Goal: Task Accomplishment & Management: Manage account settings

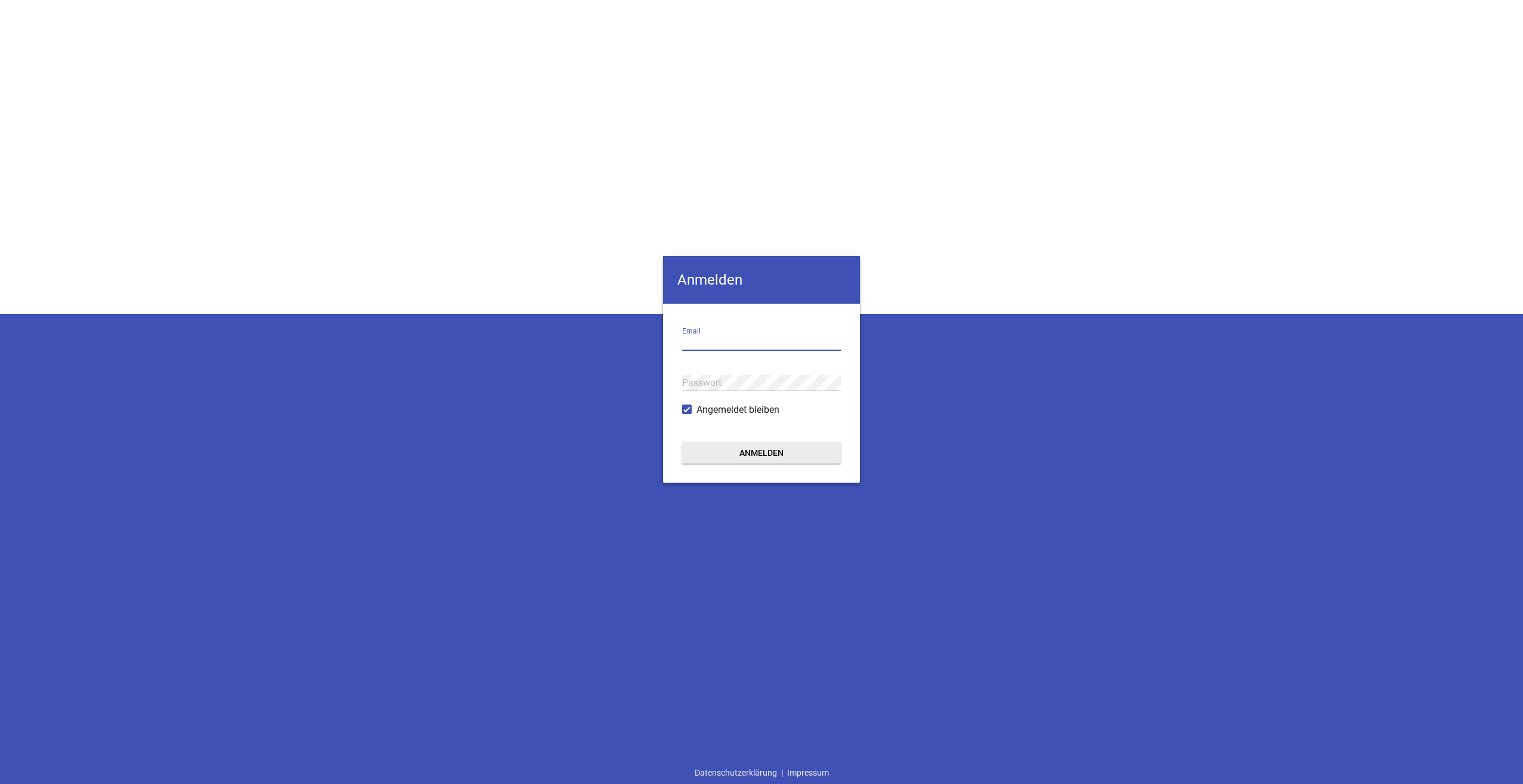
click at [729, 335] on input "email" at bounding box center [761, 343] width 159 height 16
type input "[PERSON_NAME][EMAIL_ADDRESS][PERSON_NAME][PERSON_NAME][DOMAIN_NAME]"
click at [682, 442] on button "Anmelden" at bounding box center [761, 453] width 159 height 22
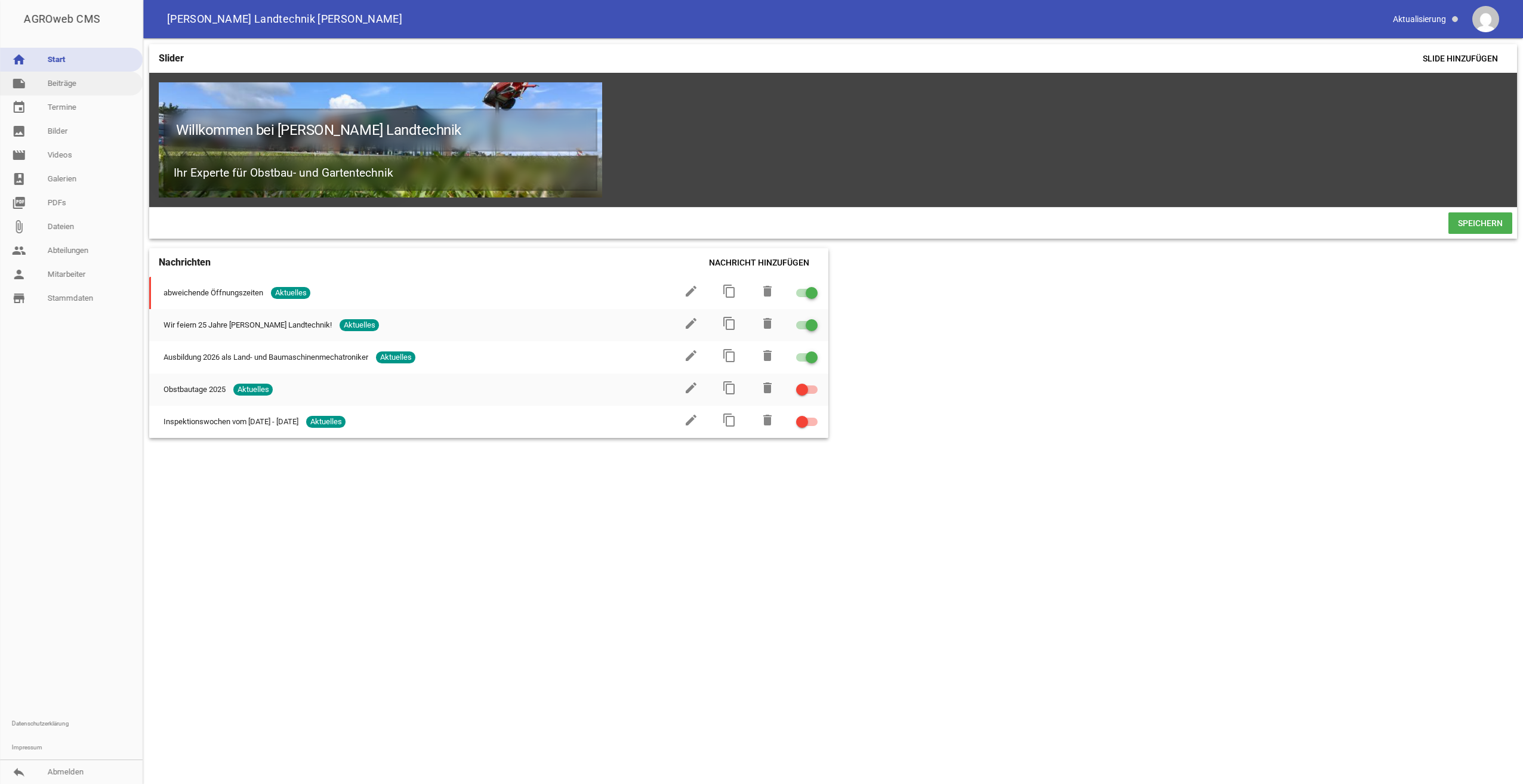
click at [65, 81] on link "note Beiträge" at bounding box center [71, 84] width 143 height 24
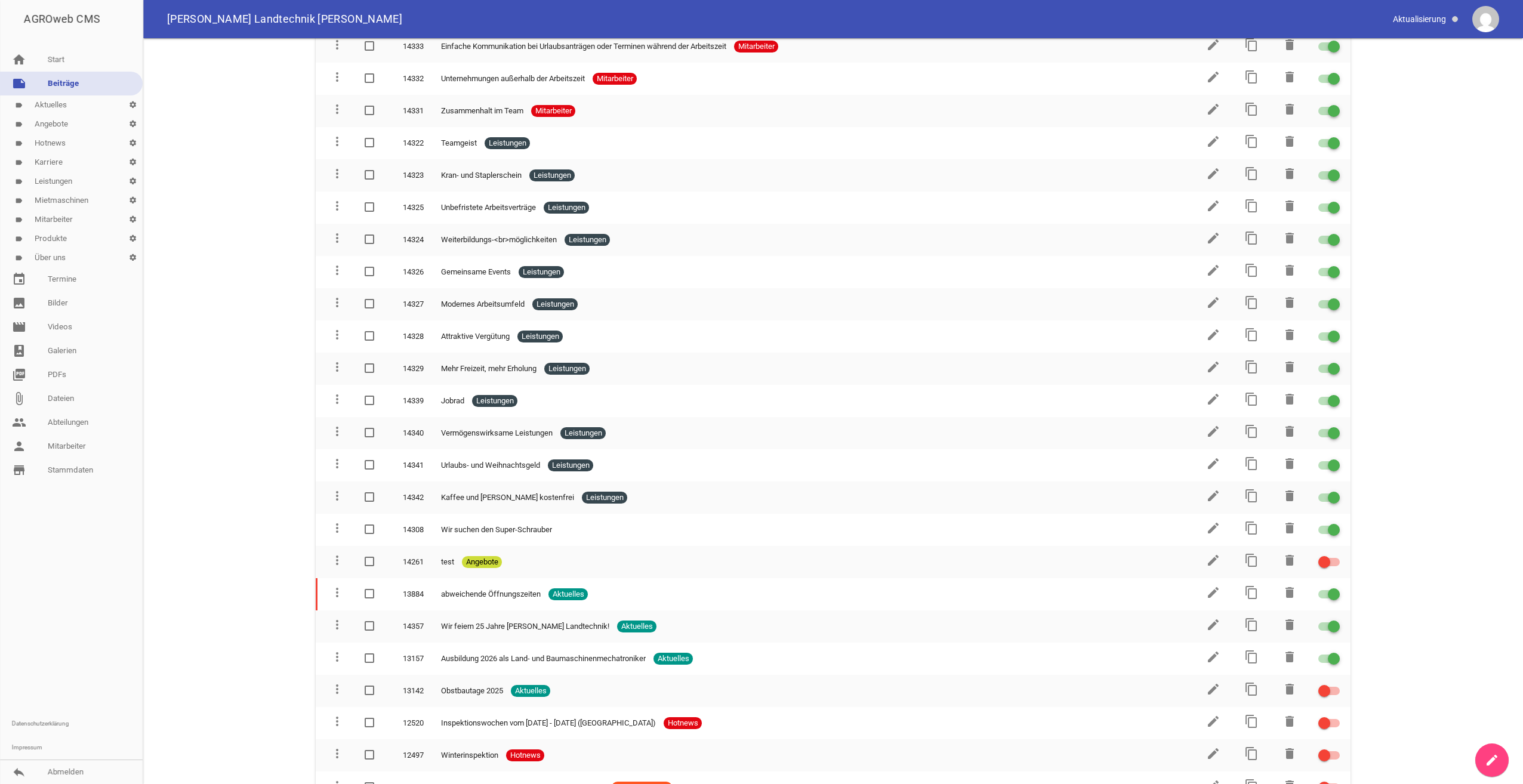
scroll to position [418, 0]
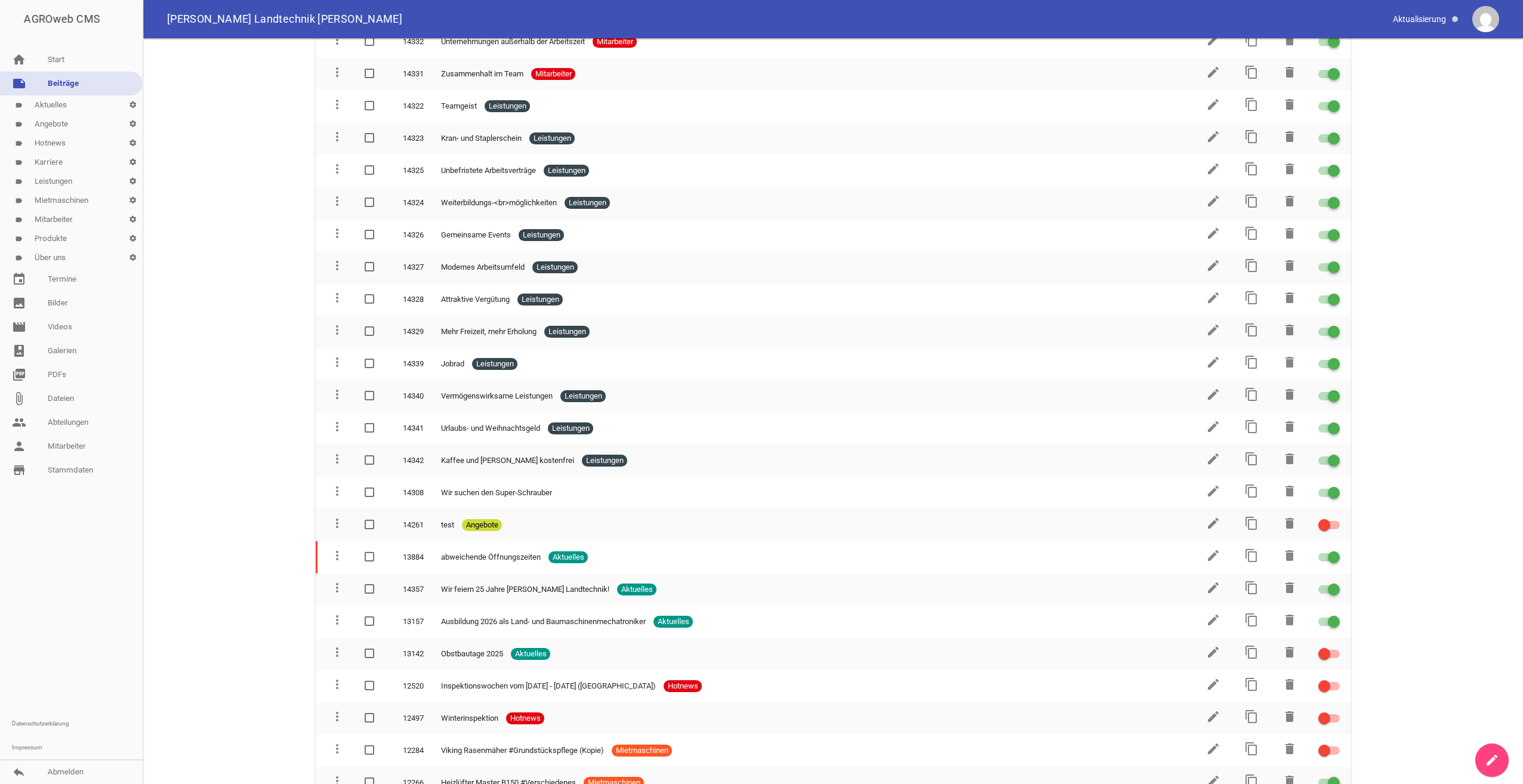
click at [54, 180] on link "label Leistungen settings" at bounding box center [71, 181] width 143 height 19
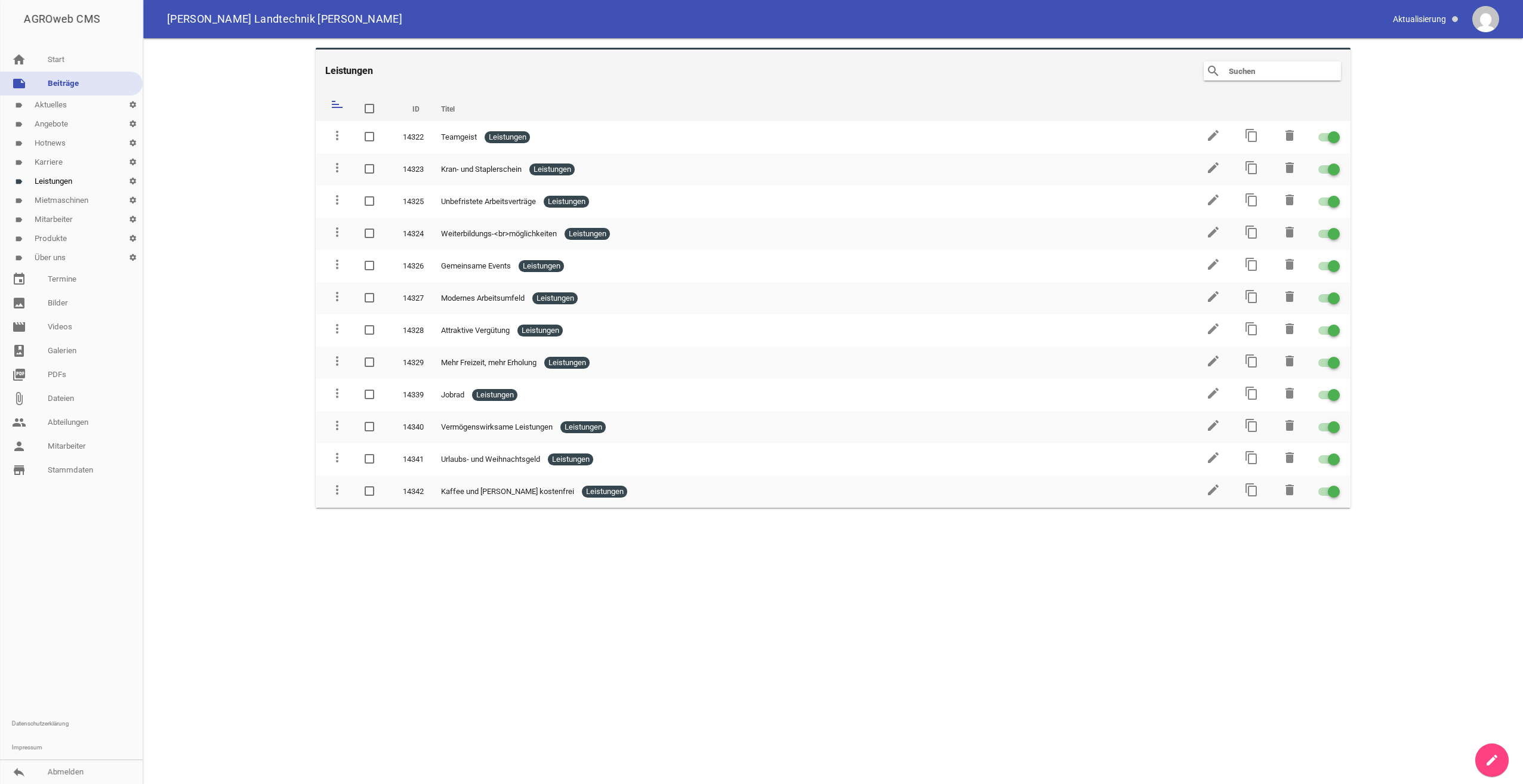
click at [51, 101] on link "label Aktuelles settings" at bounding box center [71, 105] width 143 height 19
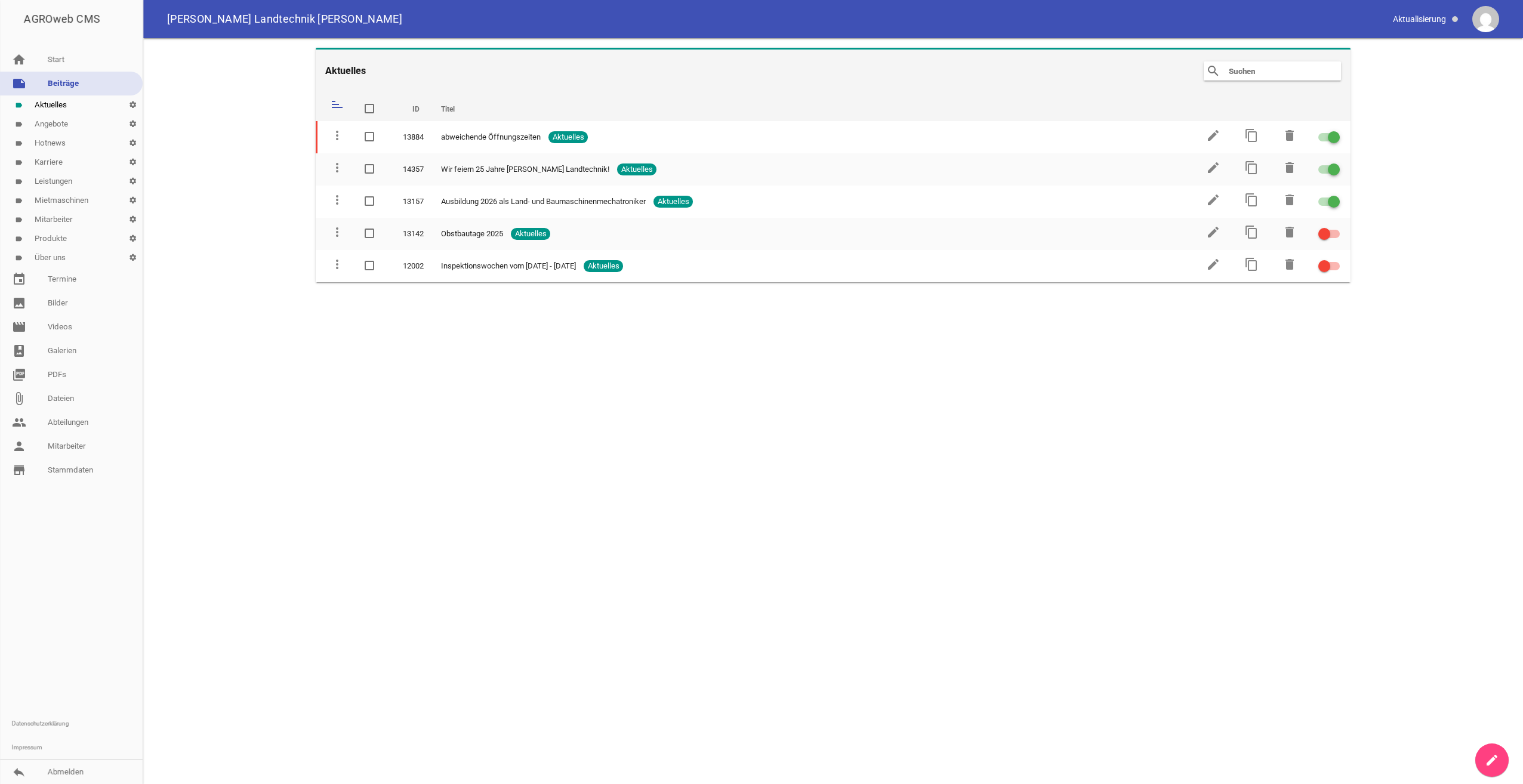
click at [54, 125] on link "label Angebote settings" at bounding box center [71, 125] width 143 height 19
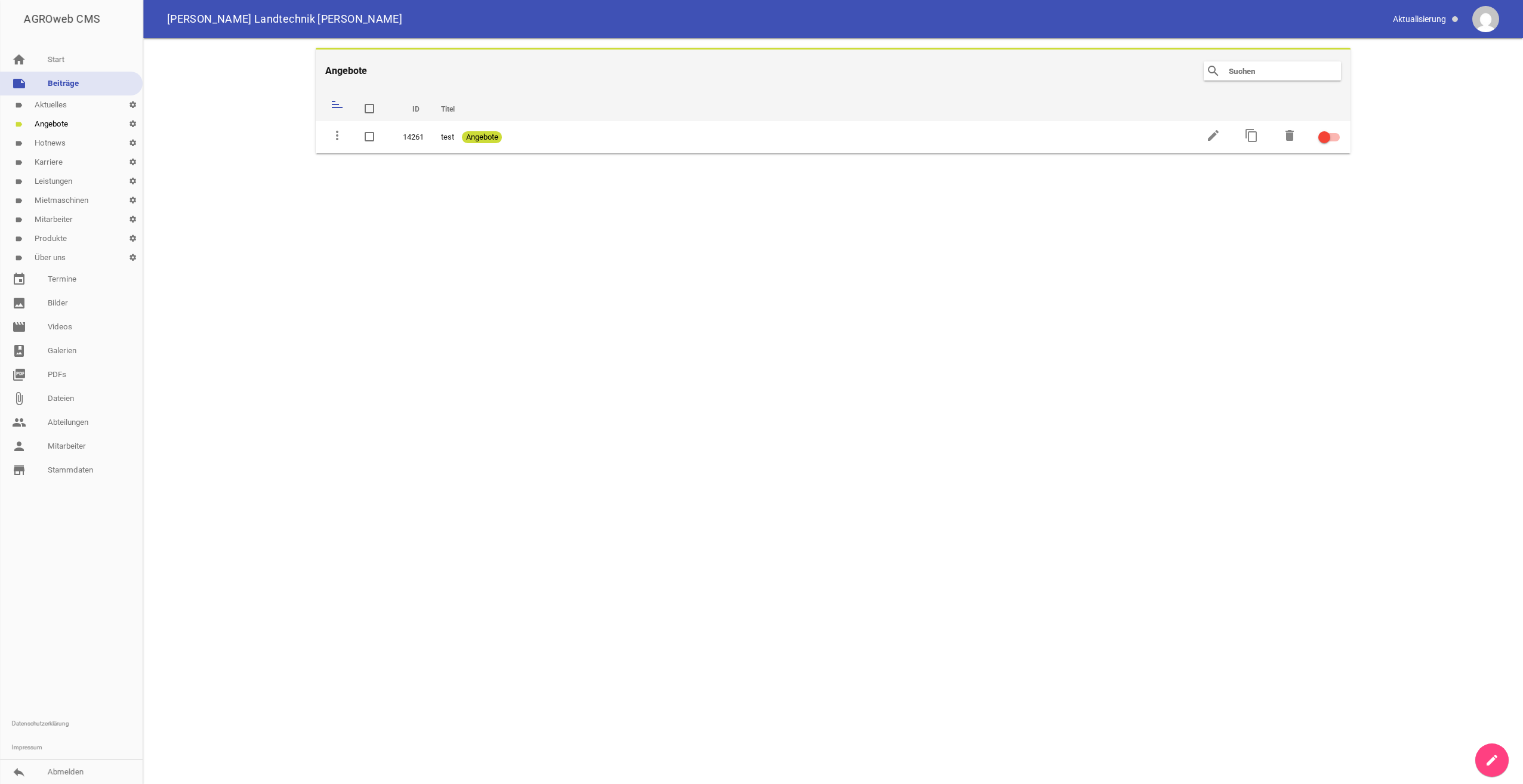
click at [61, 145] on link "label Hotnews settings" at bounding box center [71, 143] width 143 height 19
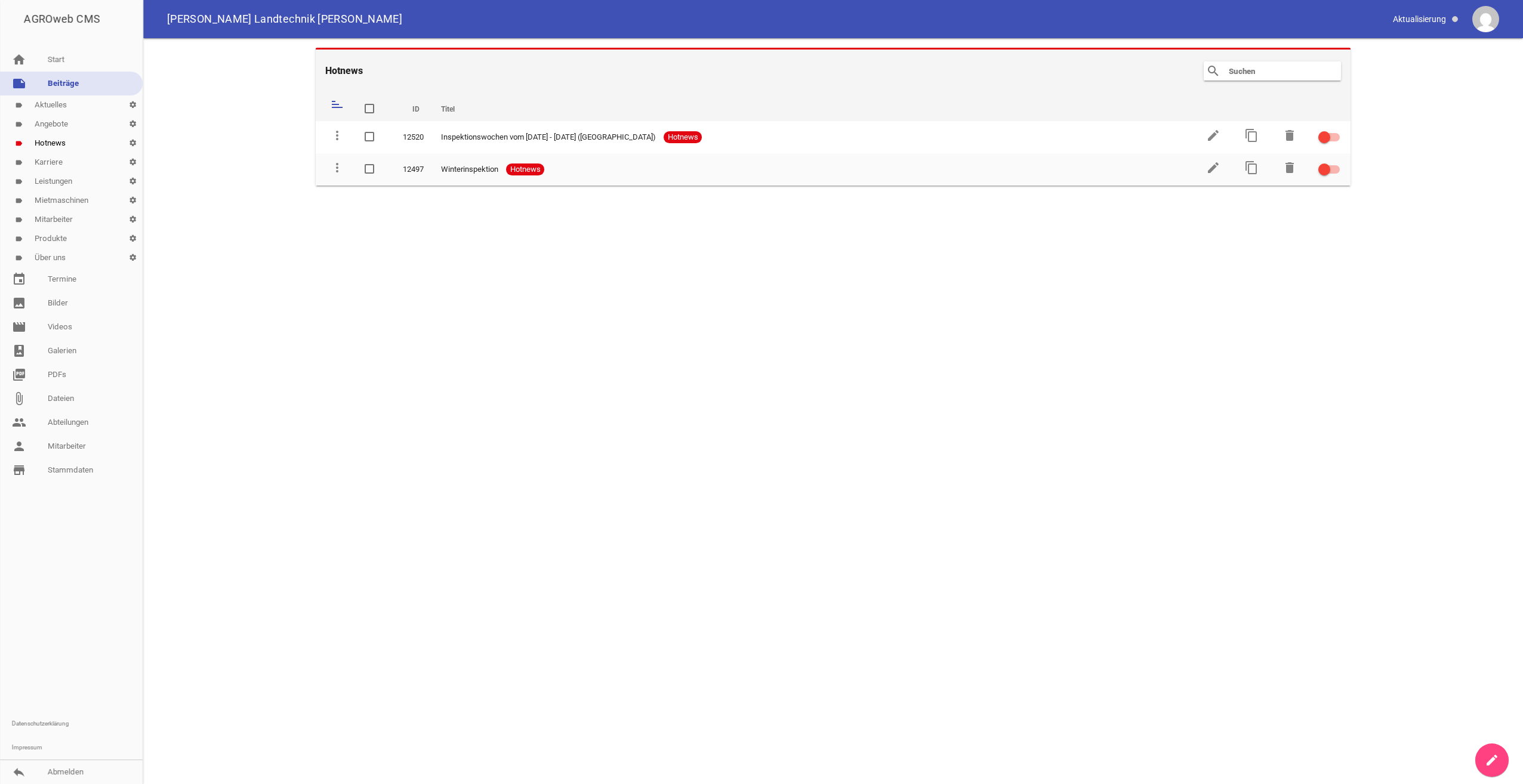
click at [54, 162] on link "label Karriere settings" at bounding box center [71, 162] width 143 height 19
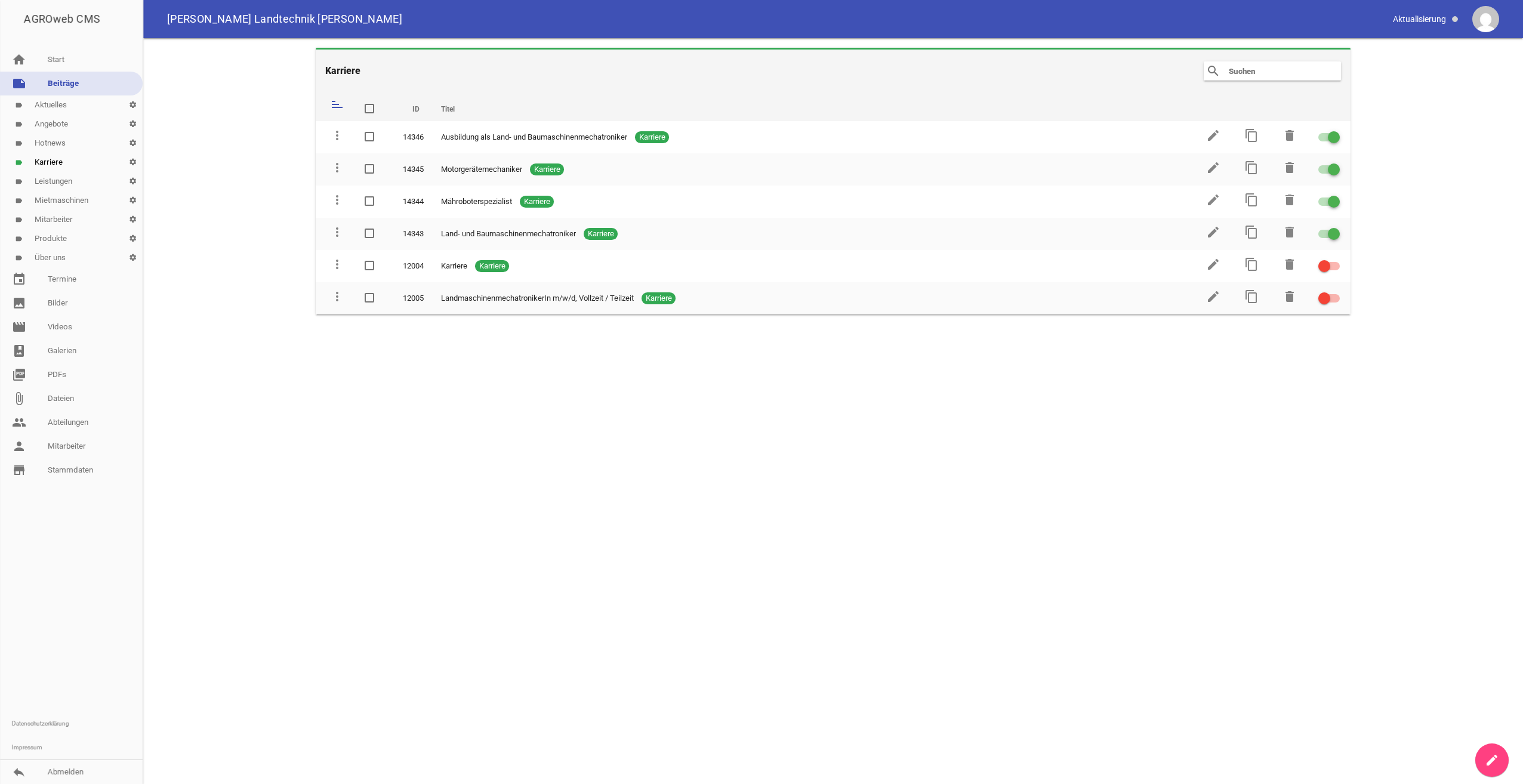
click at [51, 182] on link "label Leistungen settings" at bounding box center [71, 181] width 143 height 19
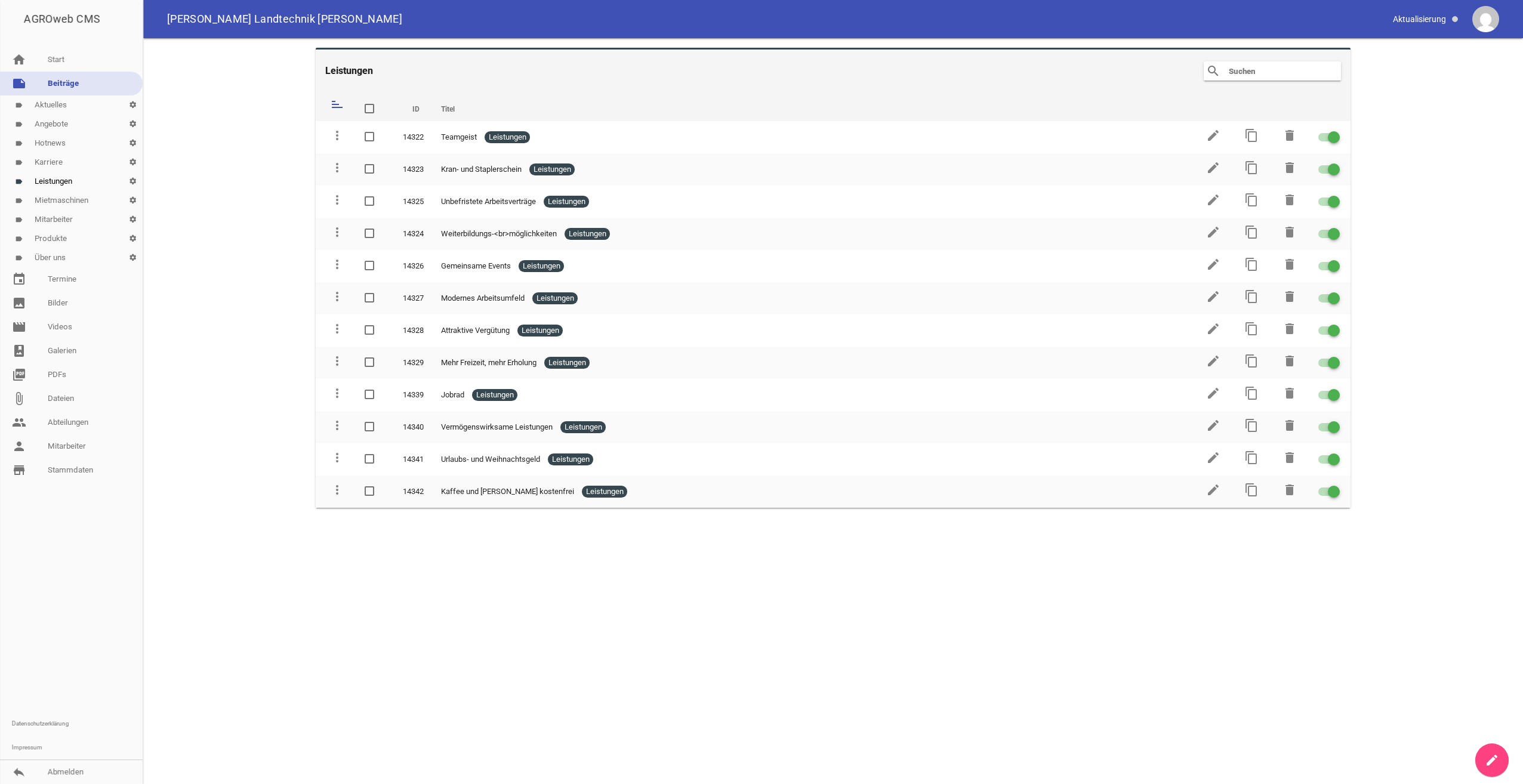
click at [45, 235] on link "label Produkte settings" at bounding box center [71, 239] width 143 height 19
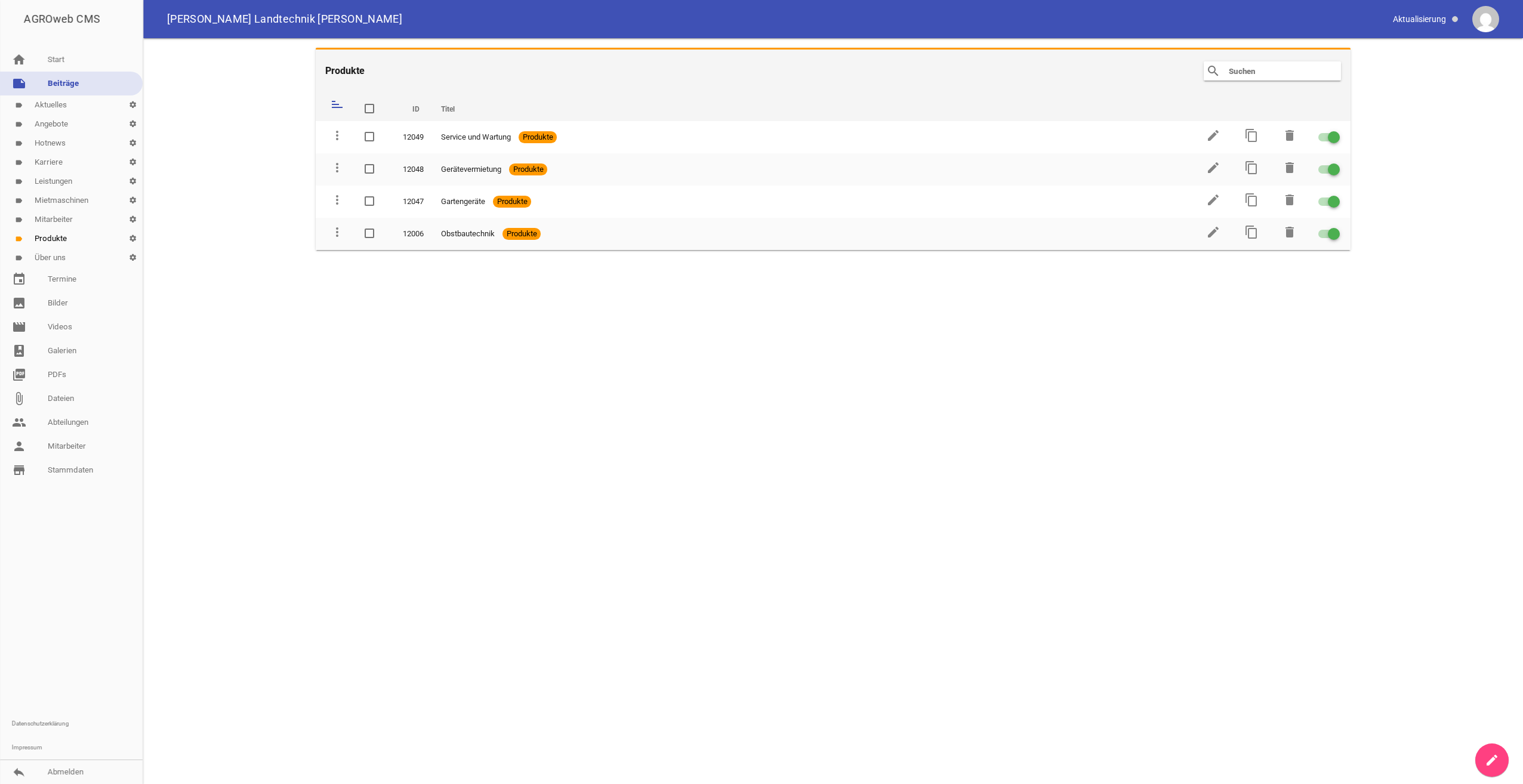
click at [46, 257] on link "label Über uns settings" at bounding box center [71, 258] width 143 height 19
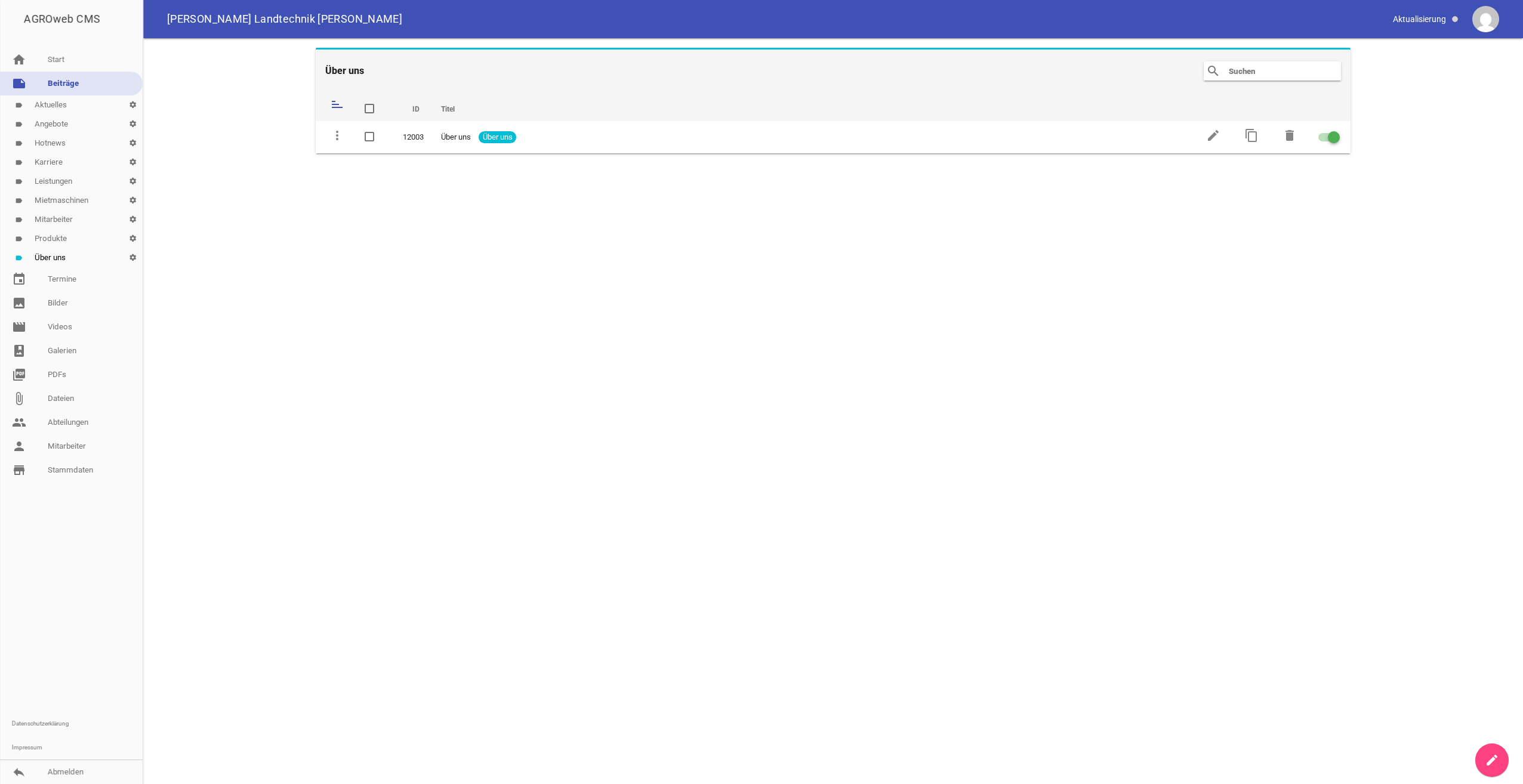
click at [54, 180] on link "label Leistungen settings" at bounding box center [71, 181] width 143 height 19
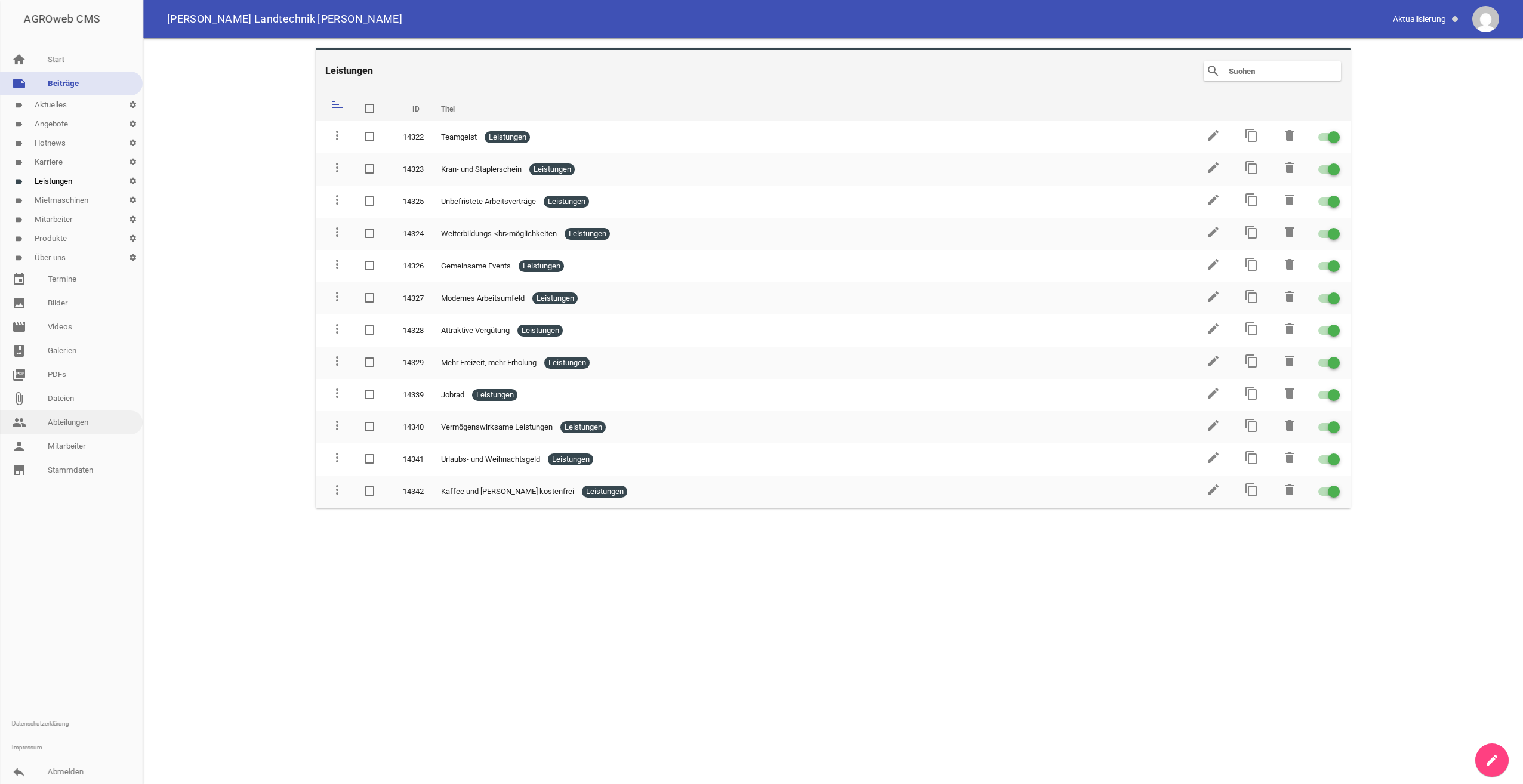
click at [65, 422] on link "people Abteilungen" at bounding box center [71, 422] width 143 height 24
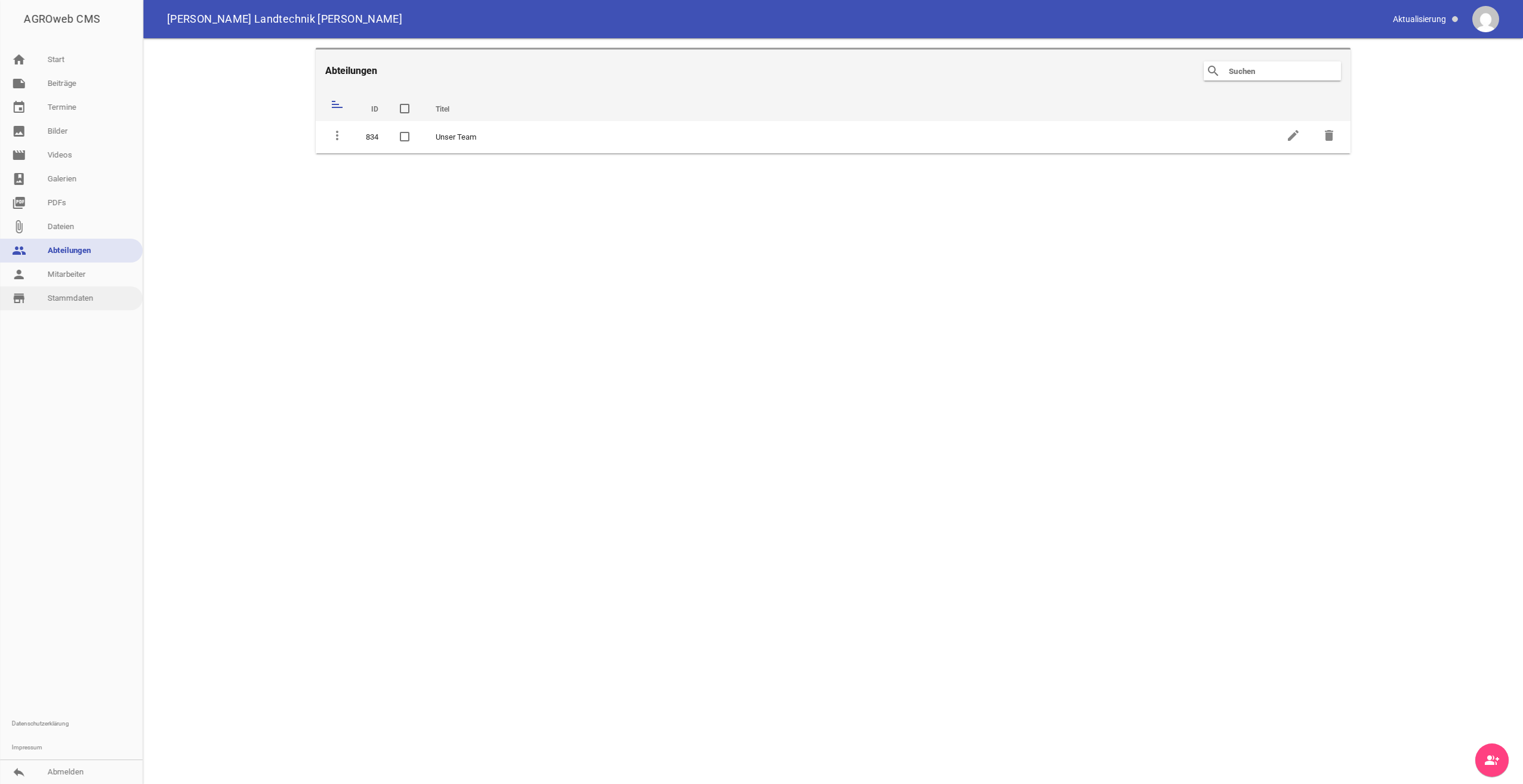
click at [77, 292] on link "store_mall_directory Stammdaten" at bounding box center [71, 299] width 143 height 24
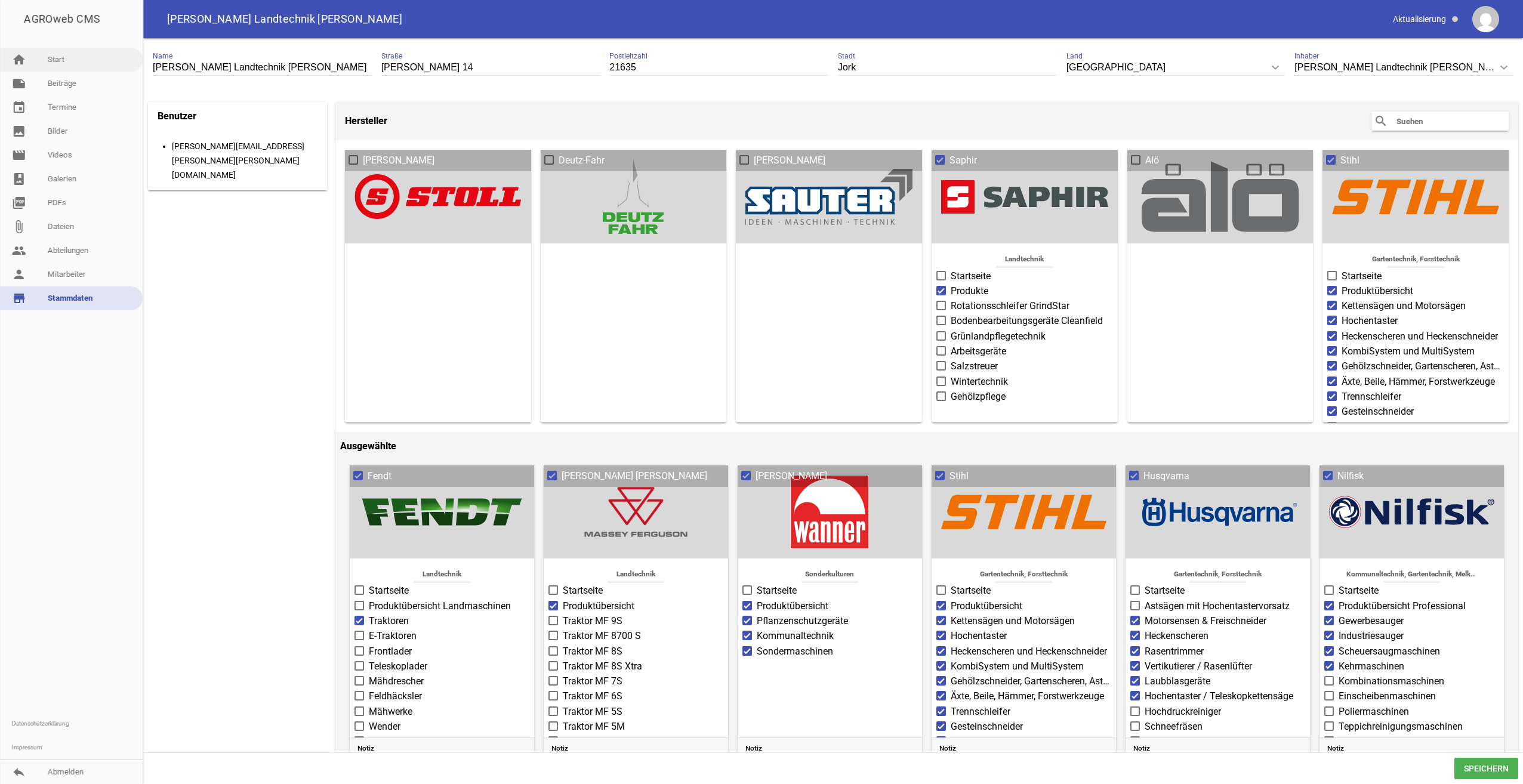
click at [69, 62] on link "home Start" at bounding box center [71, 60] width 143 height 24
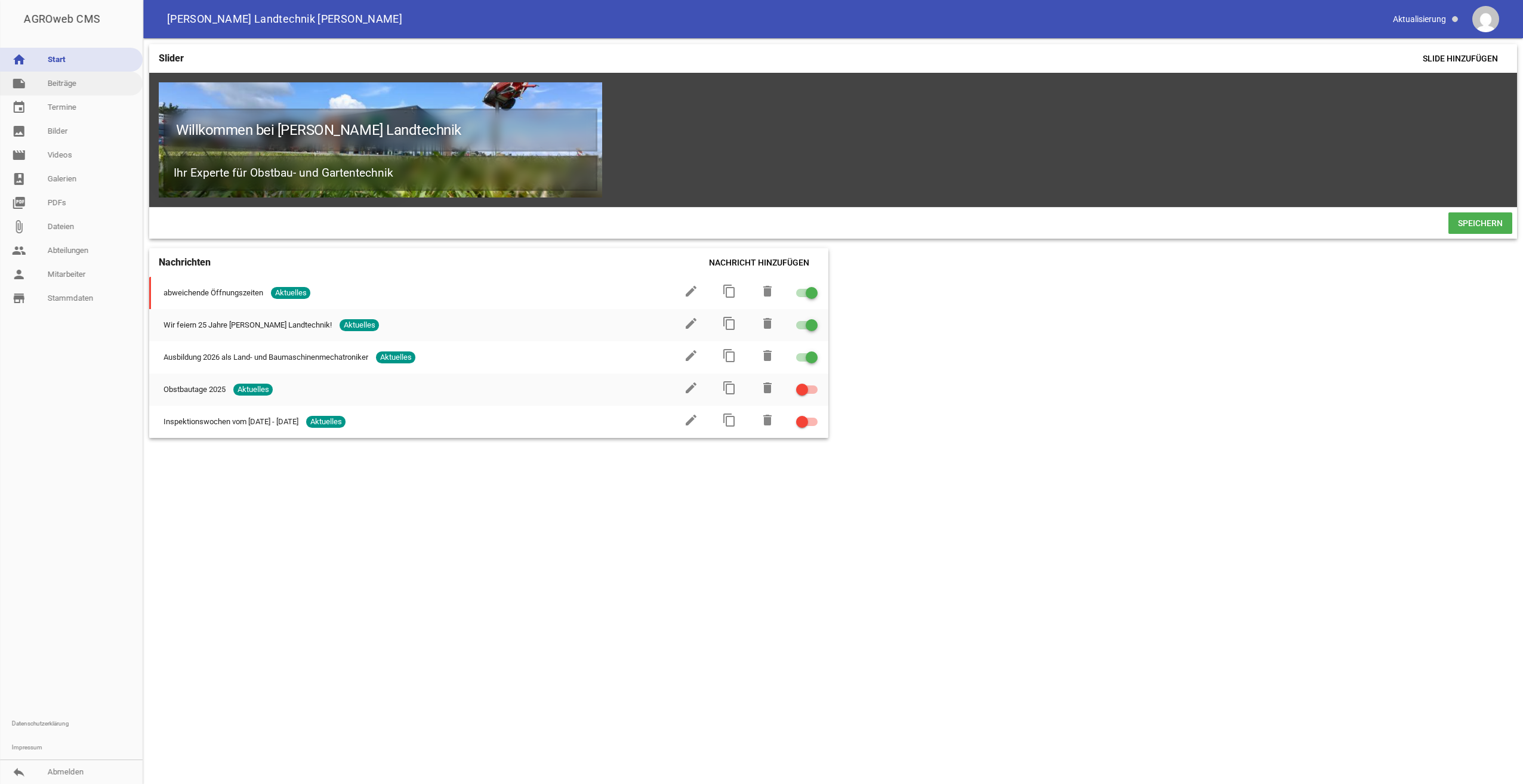
click at [64, 88] on link "note Beiträge" at bounding box center [71, 84] width 143 height 24
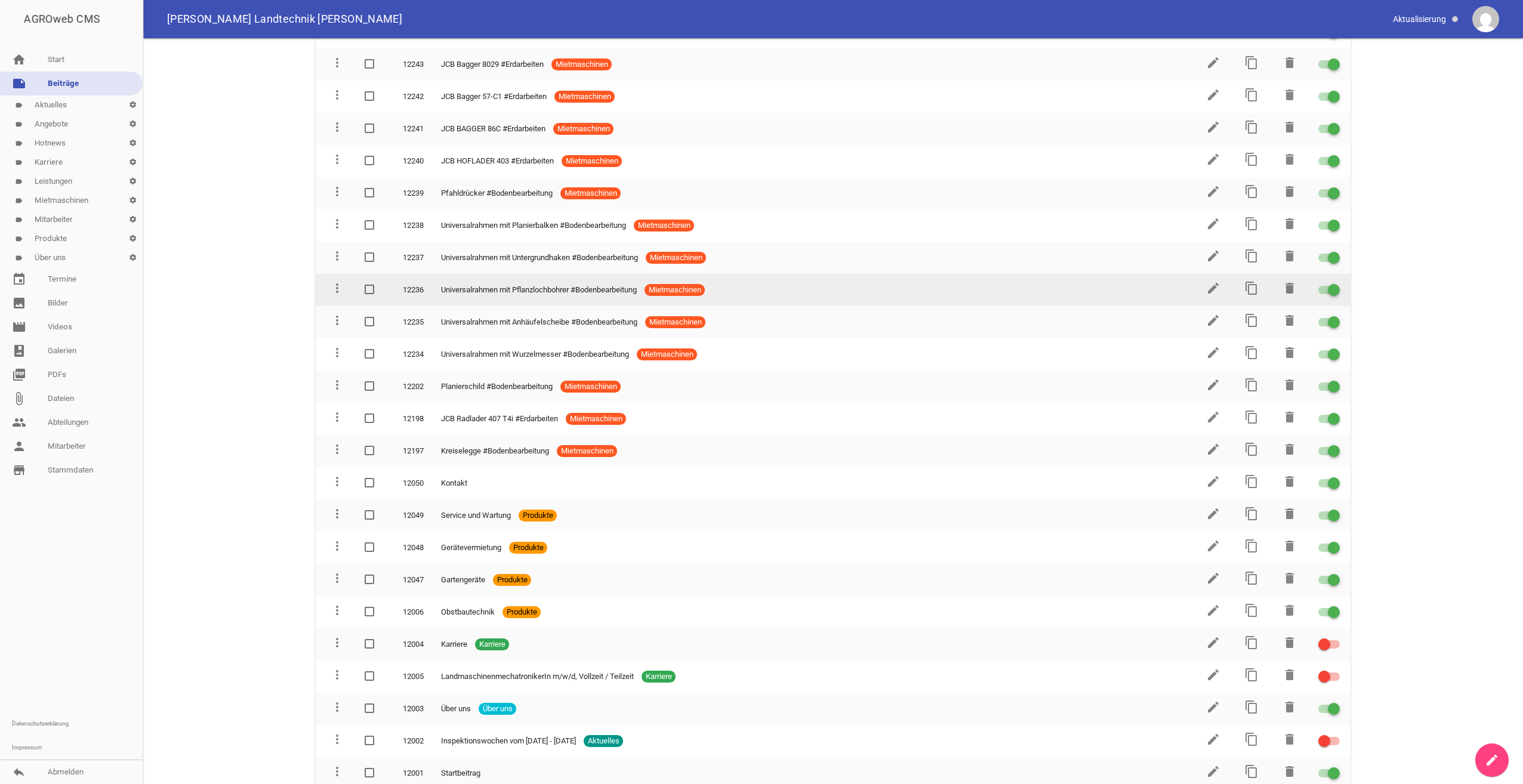
scroll to position [1914, 0]
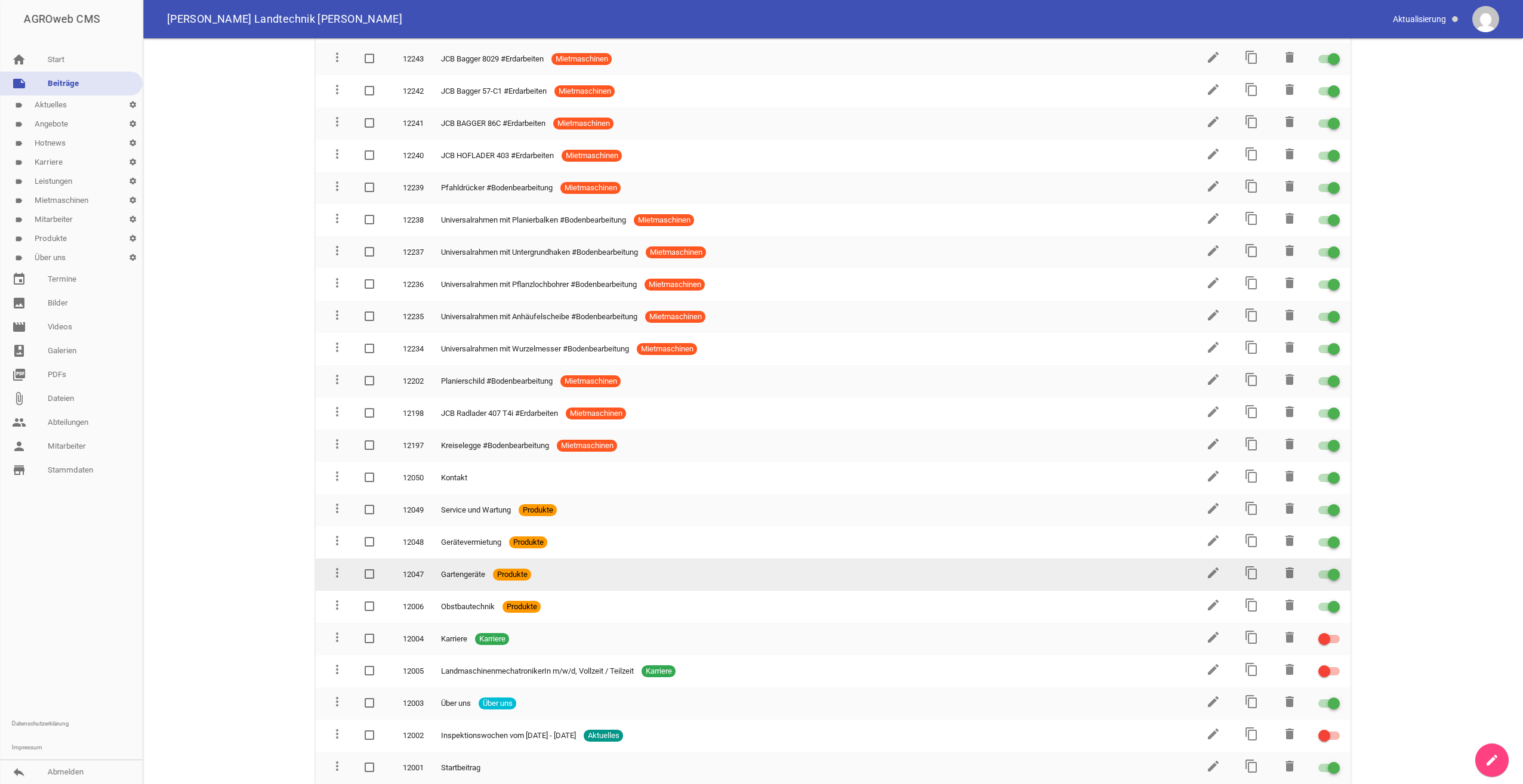
click at [466, 574] on span "Gartengeräte" at bounding box center [462, 574] width 44 height 12
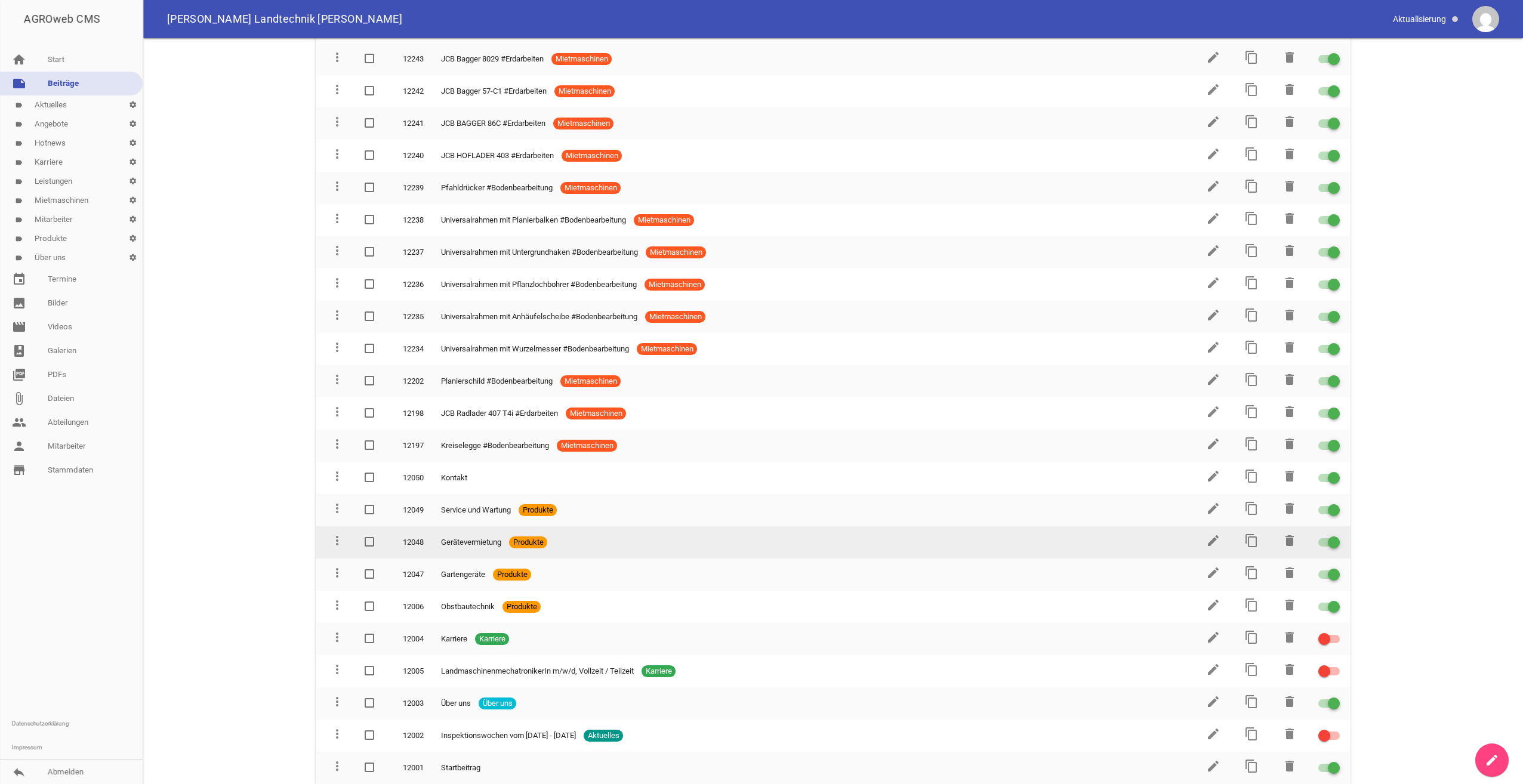
click at [466, 546] on span "Gerätevermietung" at bounding box center [470, 542] width 60 height 12
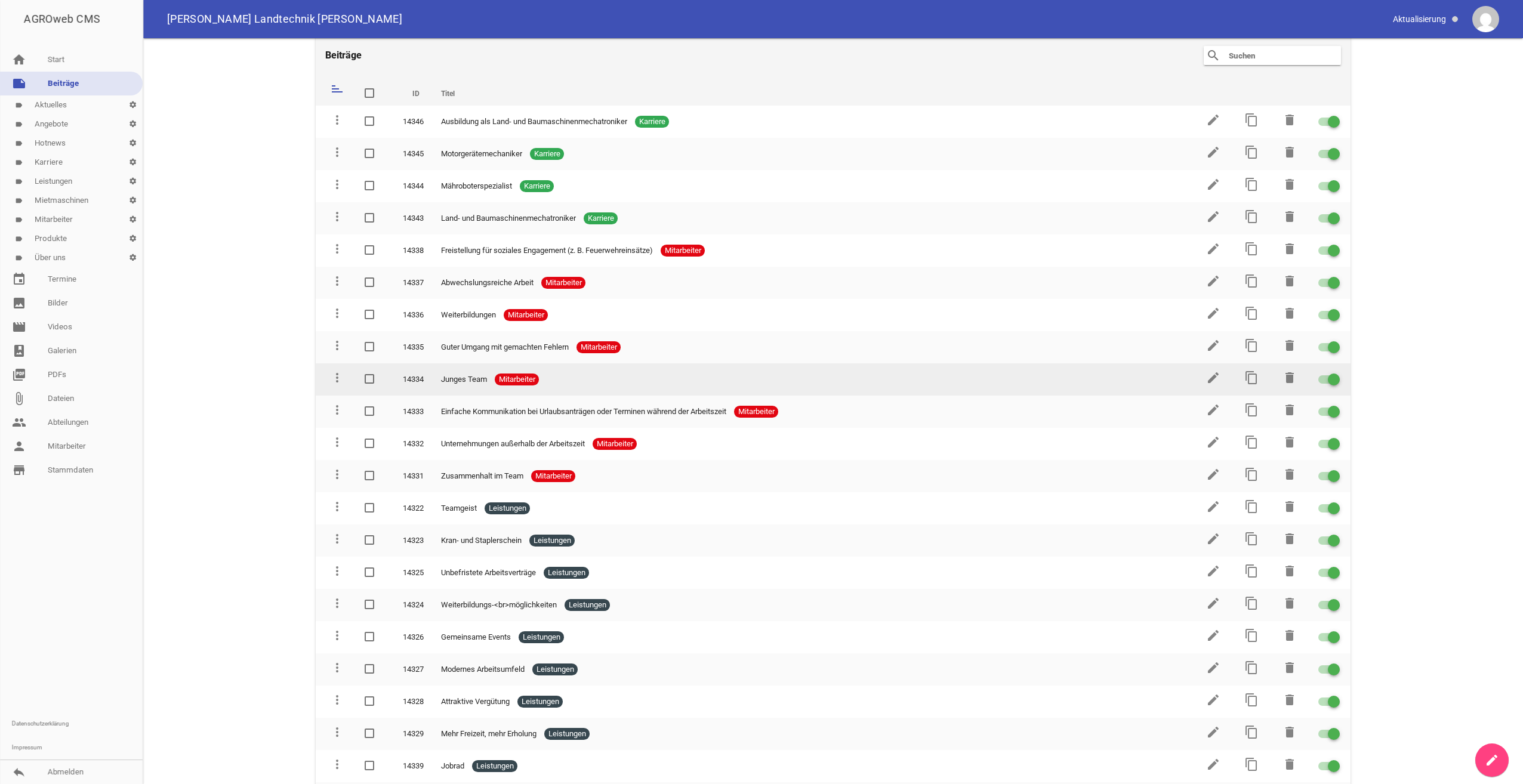
scroll to position [0, 0]
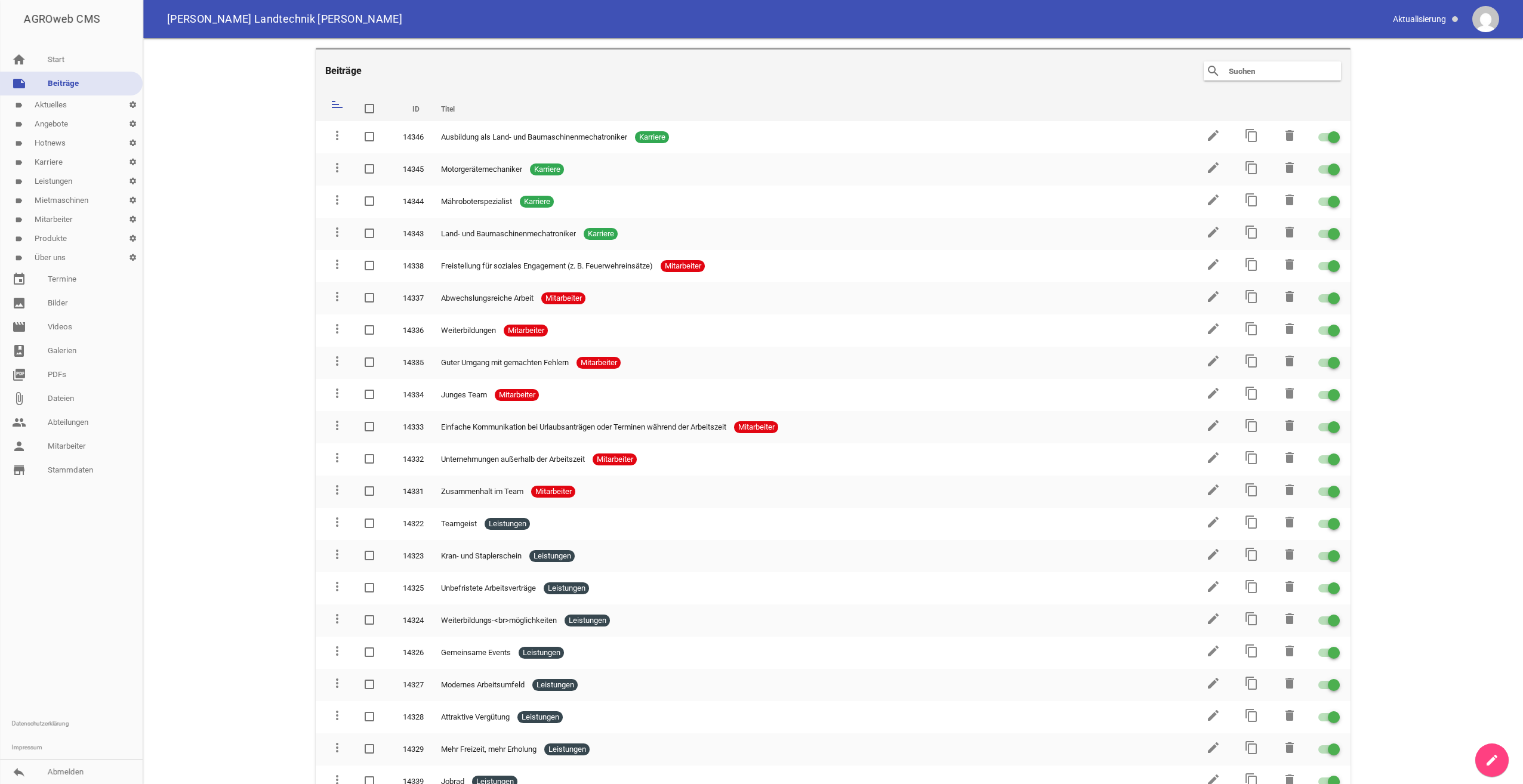
click at [54, 179] on link "label Leistungen settings" at bounding box center [71, 181] width 143 height 19
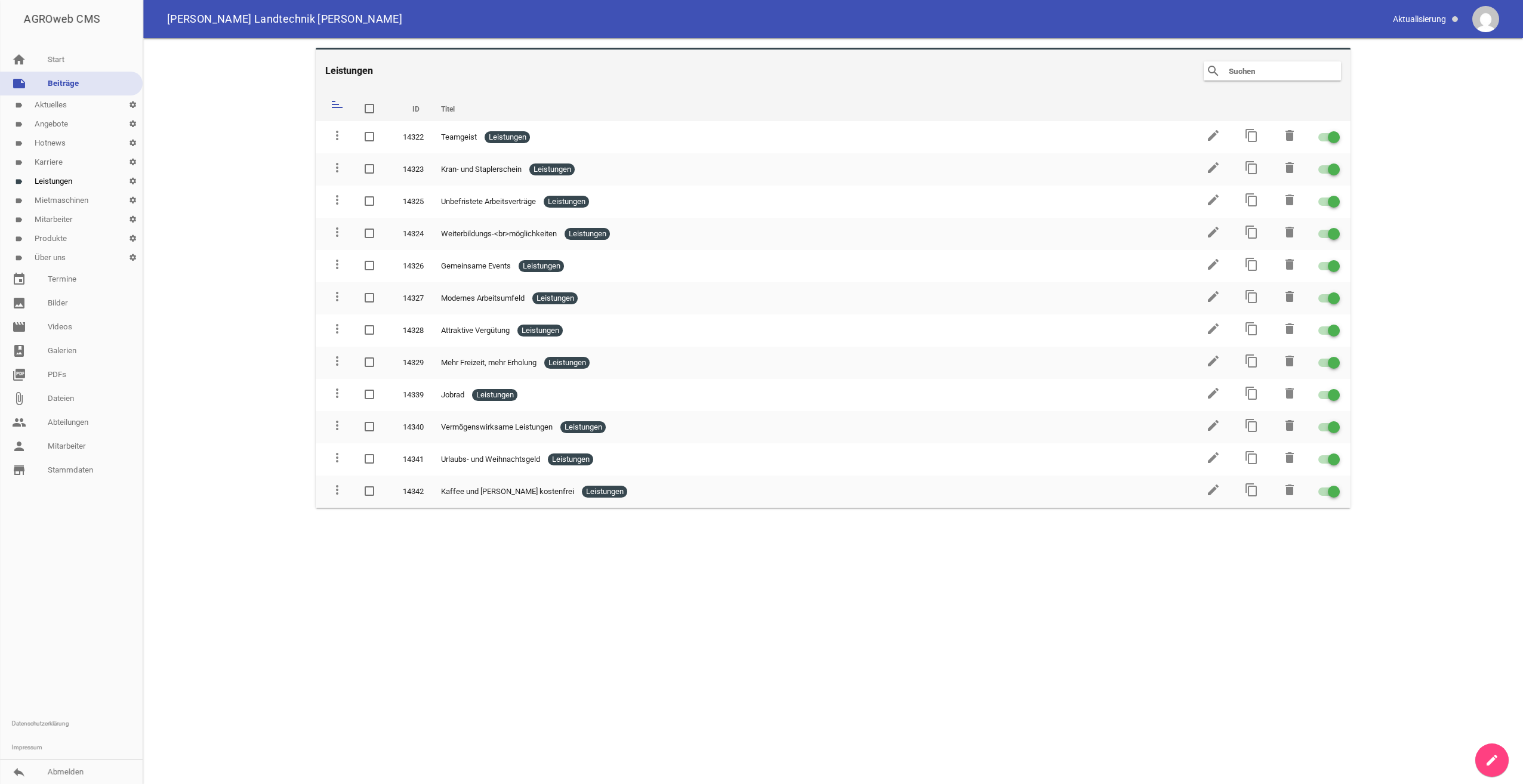
click at [14, 180] on link "label Leistungen settings" at bounding box center [71, 181] width 143 height 19
click at [18, 202] on icon "label" at bounding box center [19, 201] width 8 height 8
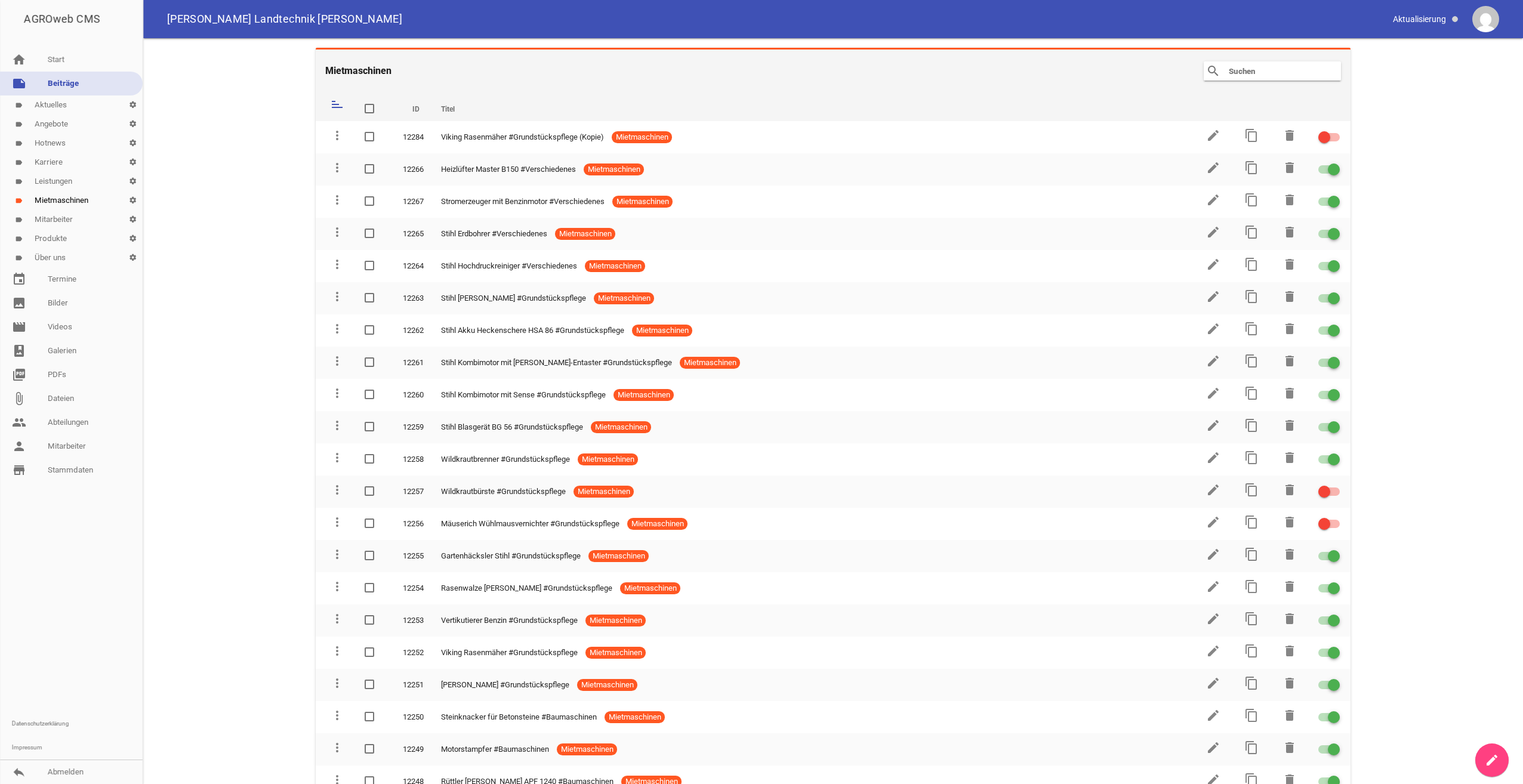
click at [46, 221] on link "label Mitarbeiter settings" at bounding box center [71, 220] width 143 height 19
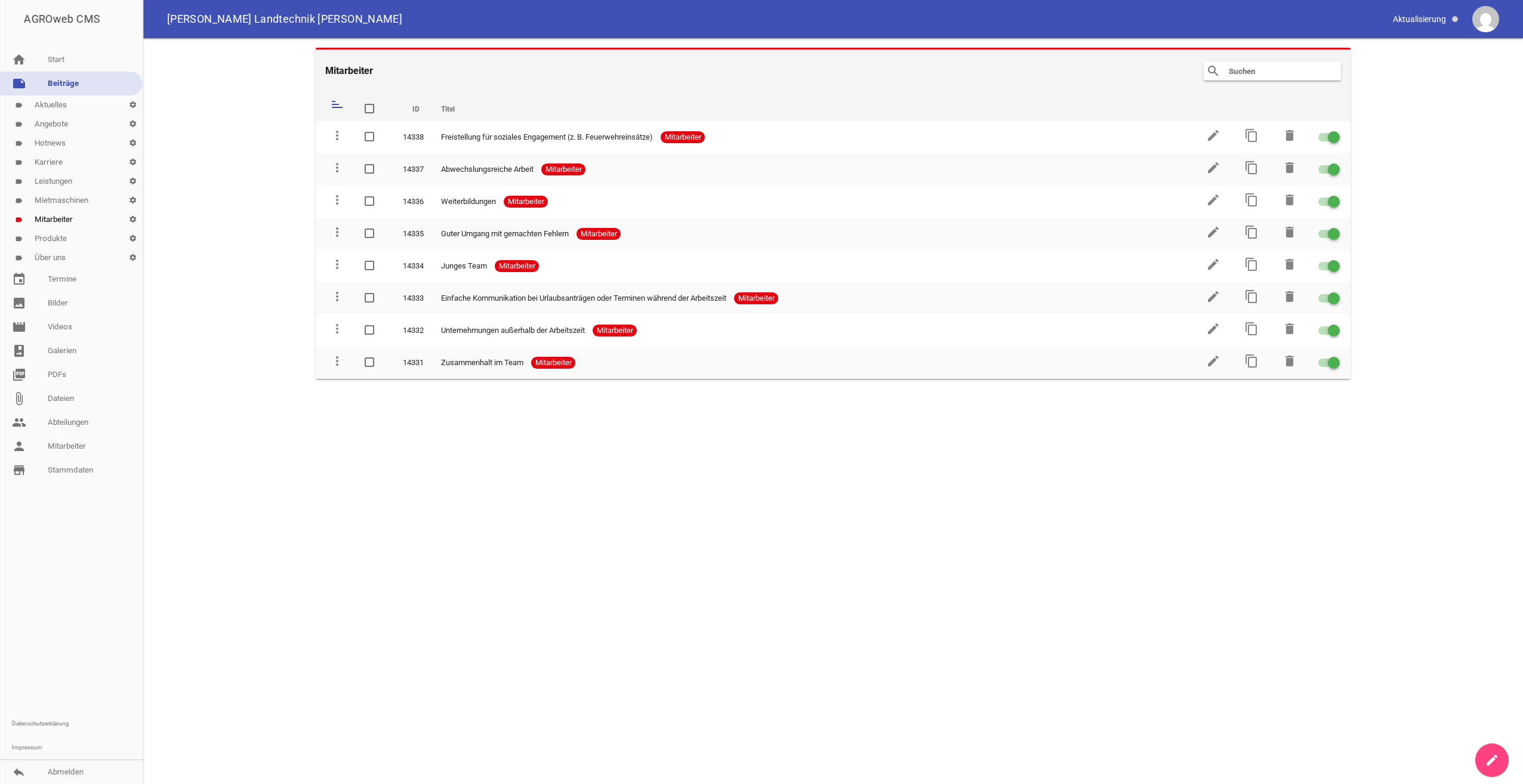
click at [51, 240] on link "label Produkte settings" at bounding box center [71, 239] width 143 height 19
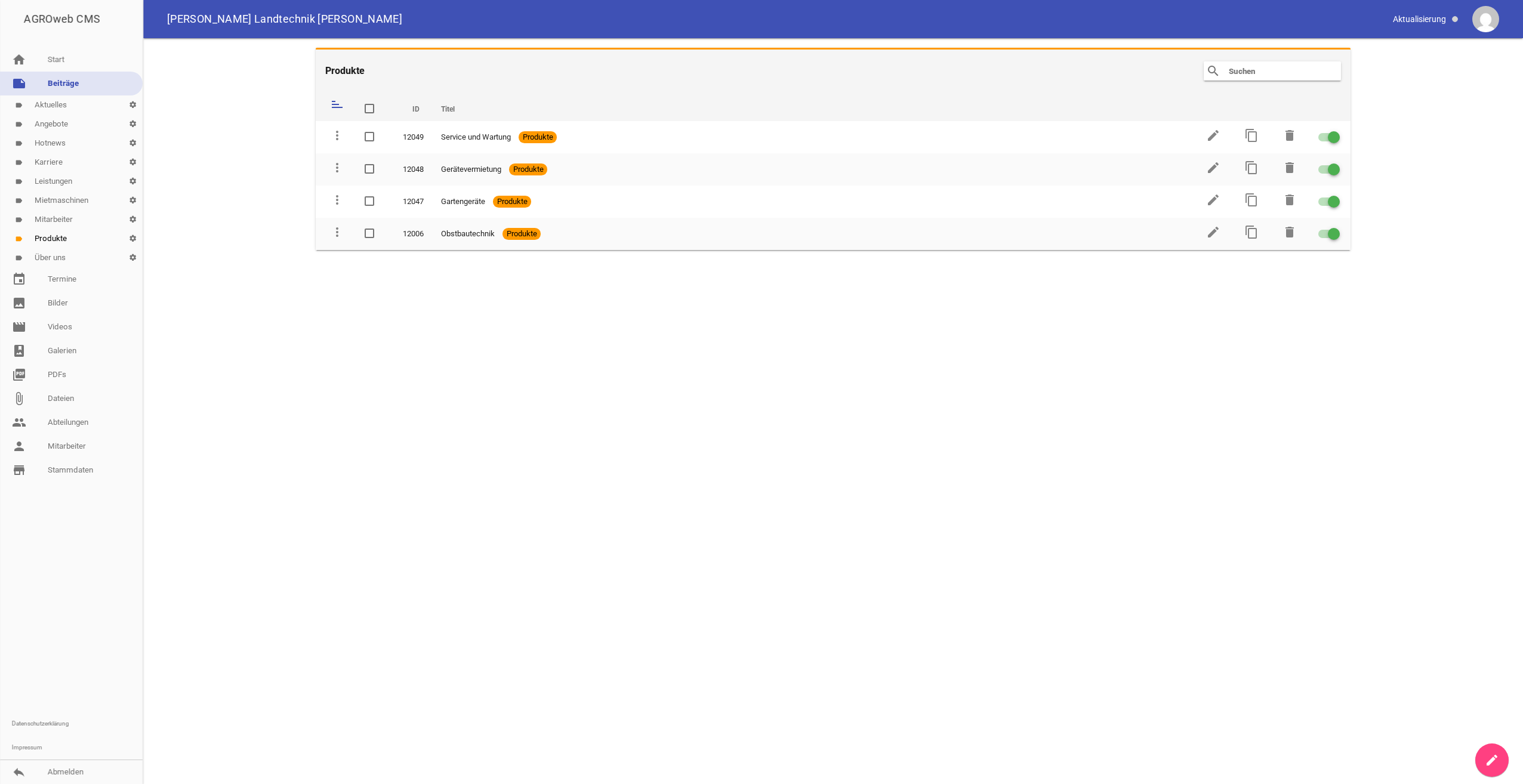
click at [49, 107] on link "label Aktuelles settings" at bounding box center [71, 105] width 143 height 19
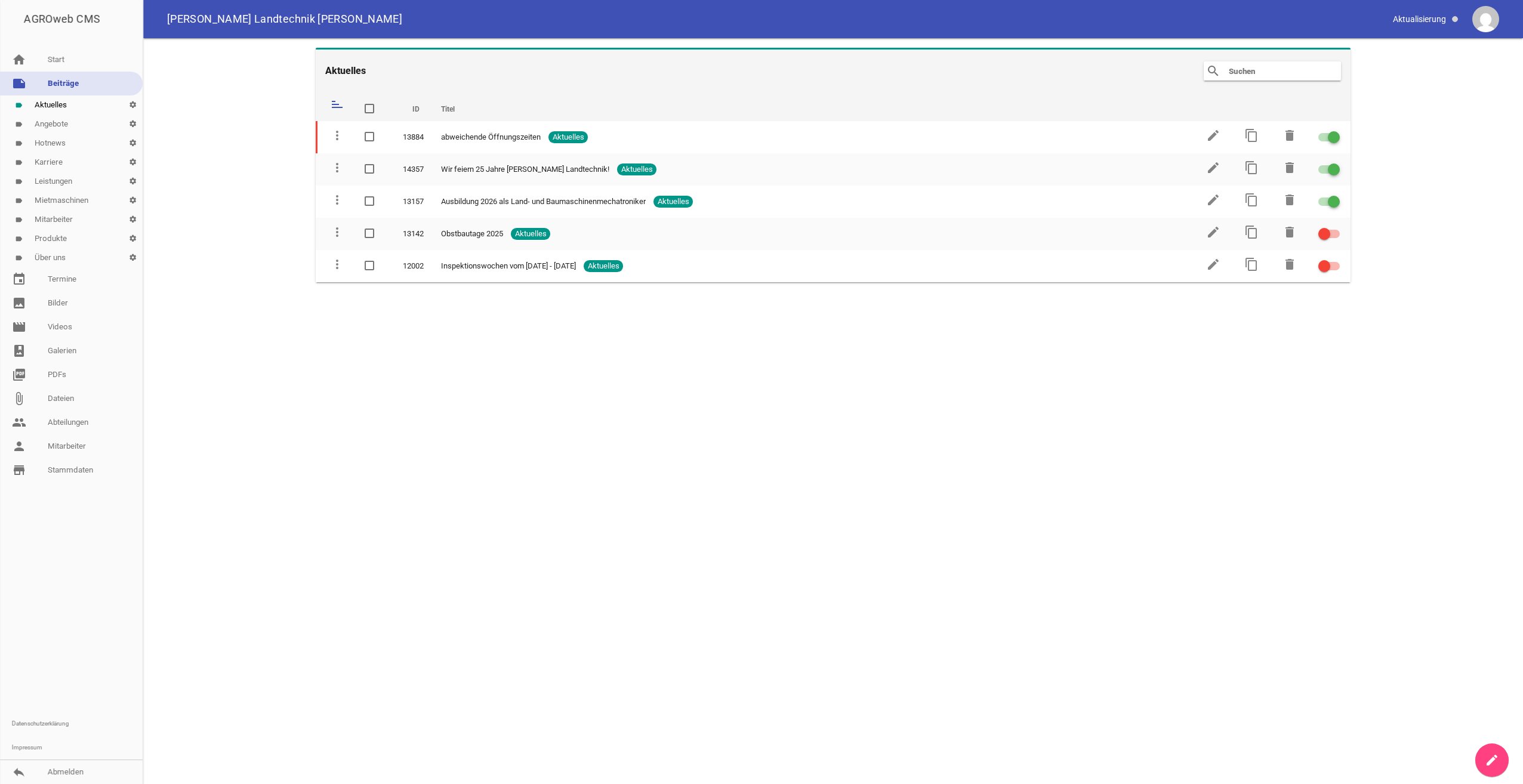
click at [40, 126] on link "label Angebote settings" at bounding box center [71, 125] width 143 height 19
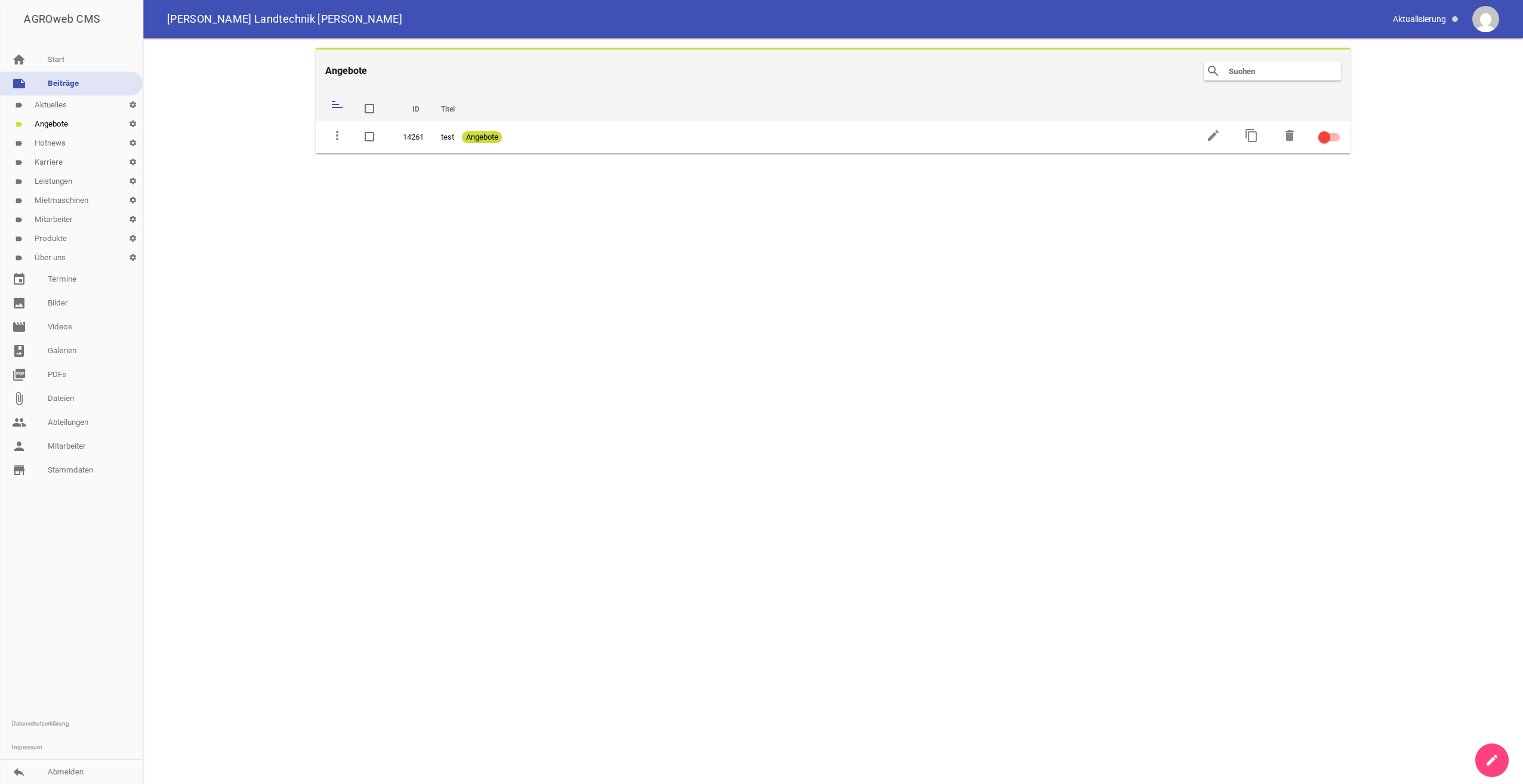
click at [60, 83] on link "note Beiträge" at bounding box center [71, 84] width 143 height 24
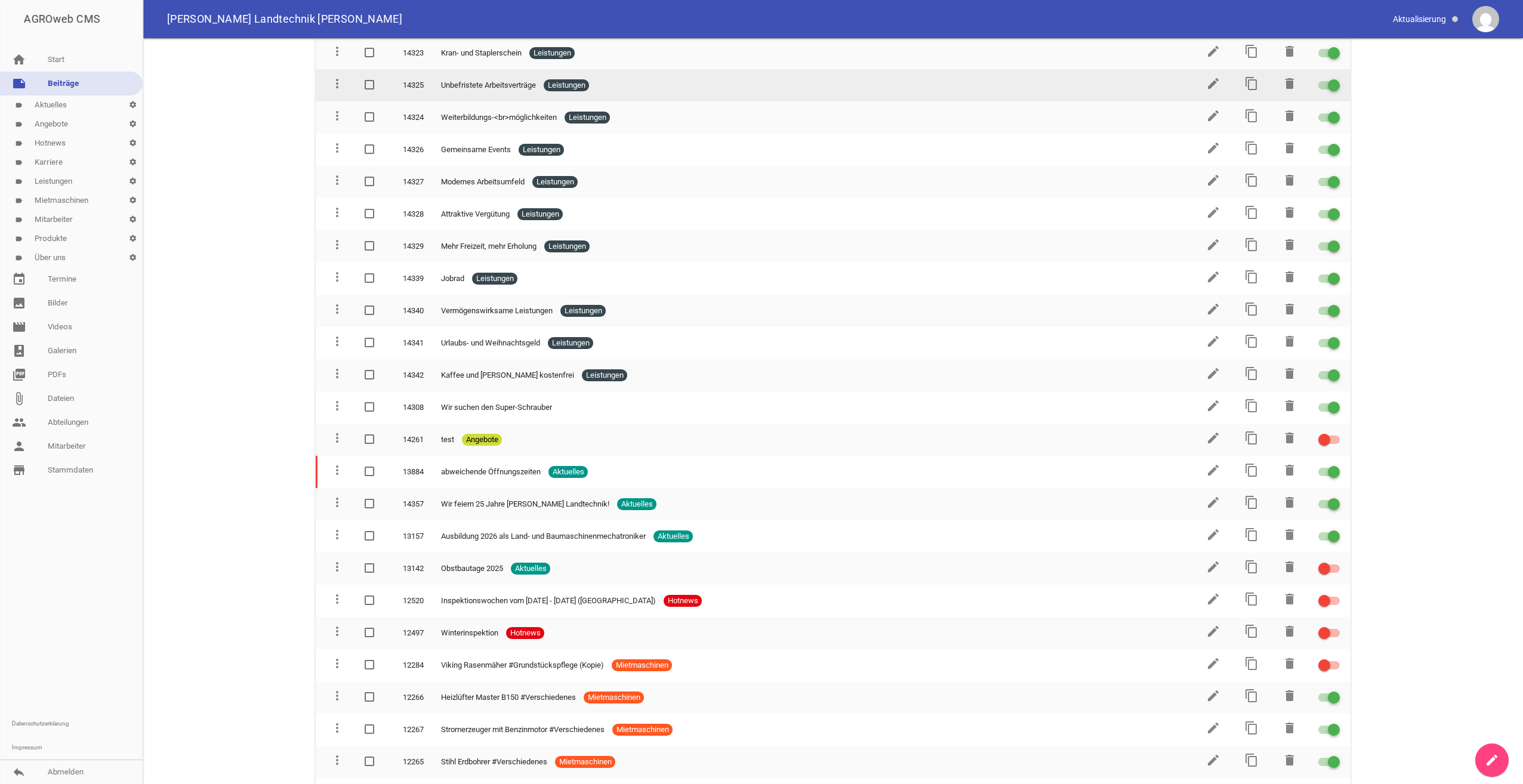
scroll to position [596, 0]
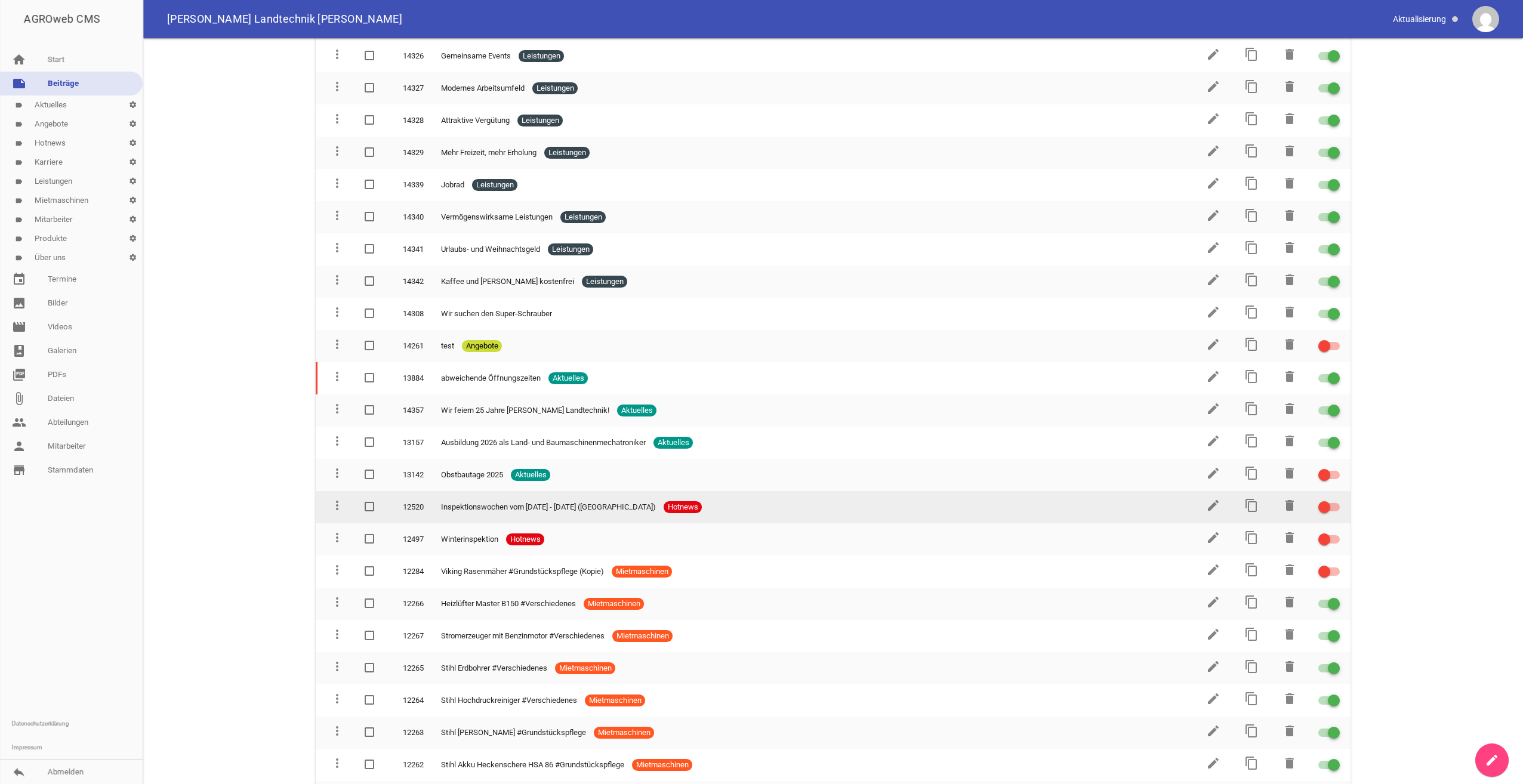
click at [542, 512] on span "Inspektionswochen vom [DATE] - [DATE] ([GEOGRAPHIC_DATA])" at bounding box center [548, 507] width 215 height 12
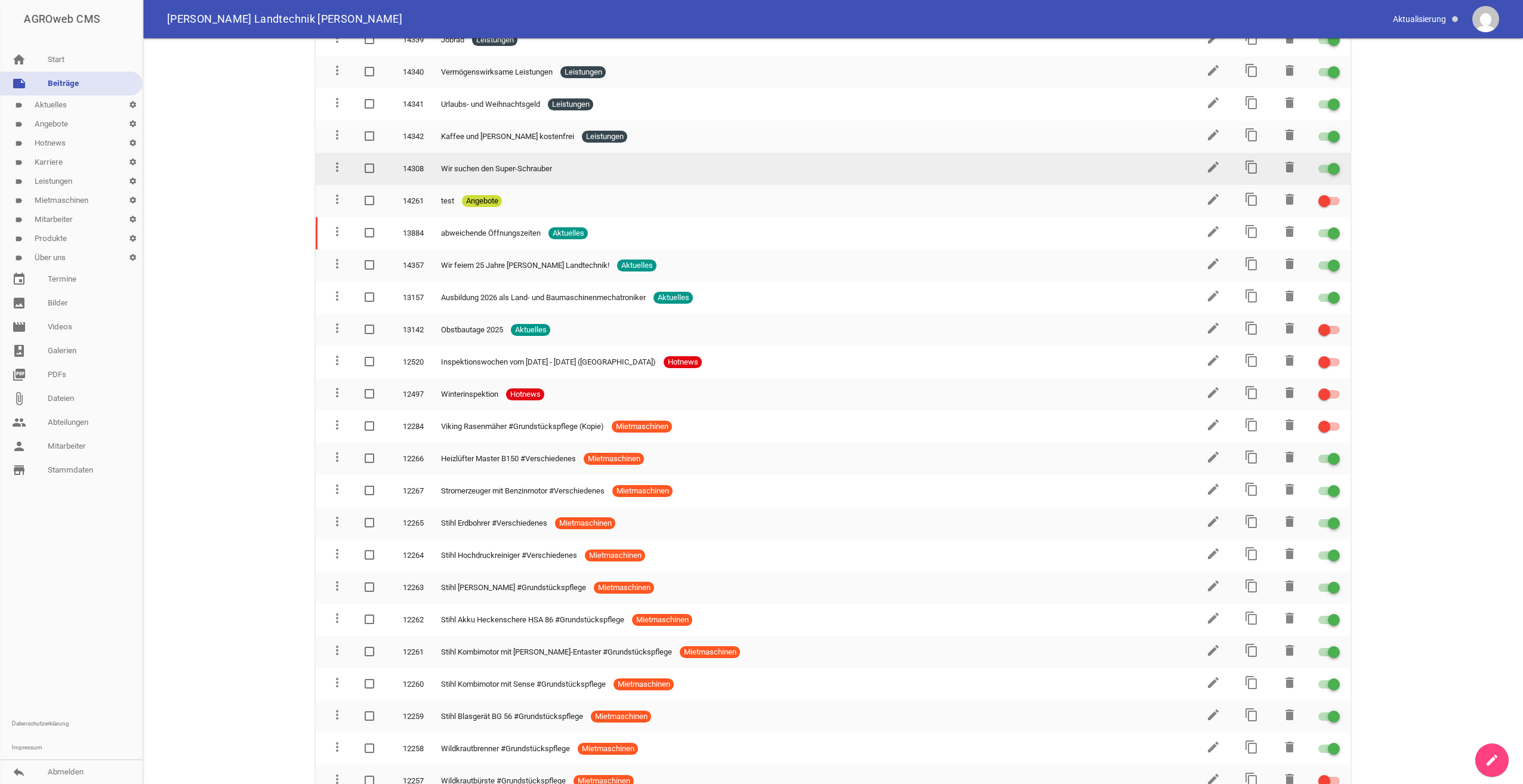
scroll to position [776, 0]
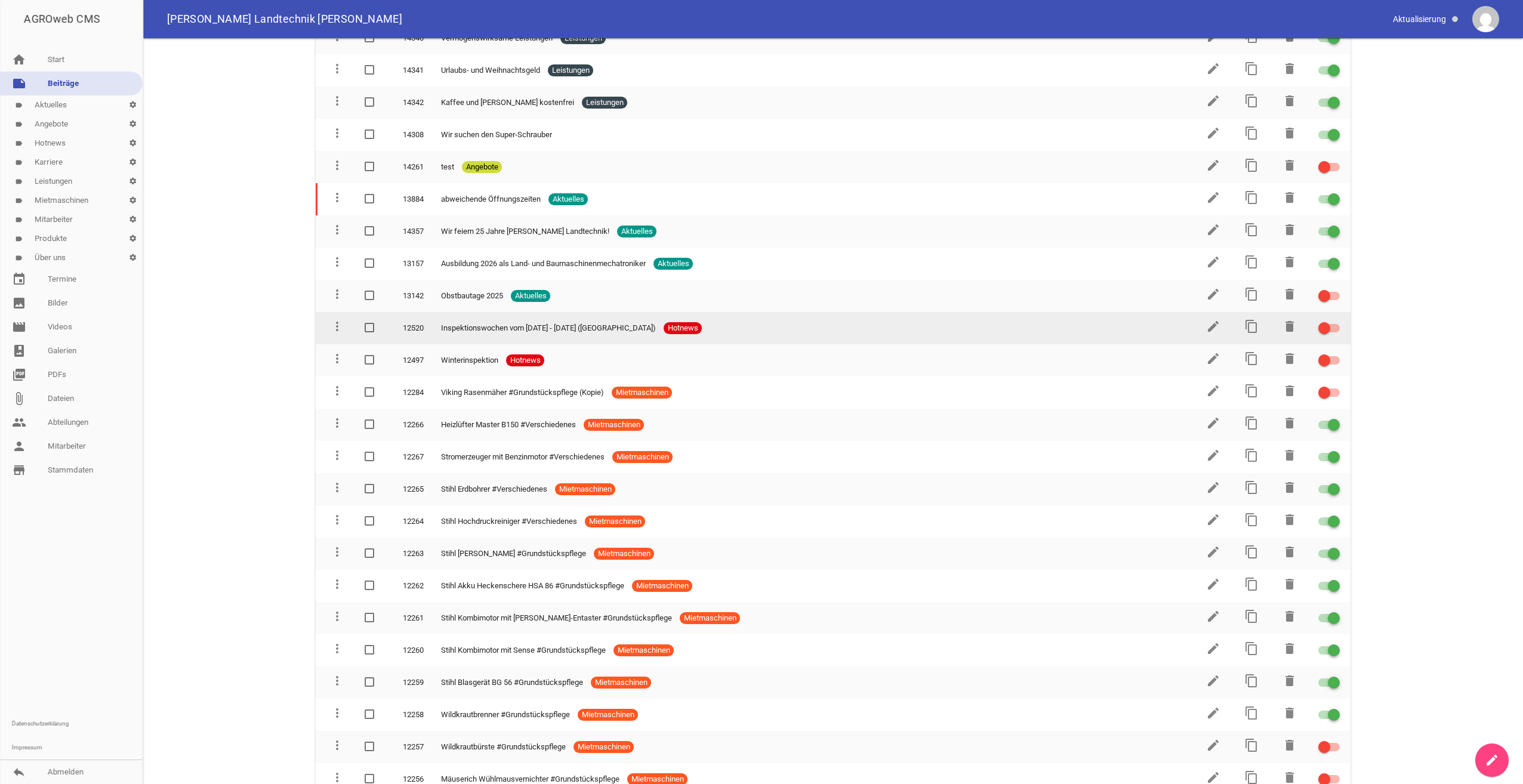
click at [559, 326] on span "Inspektionswochen vom [DATE] - [DATE] ([GEOGRAPHIC_DATA])" at bounding box center [548, 328] width 215 height 12
click at [1208, 325] on icon "edit" at bounding box center [1213, 327] width 14 height 14
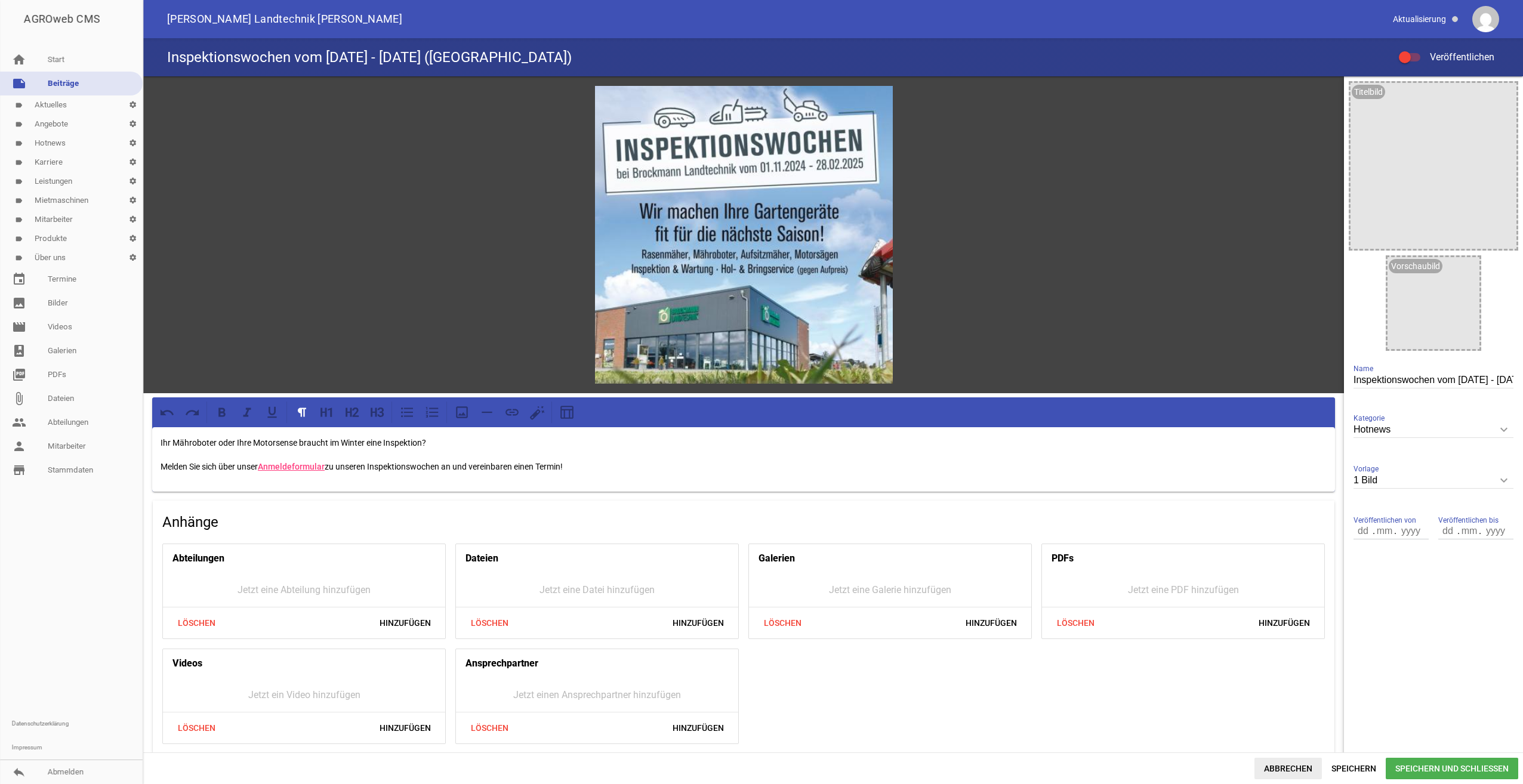
click at [1275, 766] on span "Abbrechen" at bounding box center [1288, 768] width 67 height 22
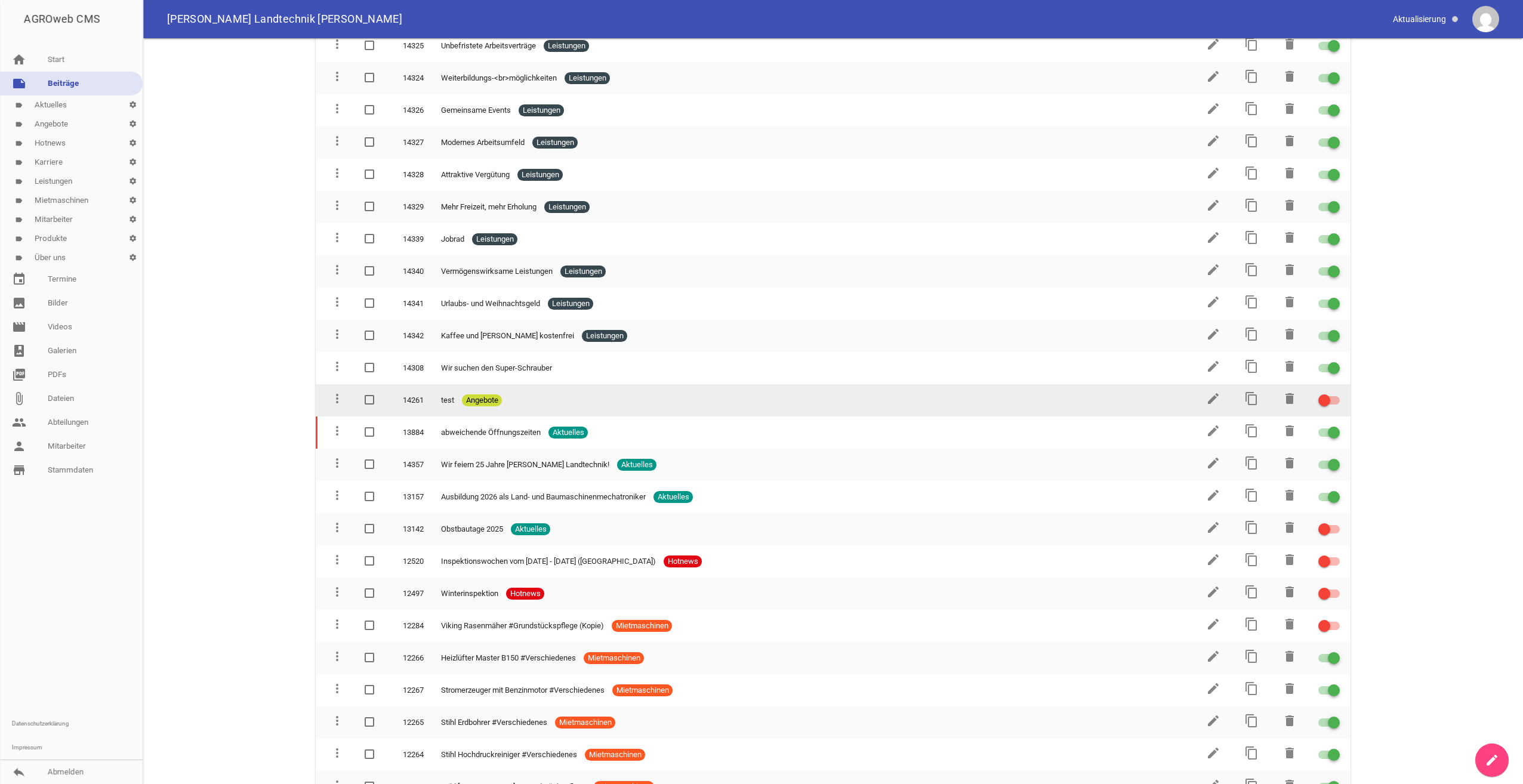
scroll to position [656, 0]
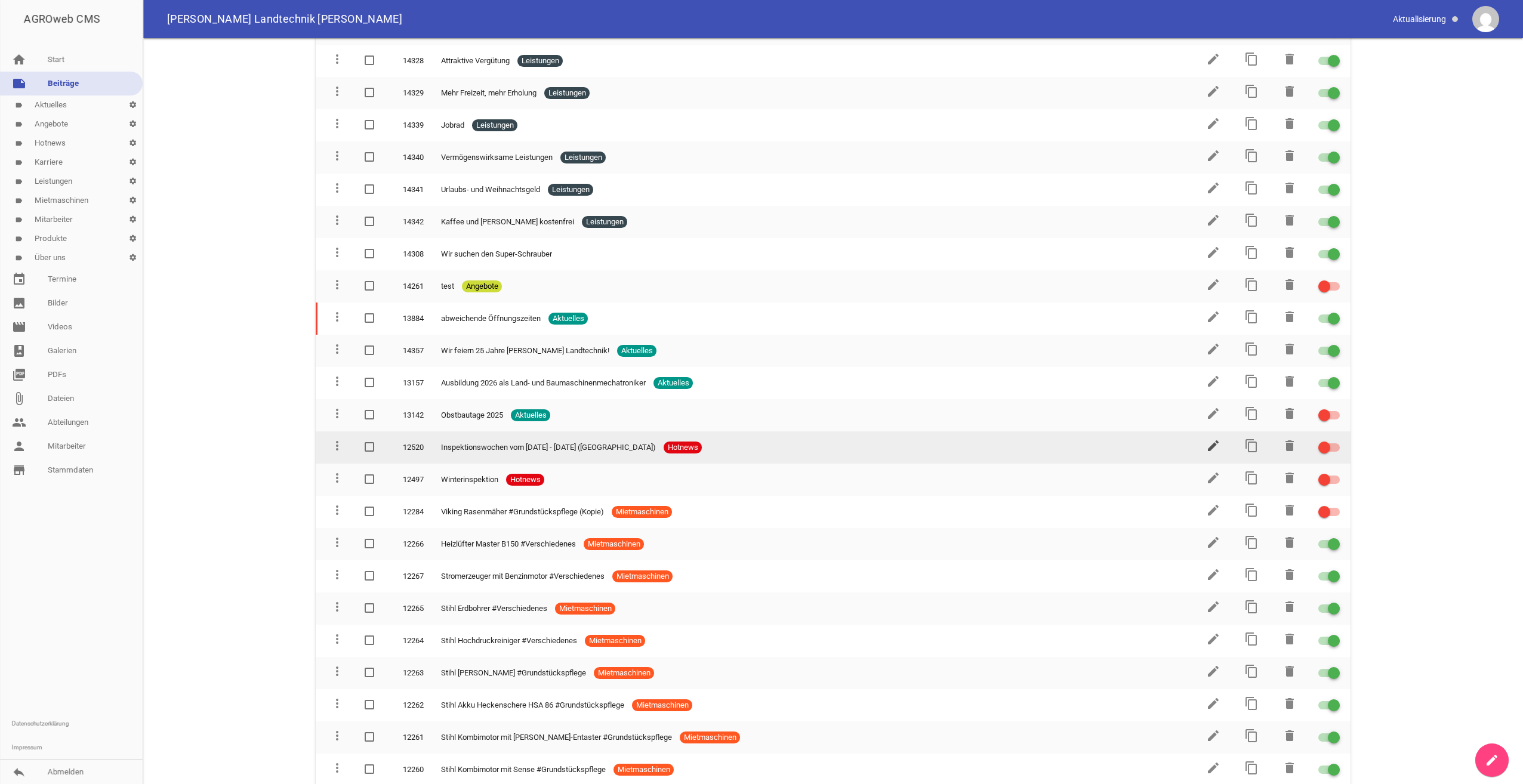
click at [1208, 445] on icon "edit" at bounding box center [1213, 445] width 14 height 14
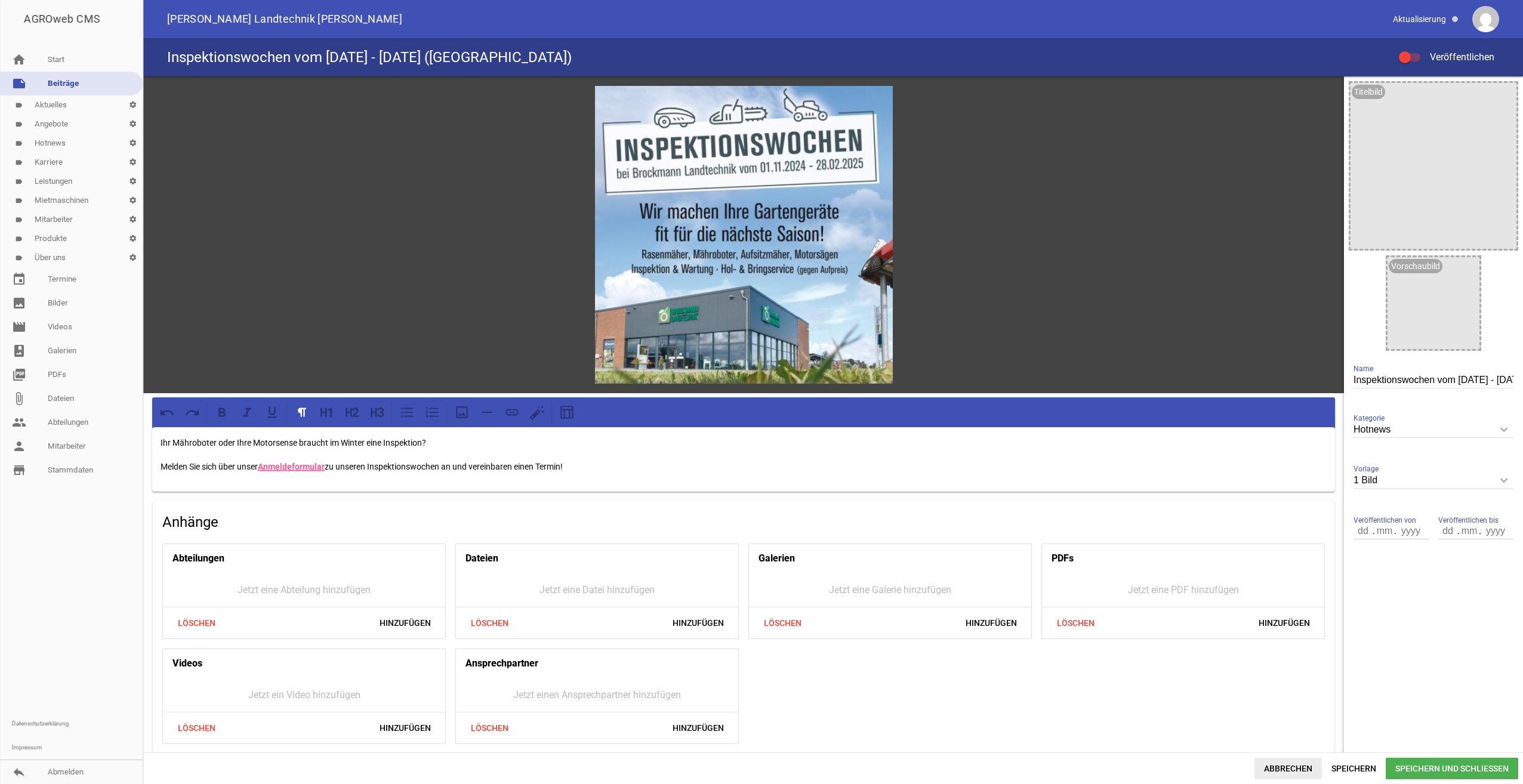
click at [1270, 770] on span "Abbrechen" at bounding box center [1288, 768] width 67 height 22
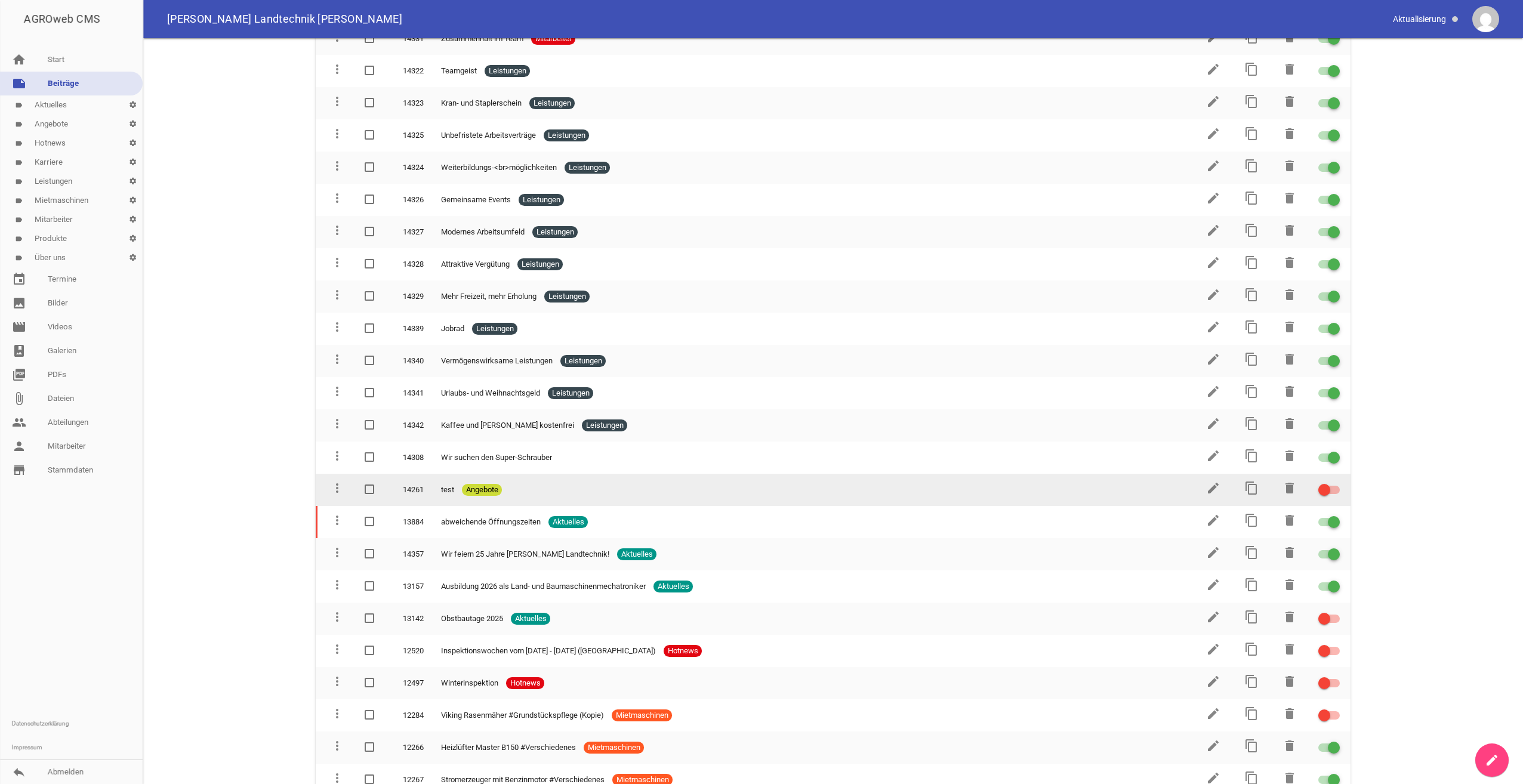
scroll to position [537, 0]
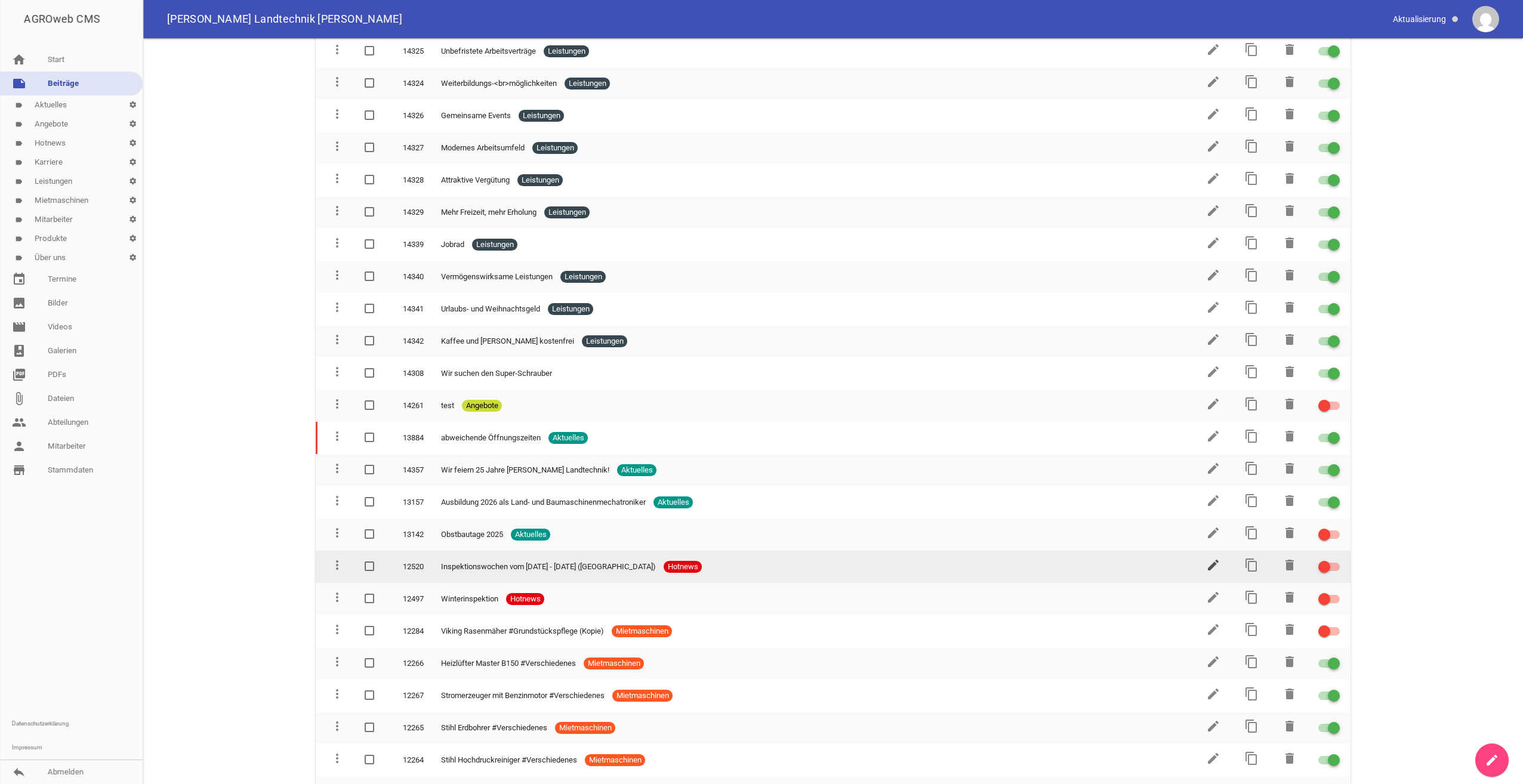
click at [1211, 566] on icon "edit" at bounding box center [1213, 565] width 14 height 14
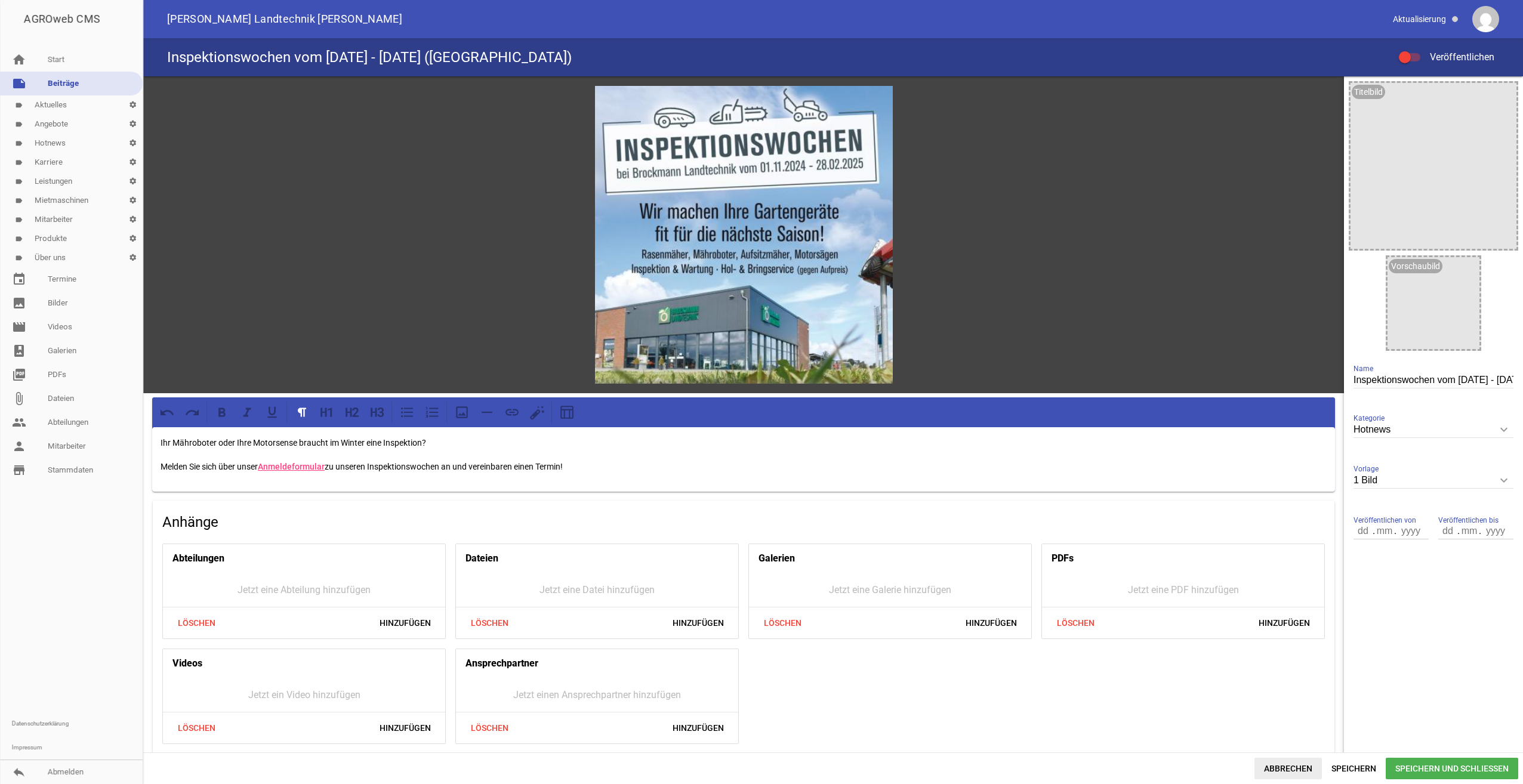
click at [1302, 766] on span "Abbrechen" at bounding box center [1288, 768] width 67 height 22
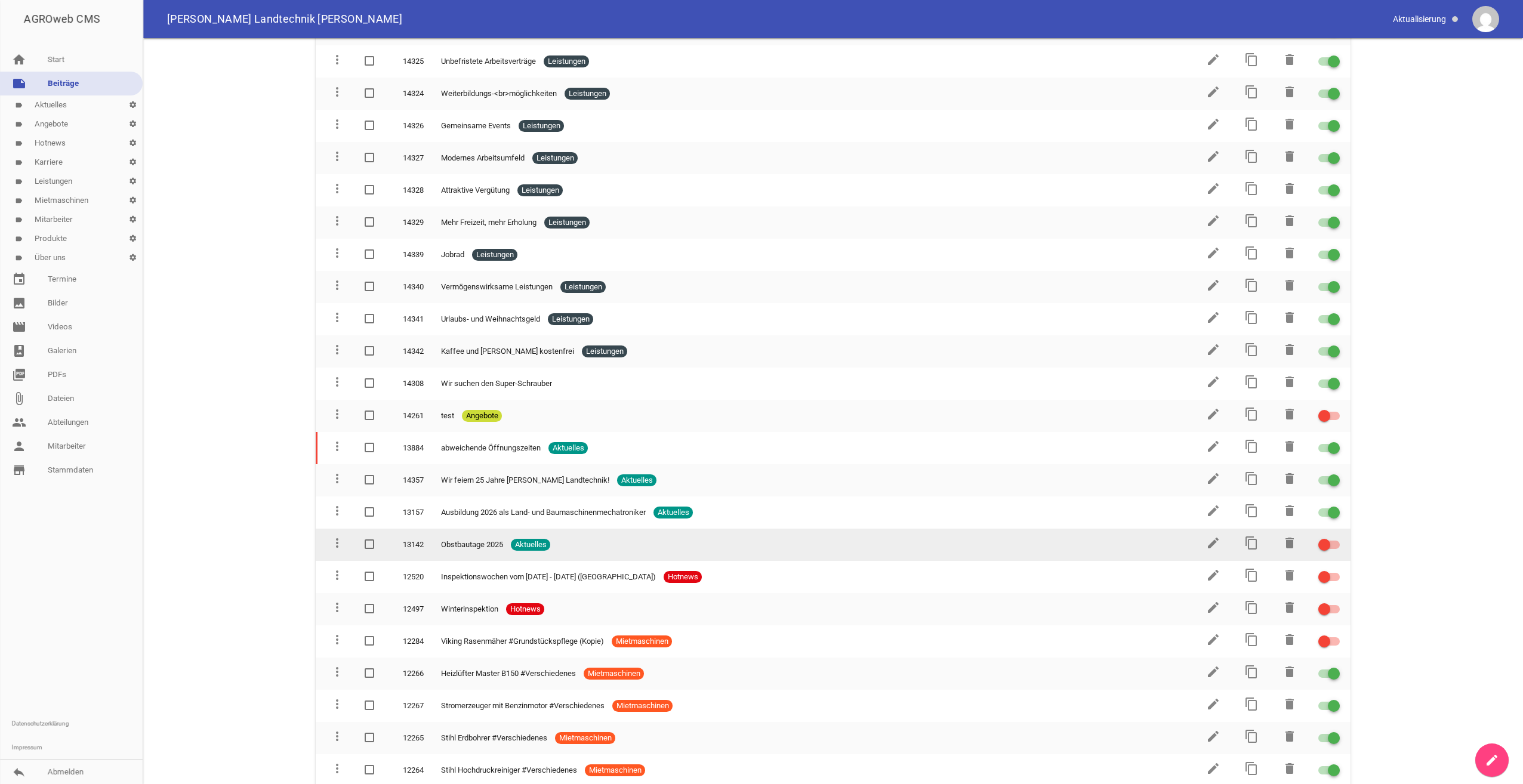
scroll to position [537, 0]
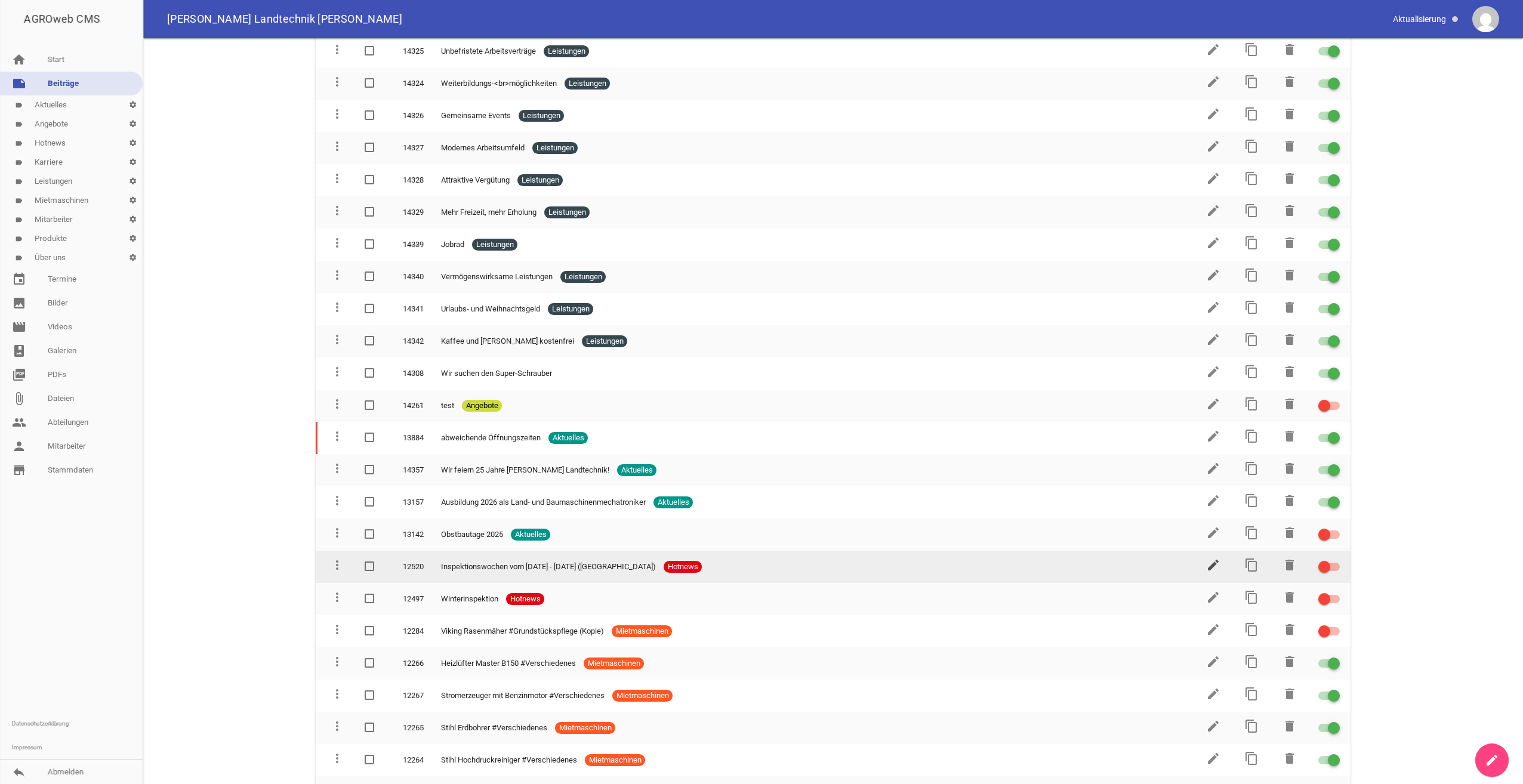
click at [1206, 571] on icon "edit" at bounding box center [1213, 565] width 14 height 14
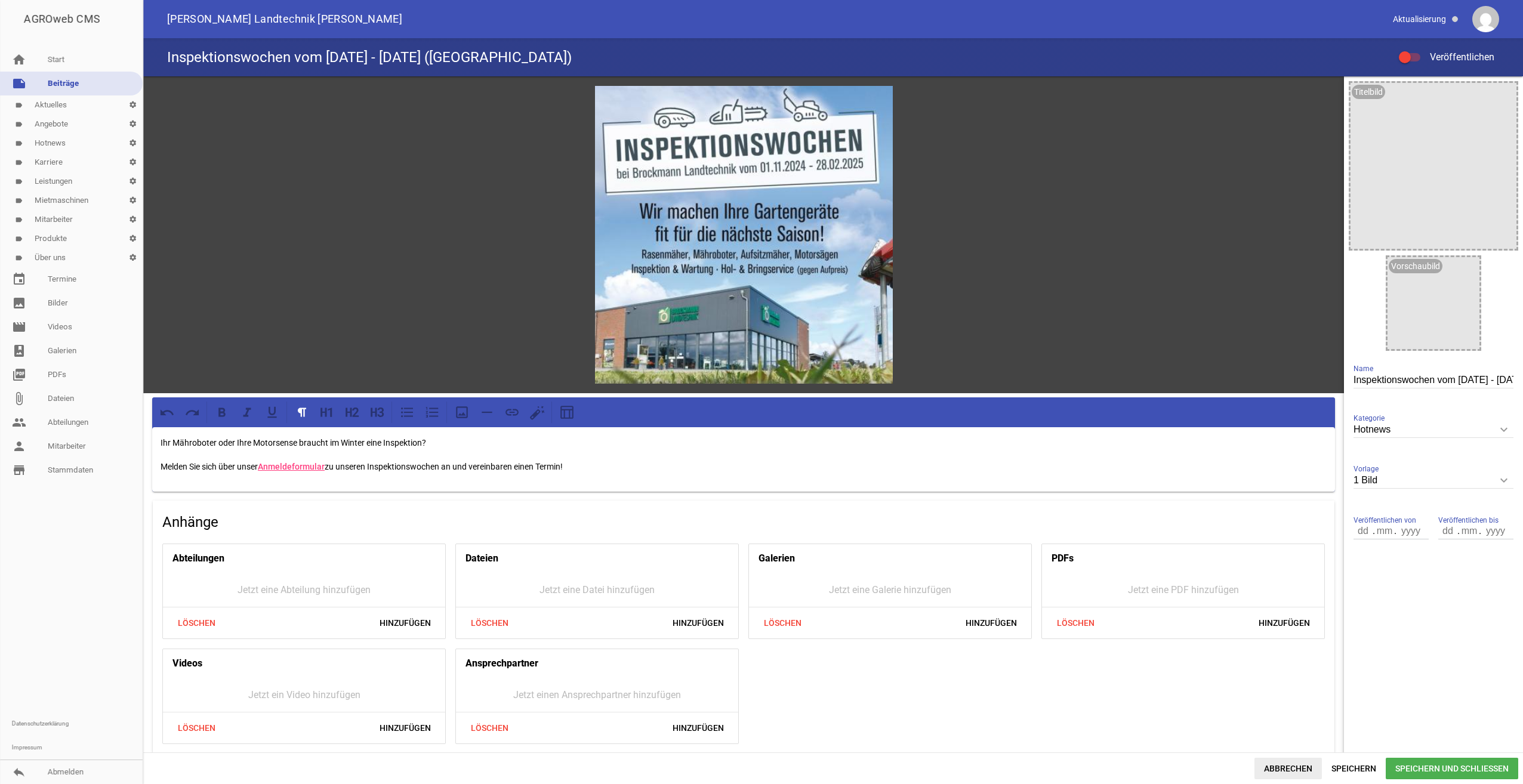
click at [1291, 771] on span "Abbrechen" at bounding box center [1288, 768] width 67 height 22
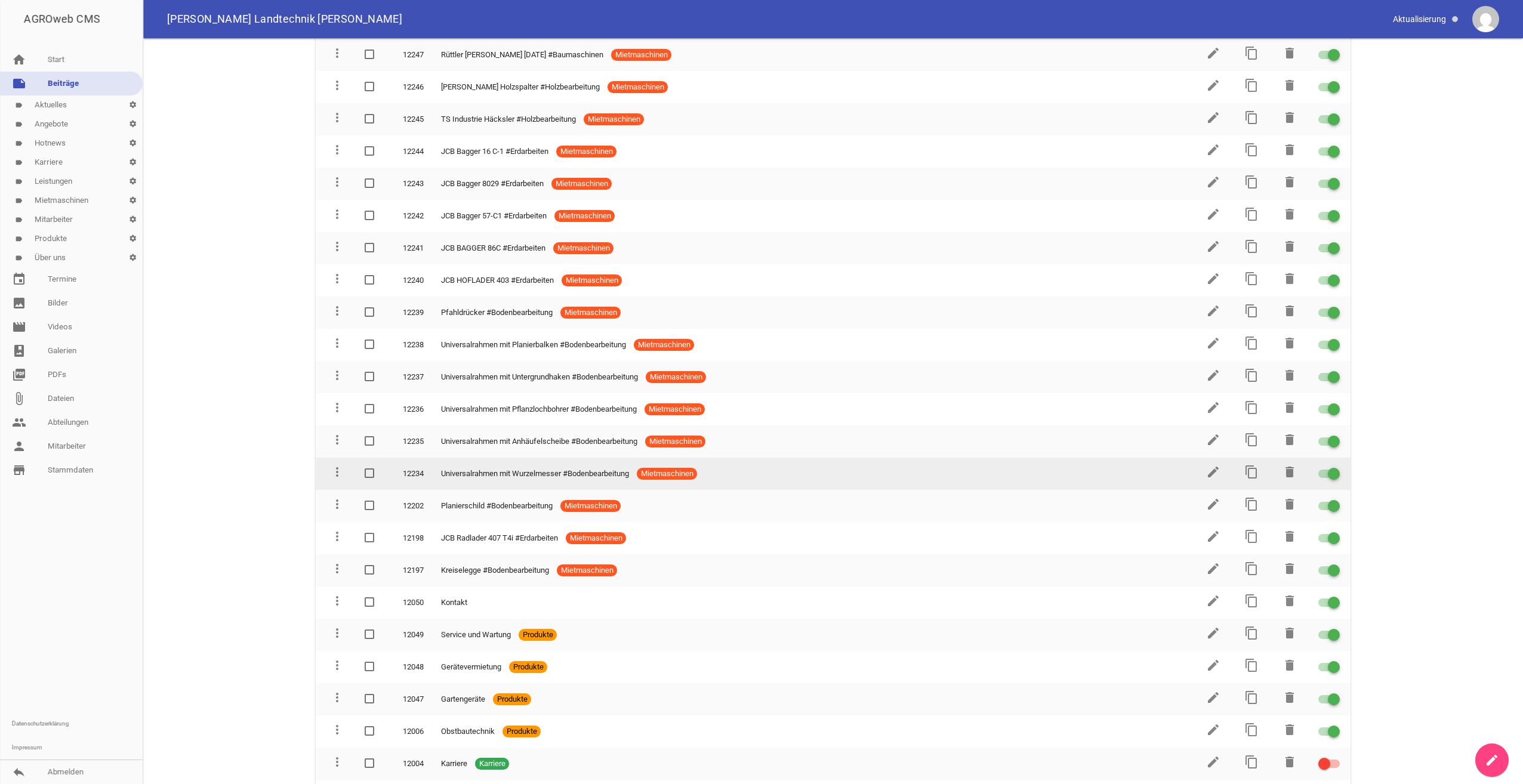
scroll to position [1914, 0]
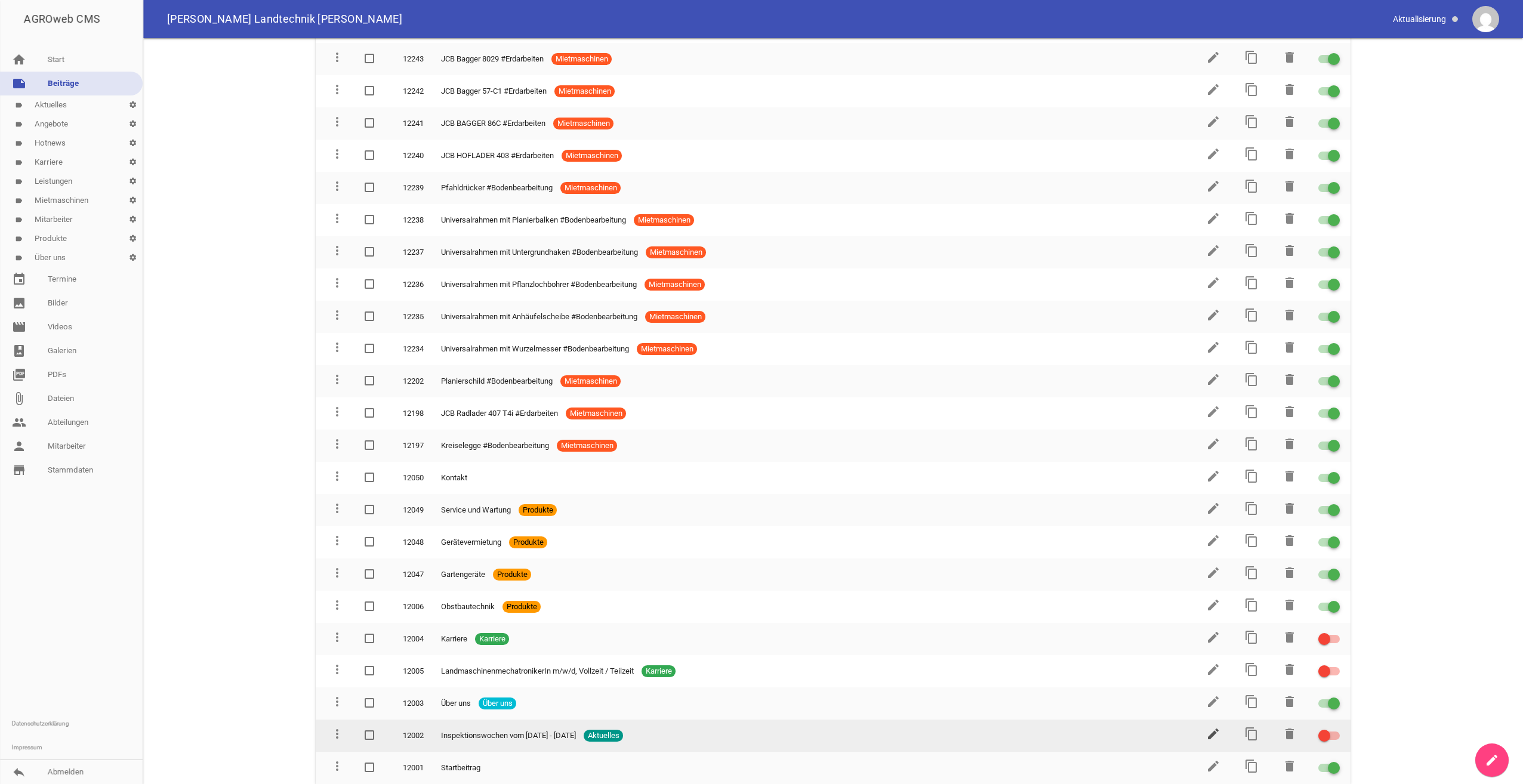
click at [1206, 737] on icon "edit" at bounding box center [1213, 734] width 14 height 14
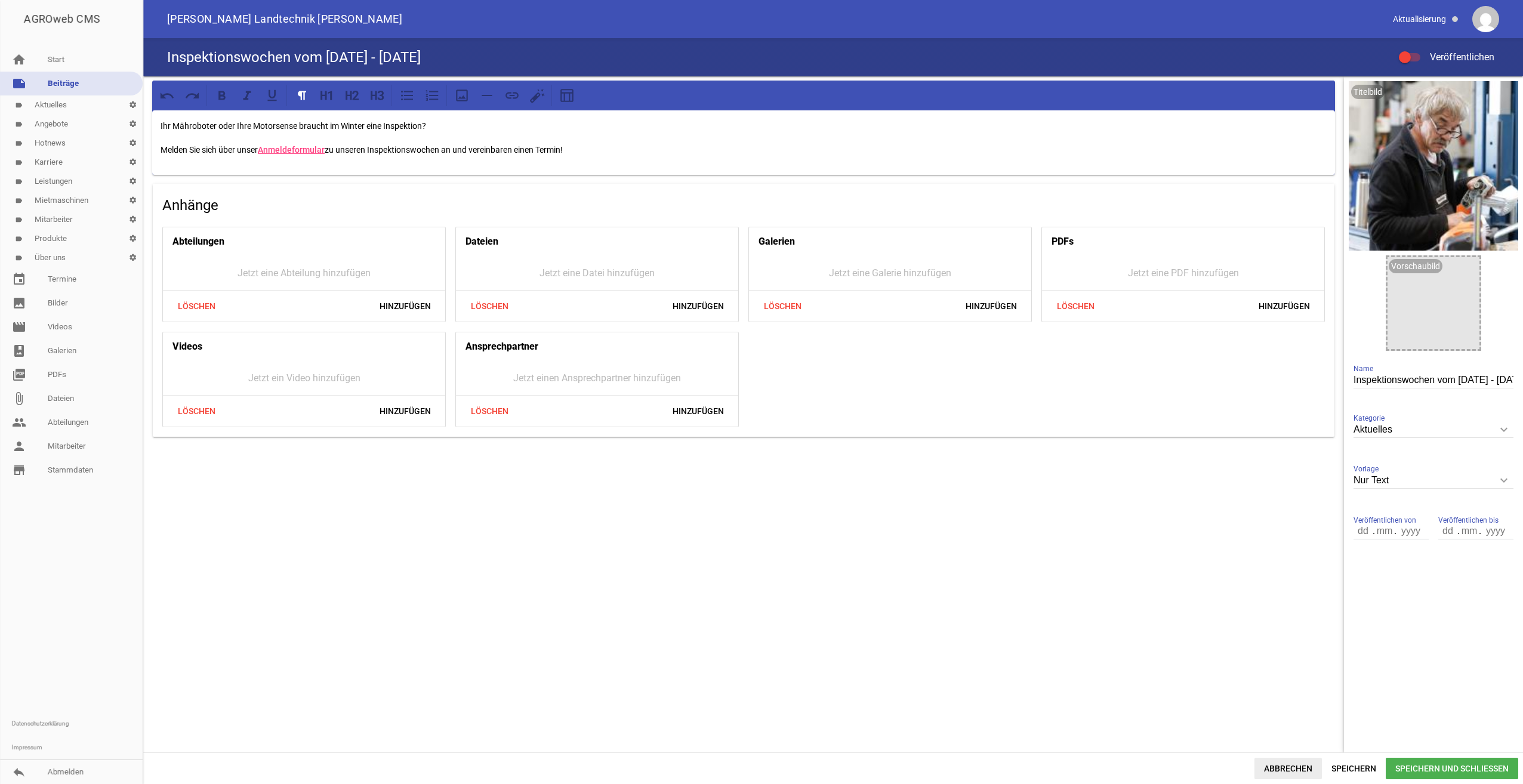
click at [1300, 773] on span "Abbrechen" at bounding box center [1288, 768] width 67 height 22
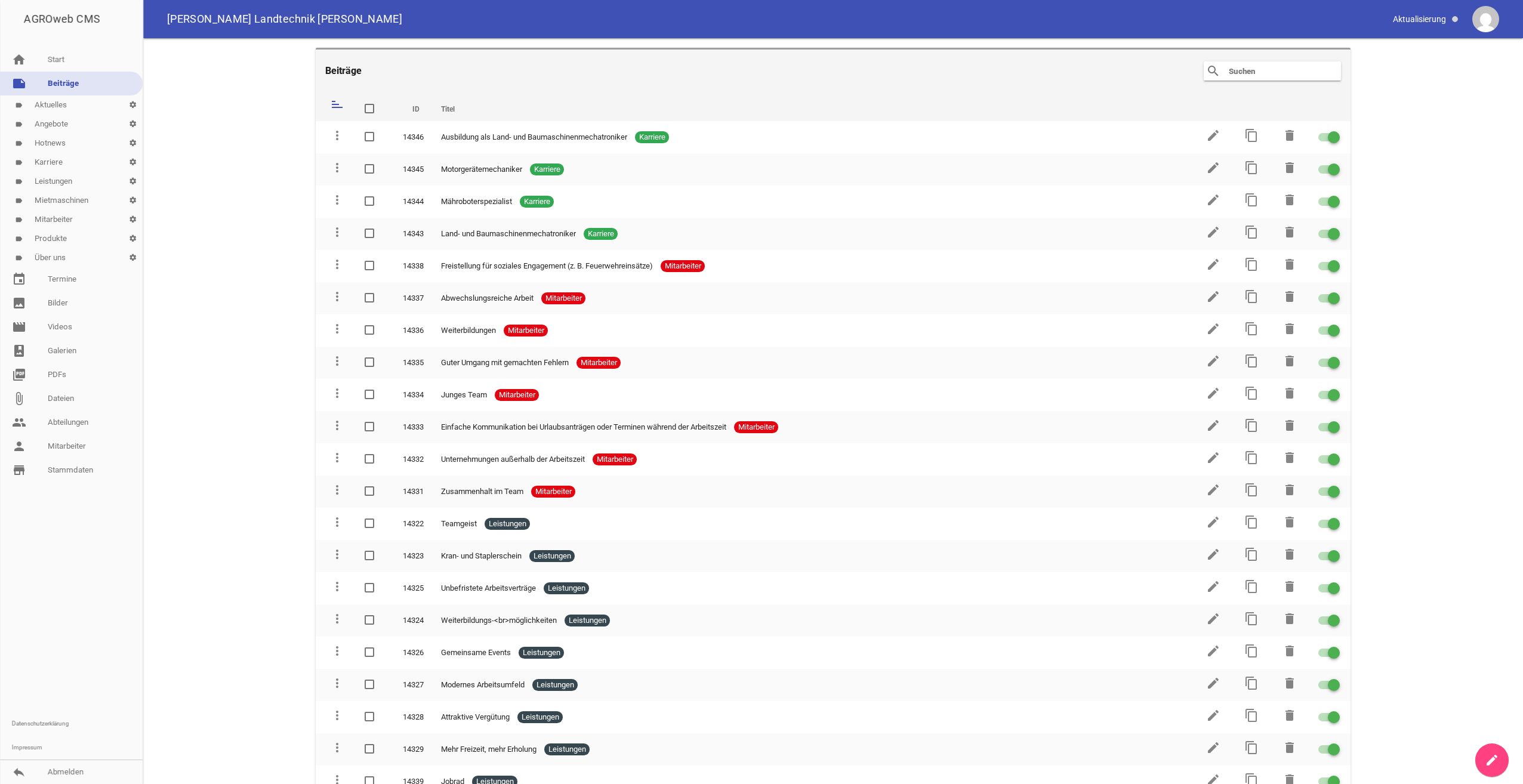
click at [53, 107] on link "label Aktuelles settings" at bounding box center [71, 105] width 143 height 19
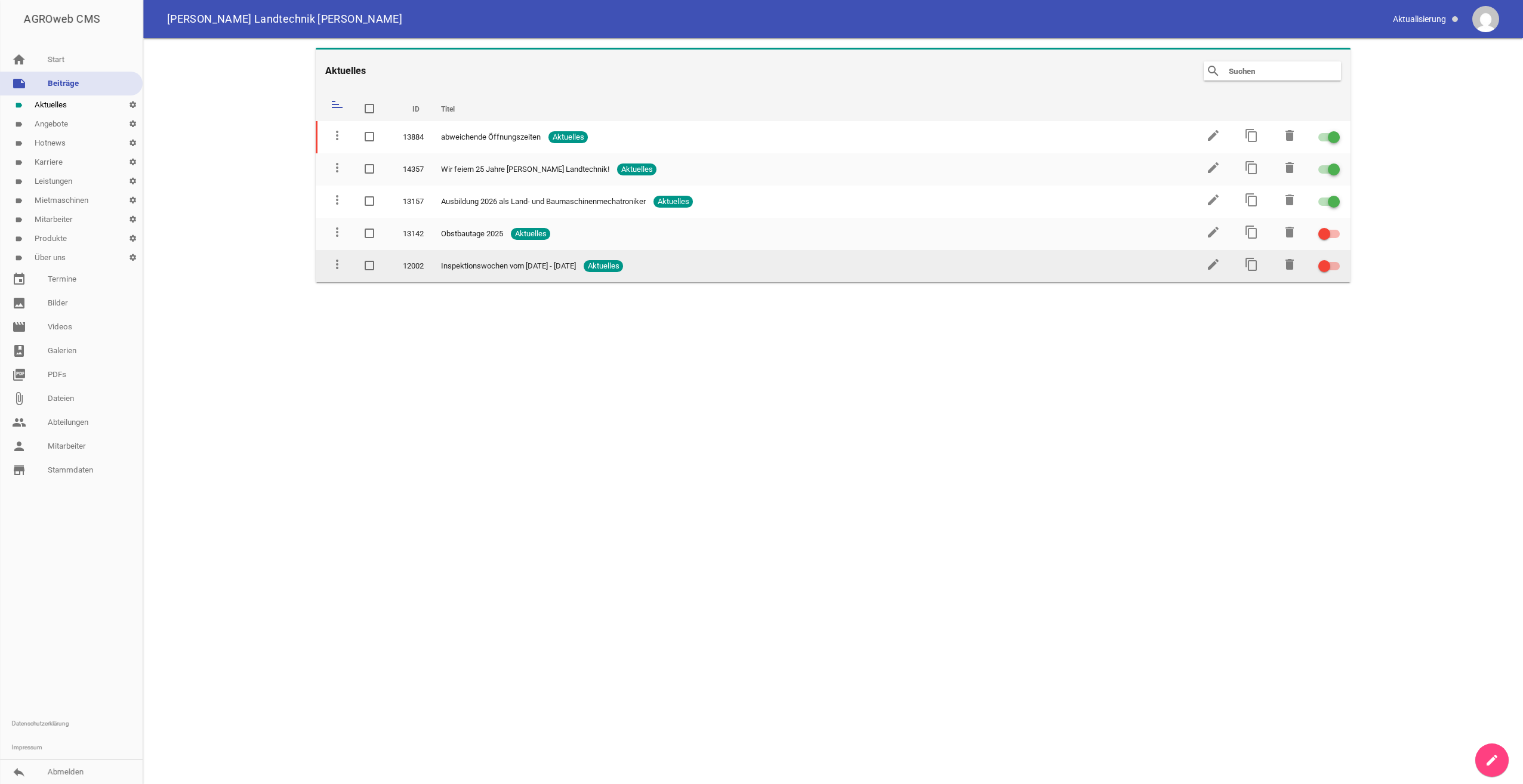
click at [1213, 271] on link "edit" at bounding box center [1213, 268] width 14 height 9
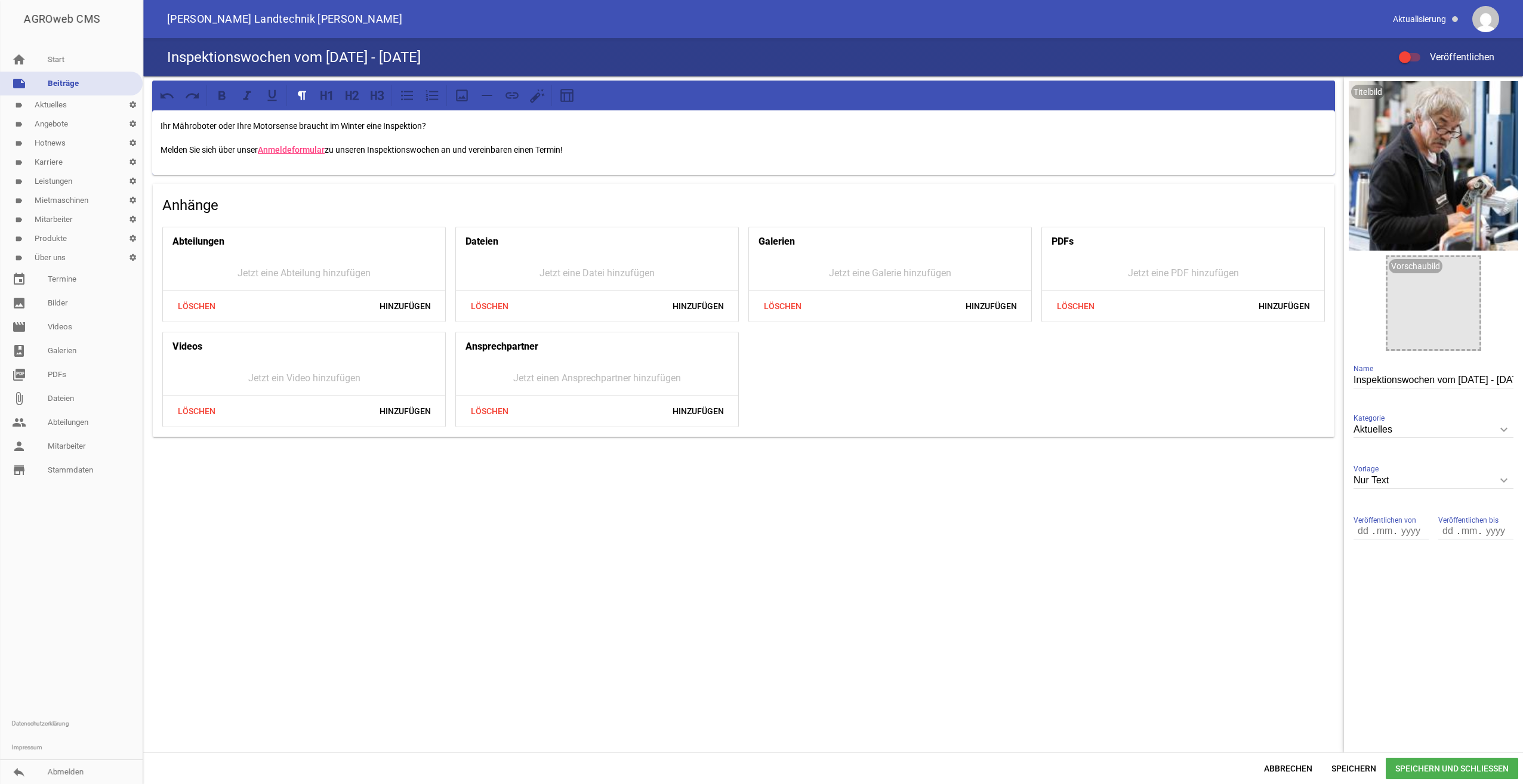
click at [58, 108] on link "label Aktuelles settings" at bounding box center [71, 105] width 143 height 19
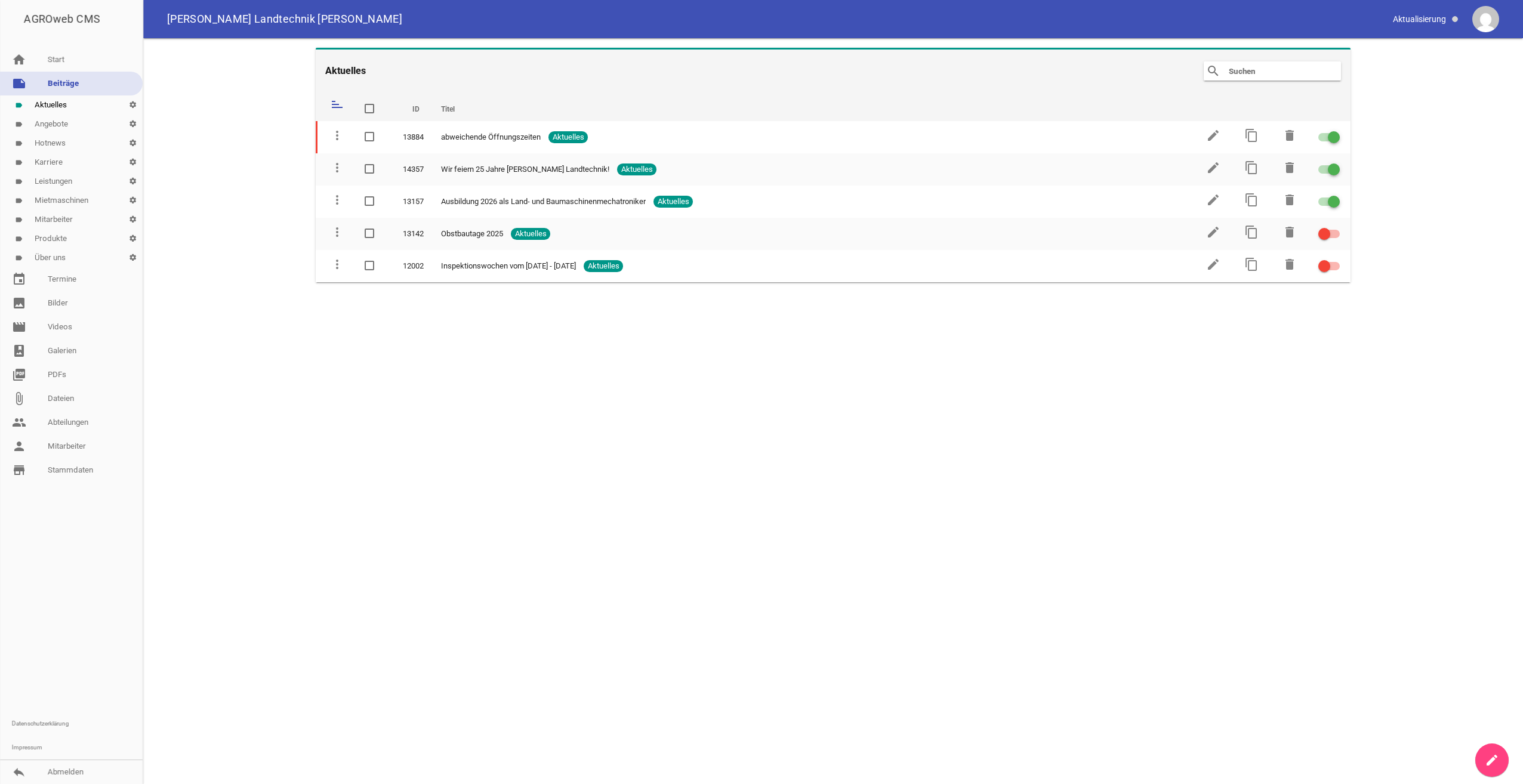
click at [57, 123] on link "label Angebote settings" at bounding box center [71, 125] width 143 height 19
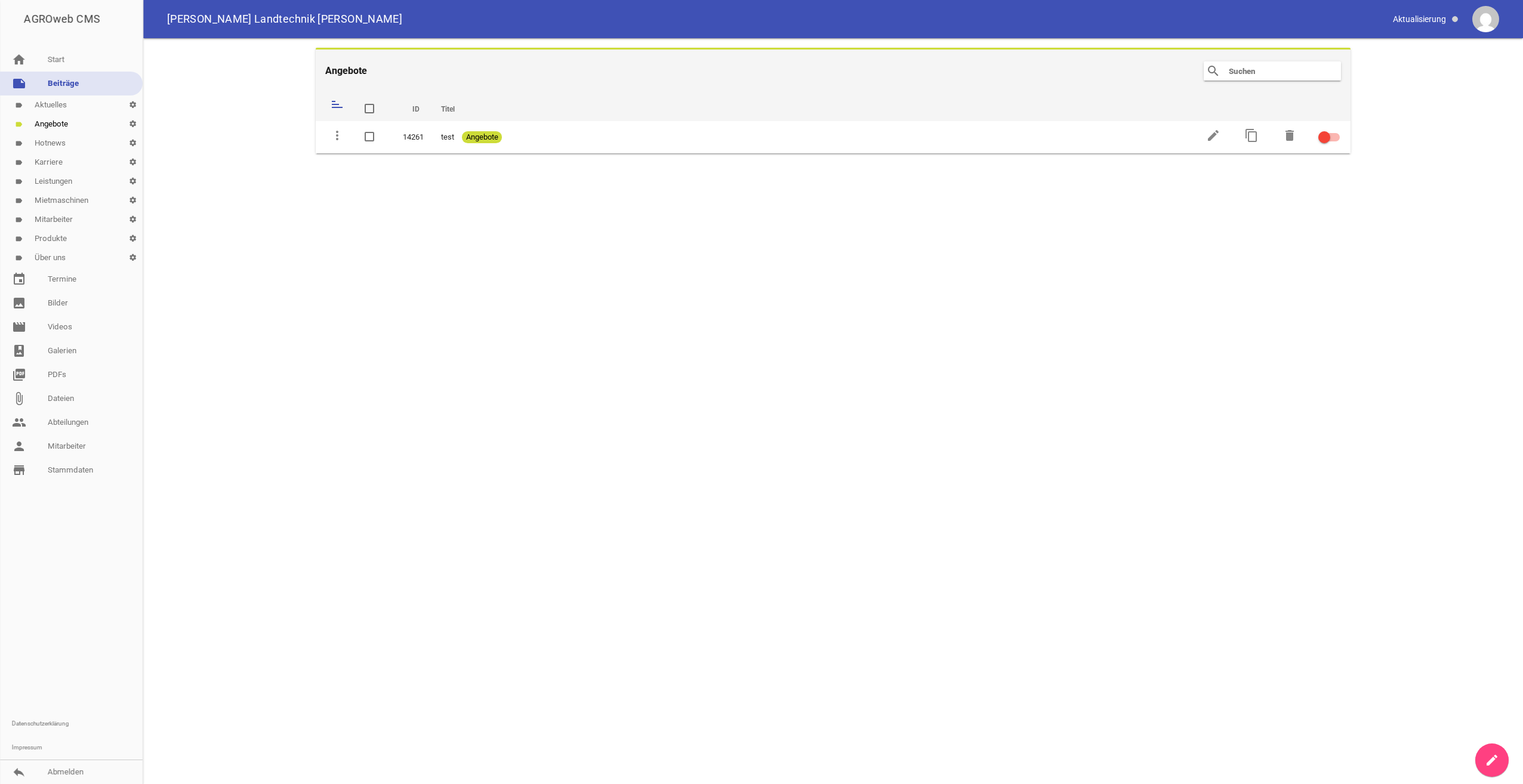
click at [51, 143] on link "label Hotnews settings" at bounding box center [71, 143] width 143 height 19
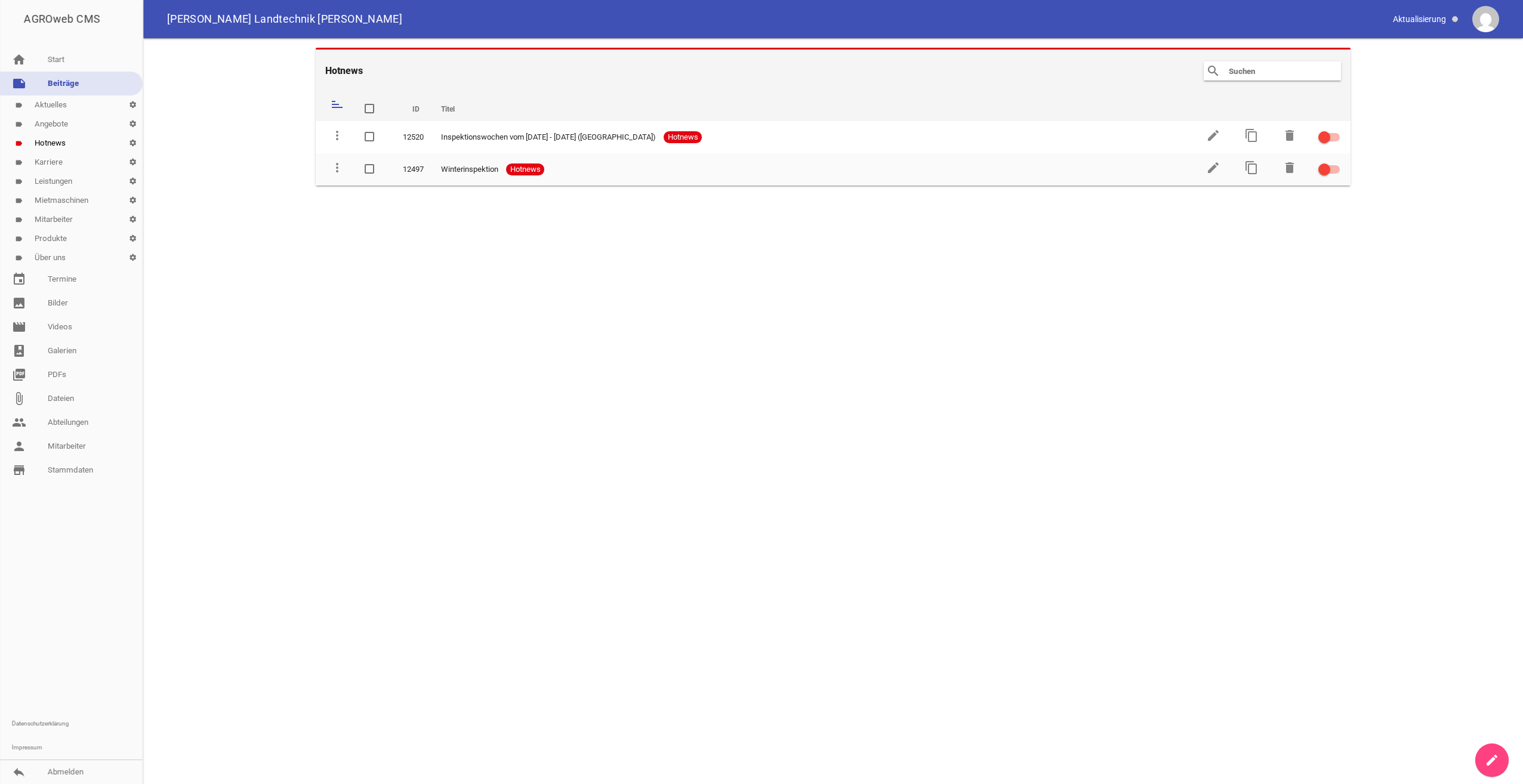
click at [51, 164] on link "label Karriere settings" at bounding box center [71, 162] width 143 height 19
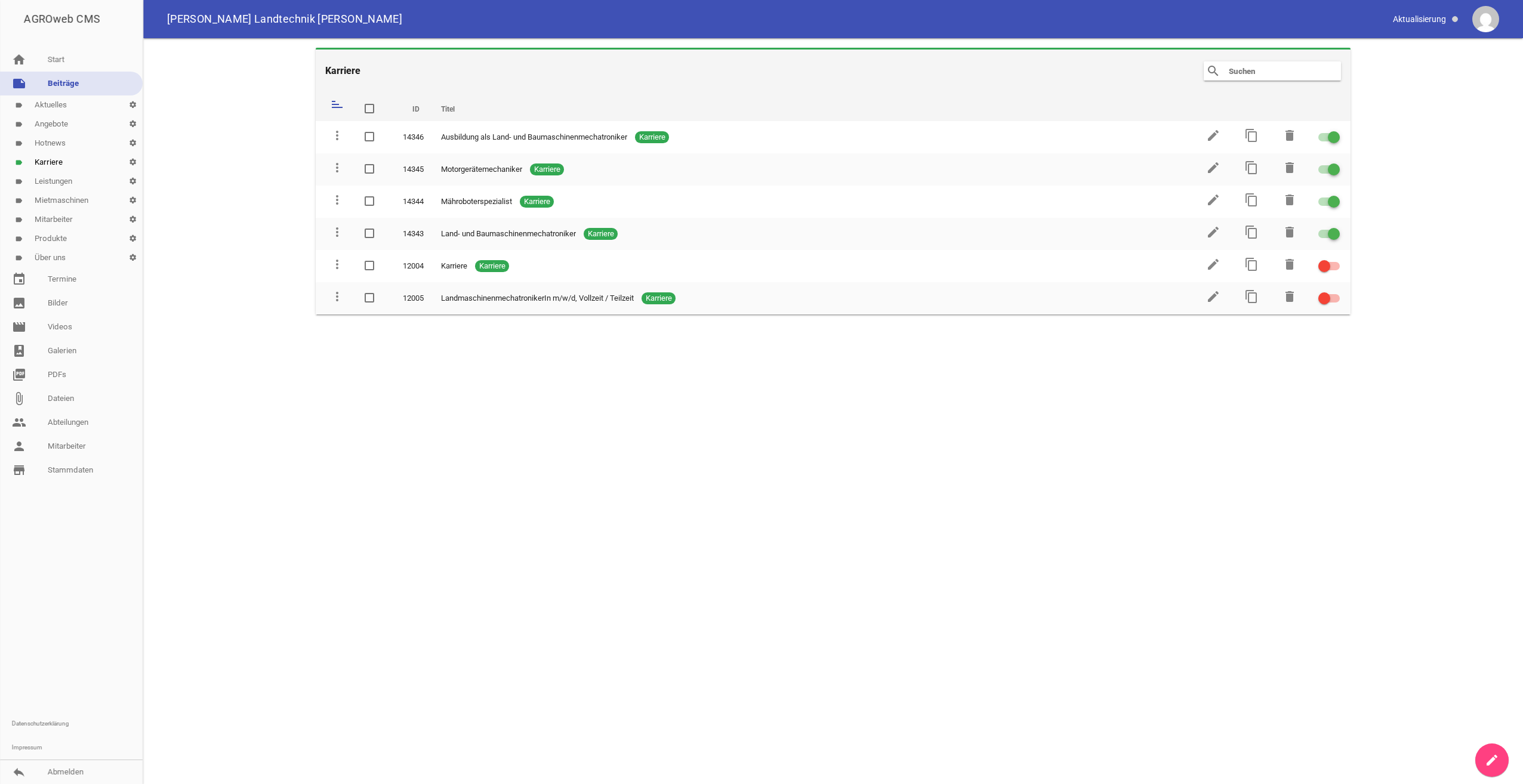
click at [54, 182] on link "label Leistungen settings" at bounding box center [71, 181] width 143 height 19
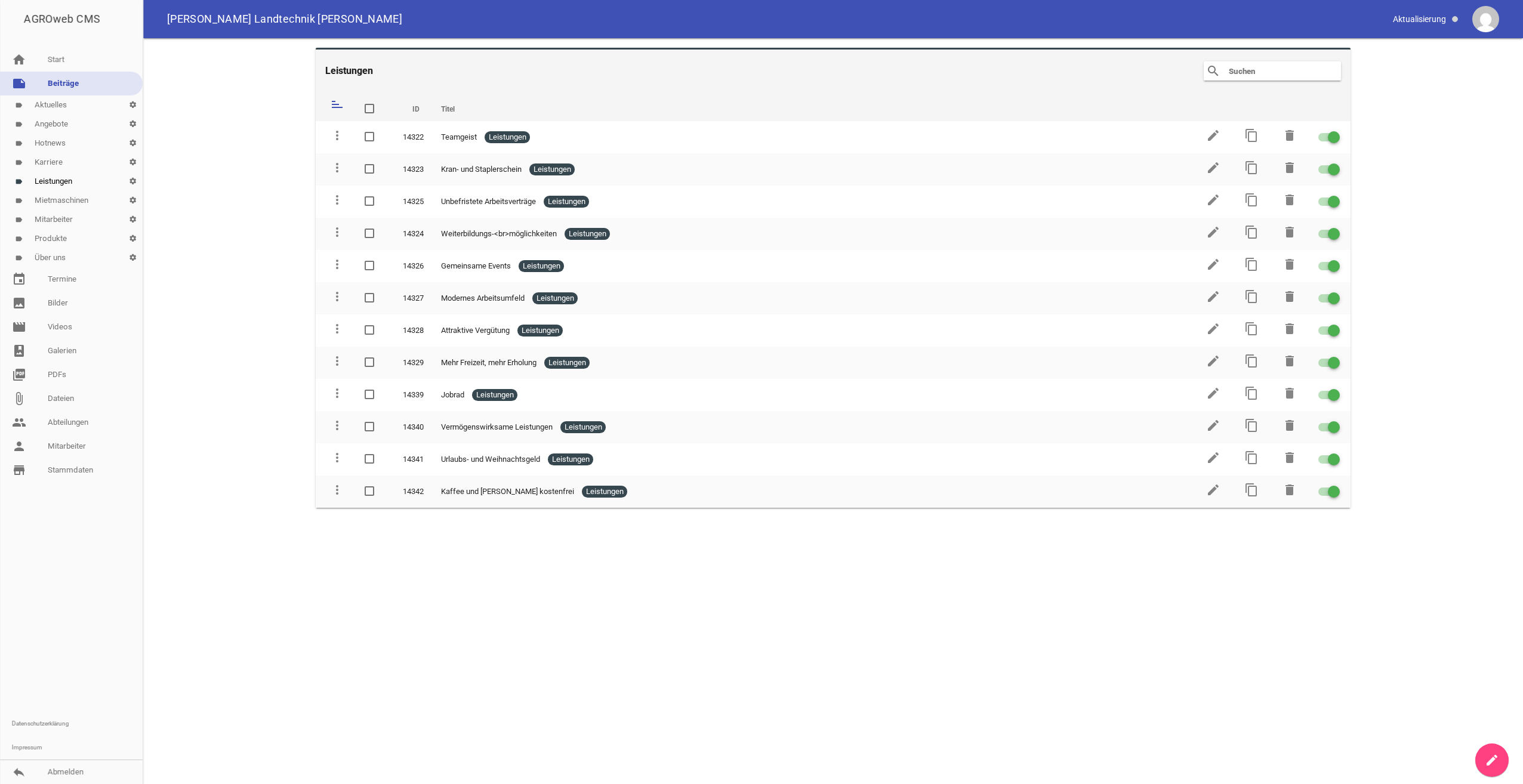
click at [55, 199] on link "label Mietmaschinen settings" at bounding box center [71, 200] width 143 height 19
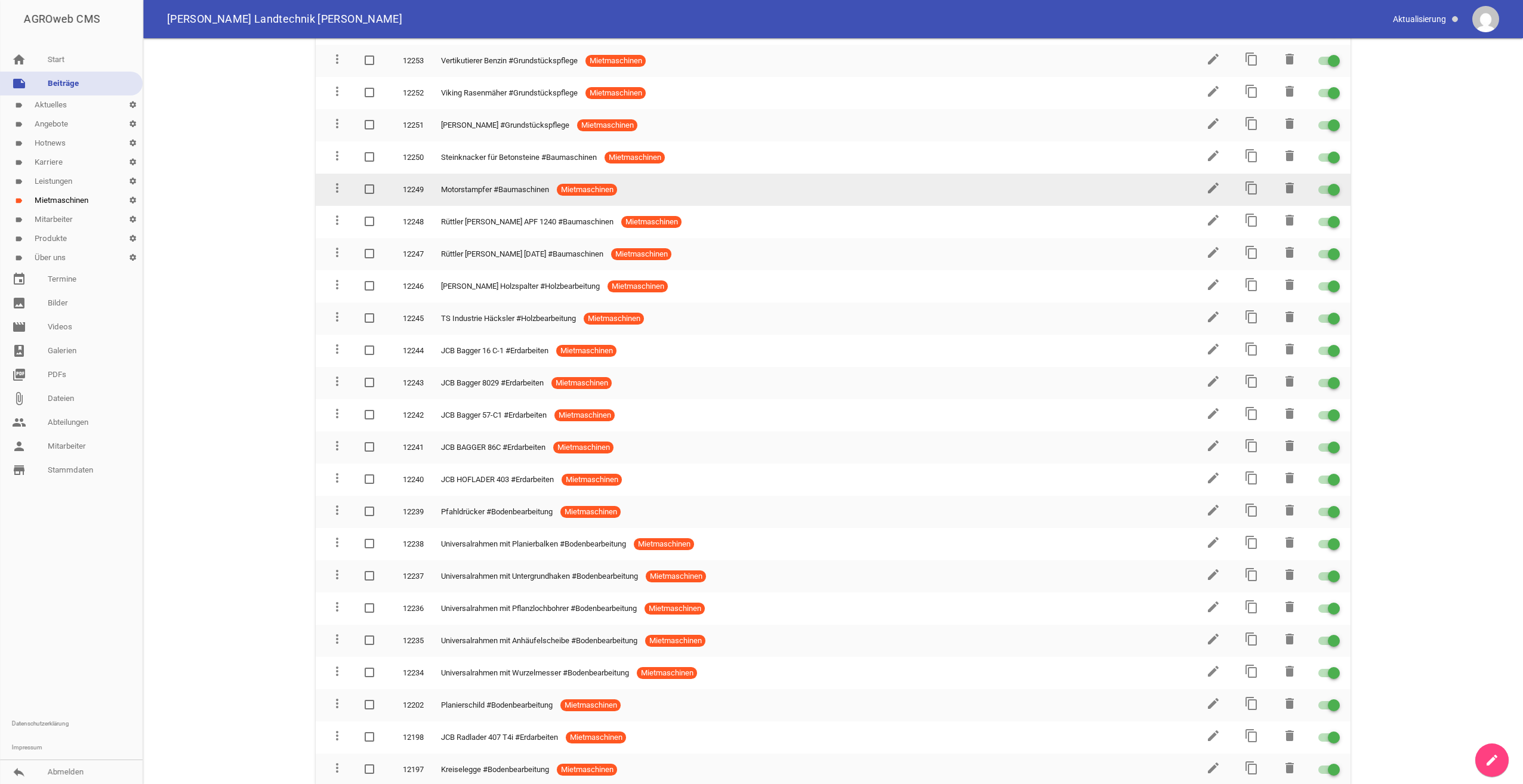
scroll to position [561, 0]
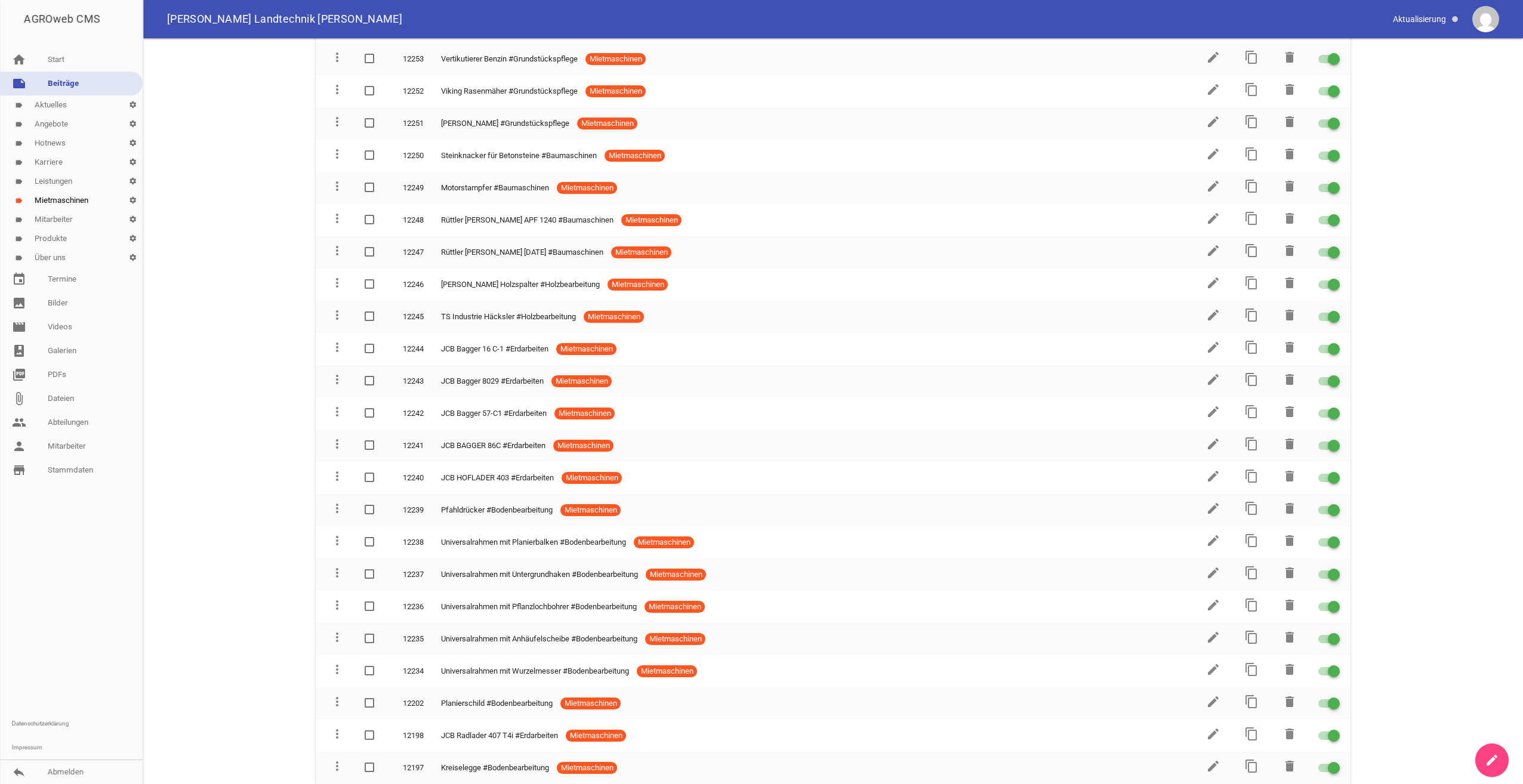
click at [54, 221] on link "label Mitarbeiter settings" at bounding box center [71, 220] width 143 height 19
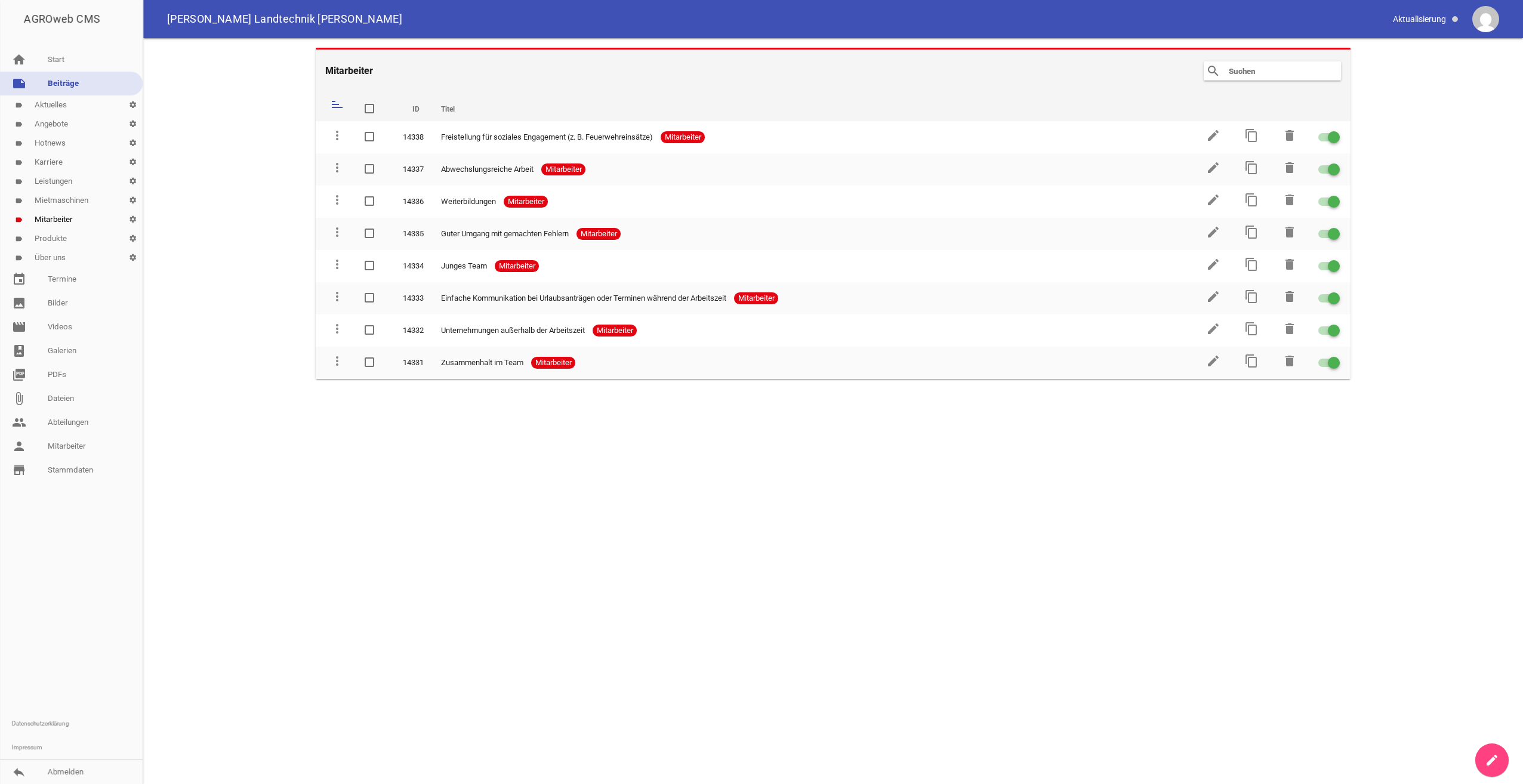
click at [57, 240] on link "label Produkte settings" at bounding box center [71, 239] width 143 height 19
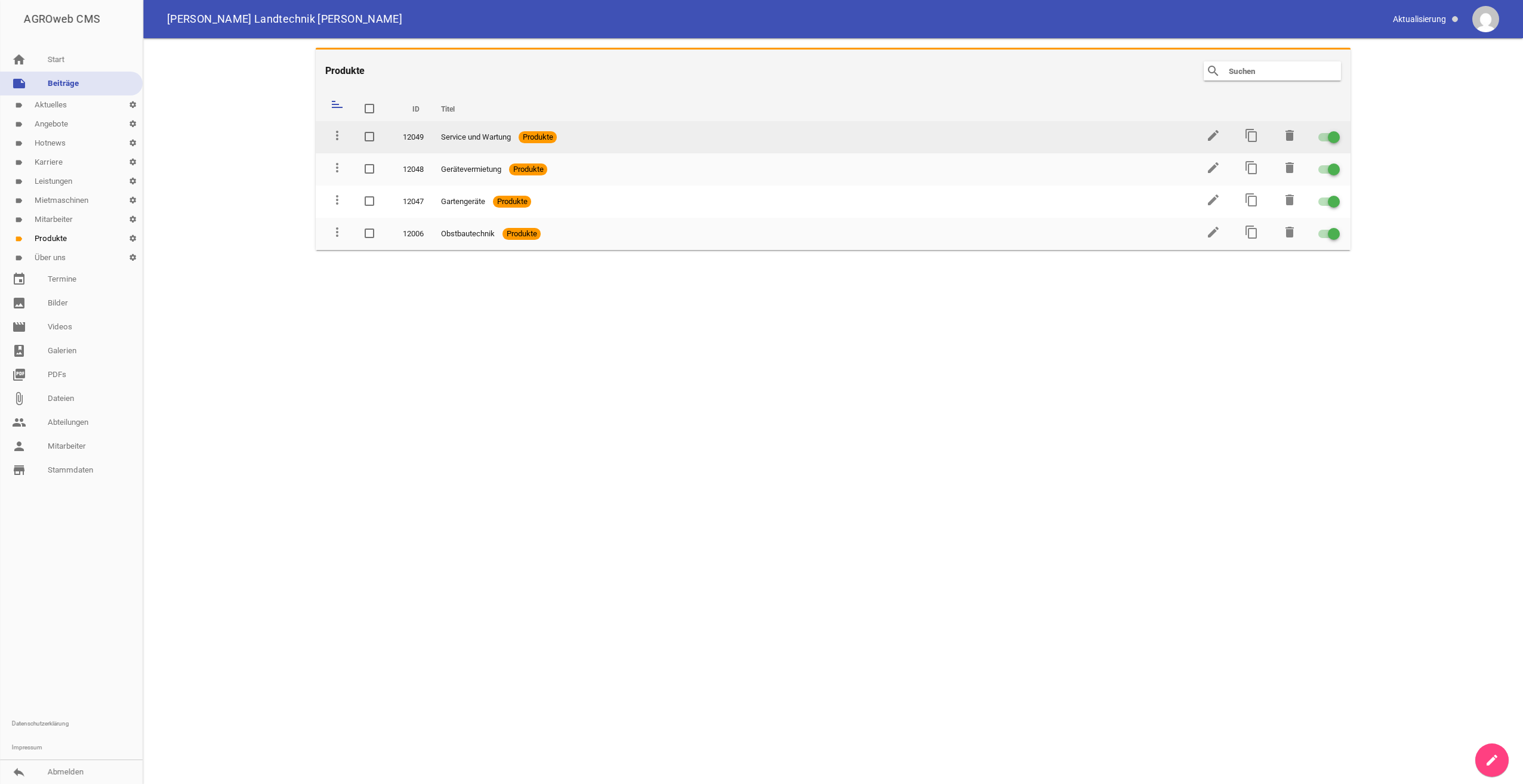
click at [474, 136] on span "Service und Wartung" at bounding box center [475, 137] width 69 height 12
click at [1209, 141] on icon "edit" at bounding box center [1213, 136] width 14 height 14
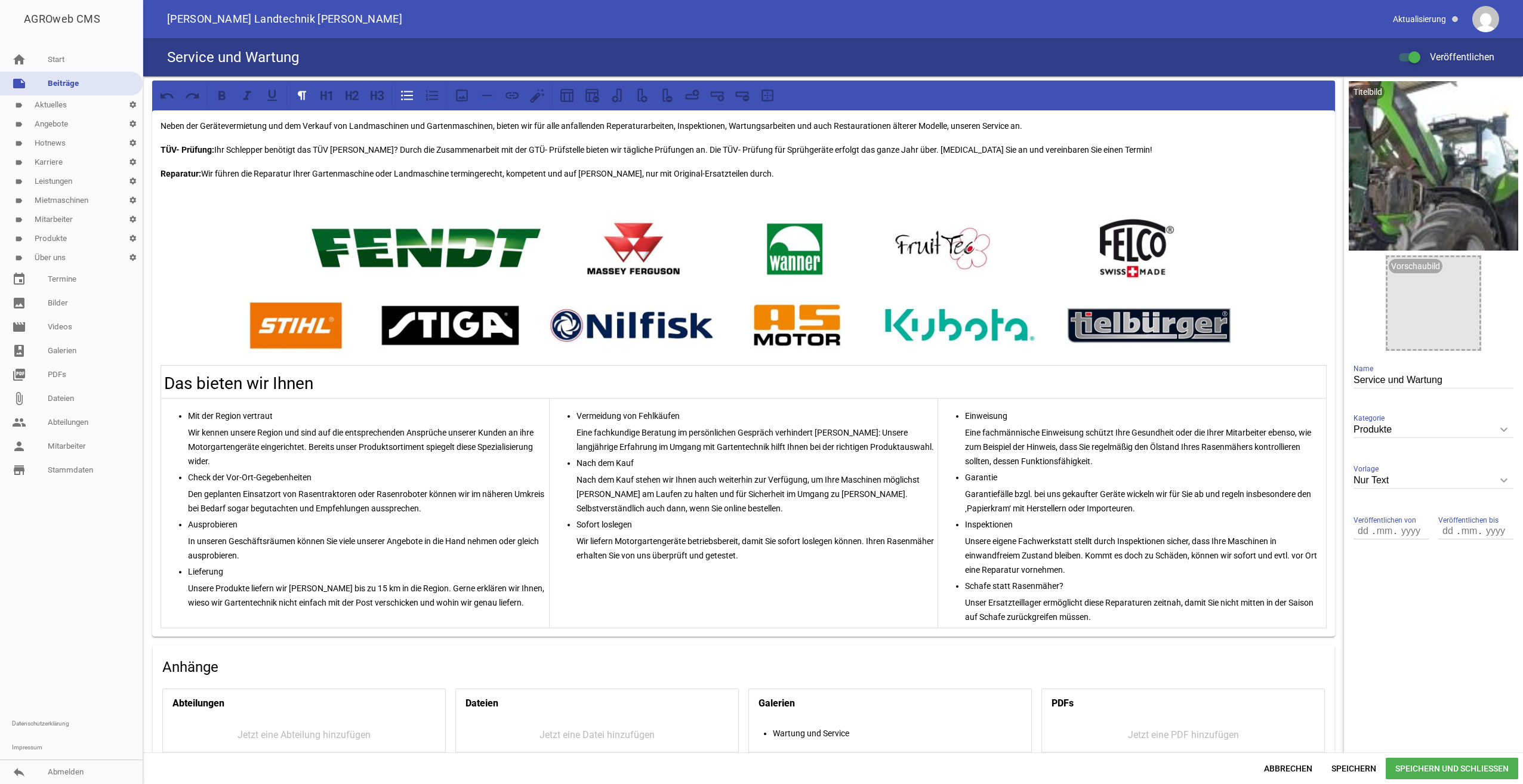
click at [46, 260] on link "label Über uns settings" at bounding box center [71, 258] width 143 height 19
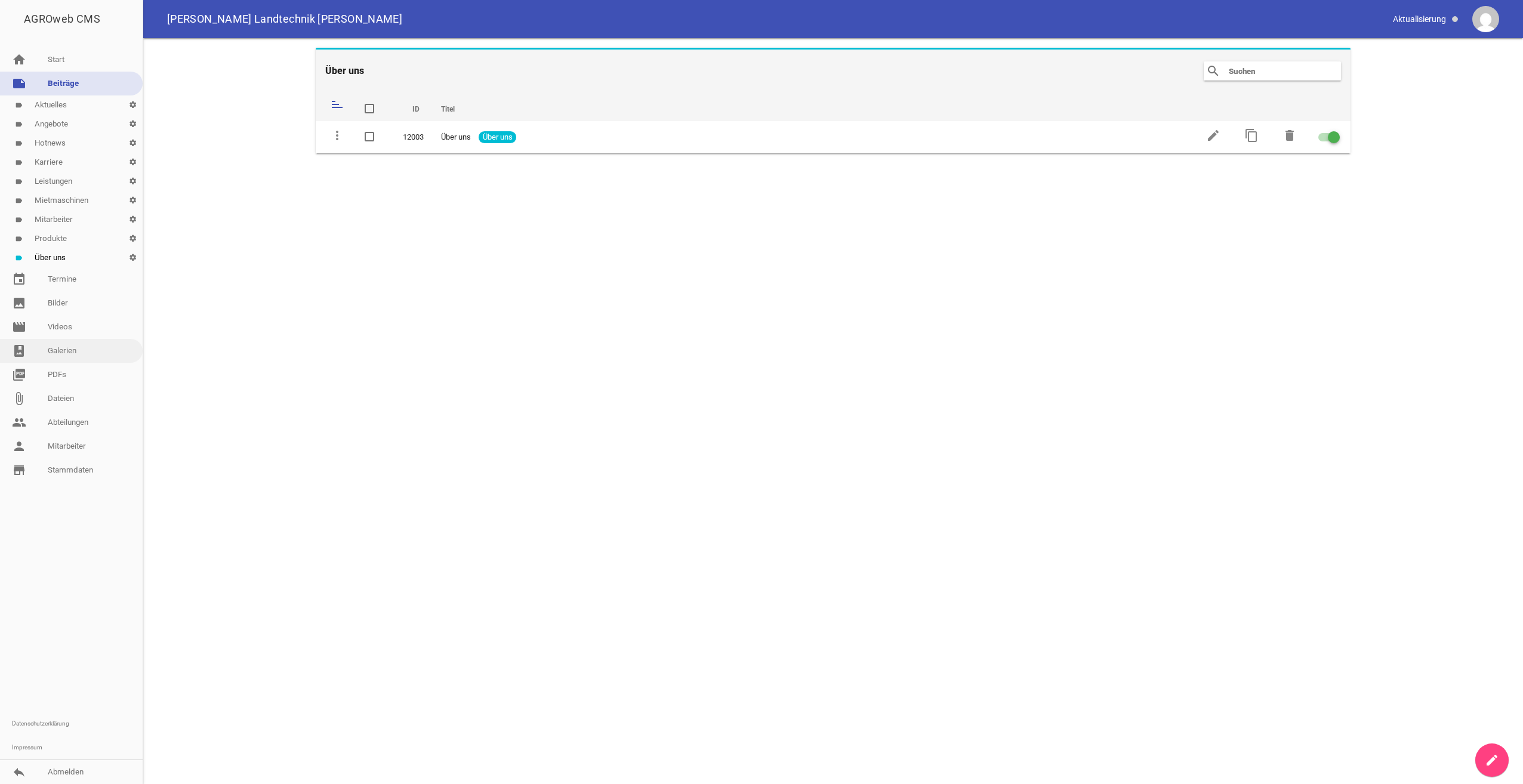
click at [61, 350] on link "photo_album Galerien" at bounding box center [71, 351] width 143 height 24
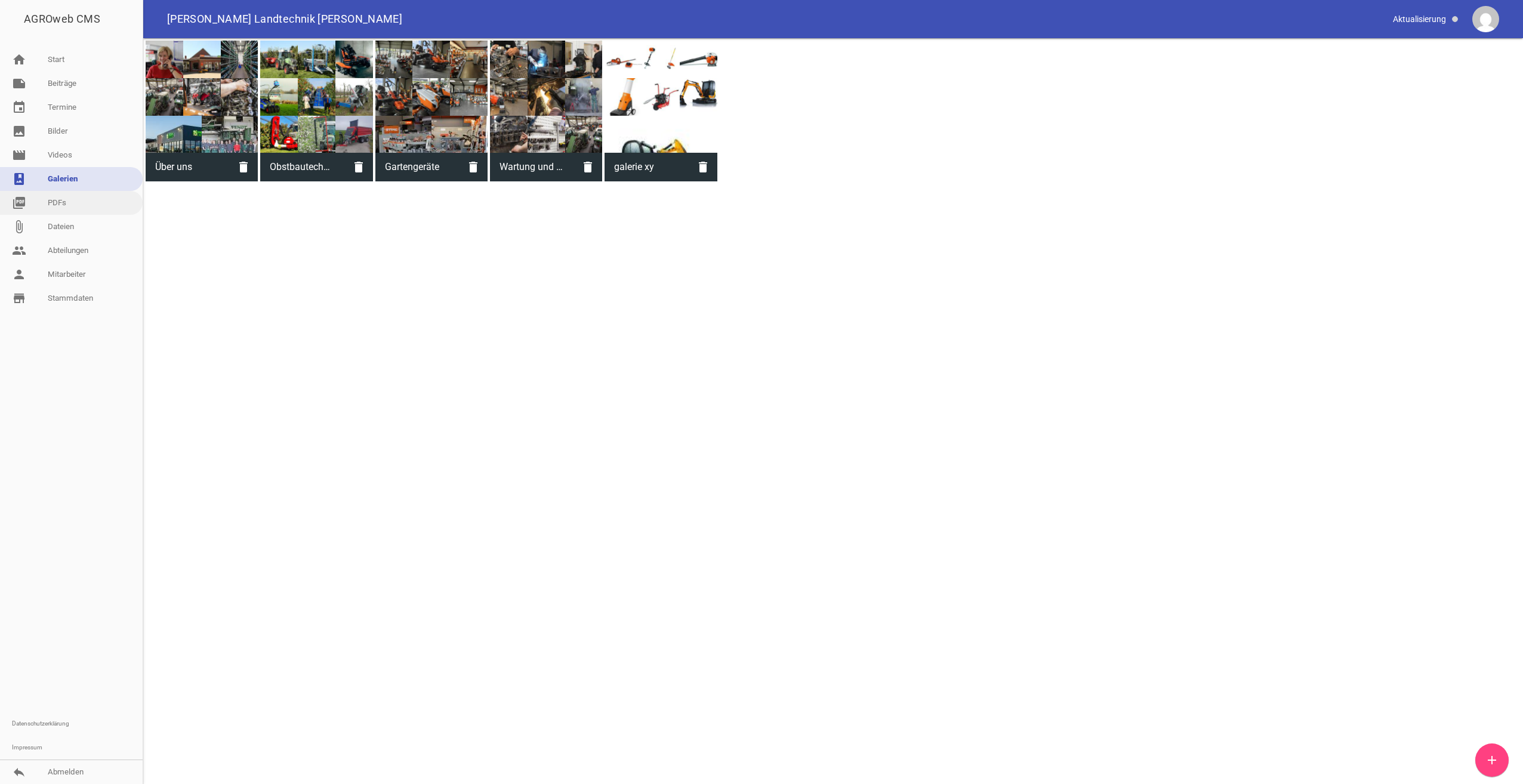
click at [56, 199] on link "picture_as_pdf PDFs" at bounding box center [71, 203] width 143 height 24
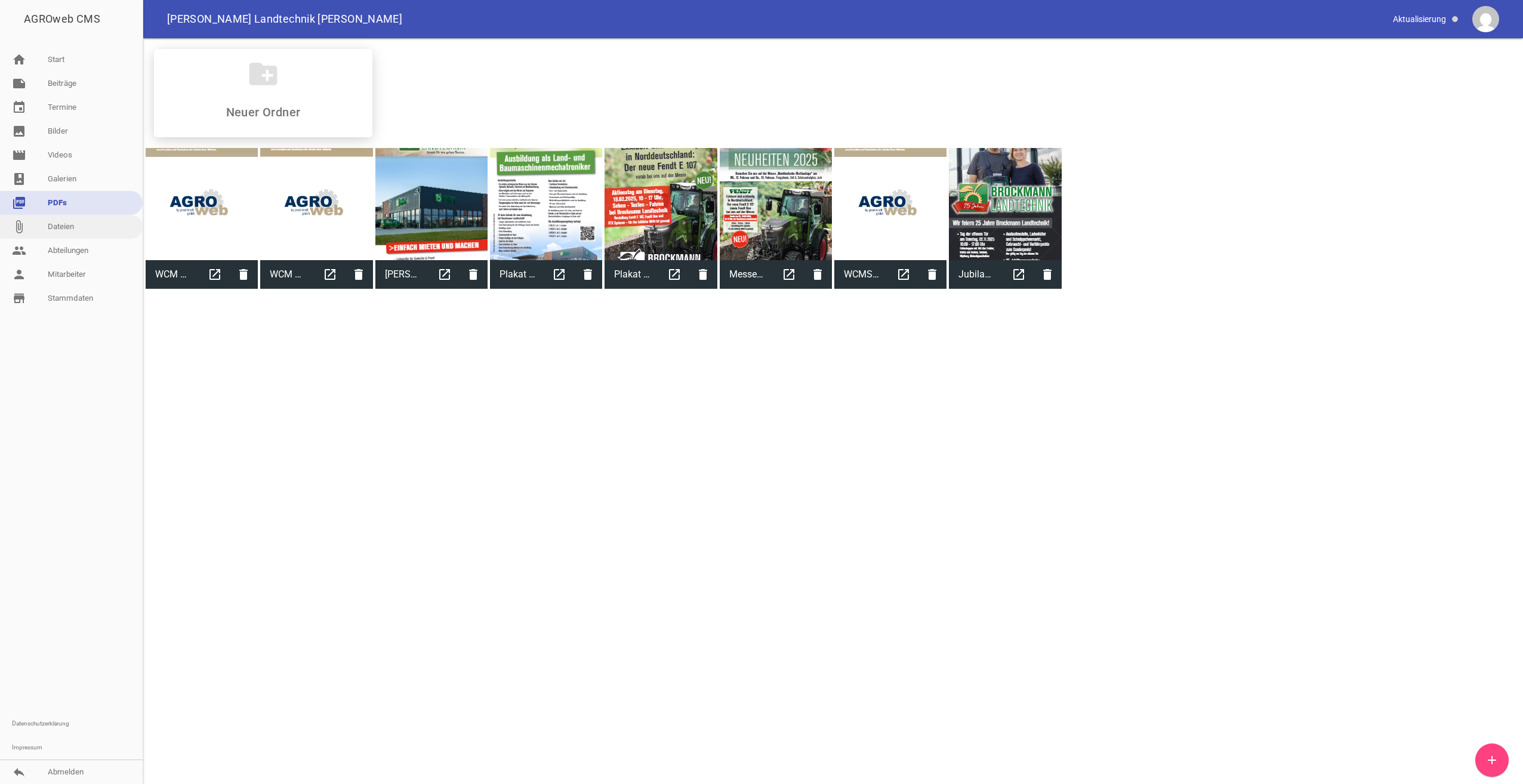
click at [62, 232] on link "attach_file Dateien" at bounding box center [71, 227] width 143 height 24
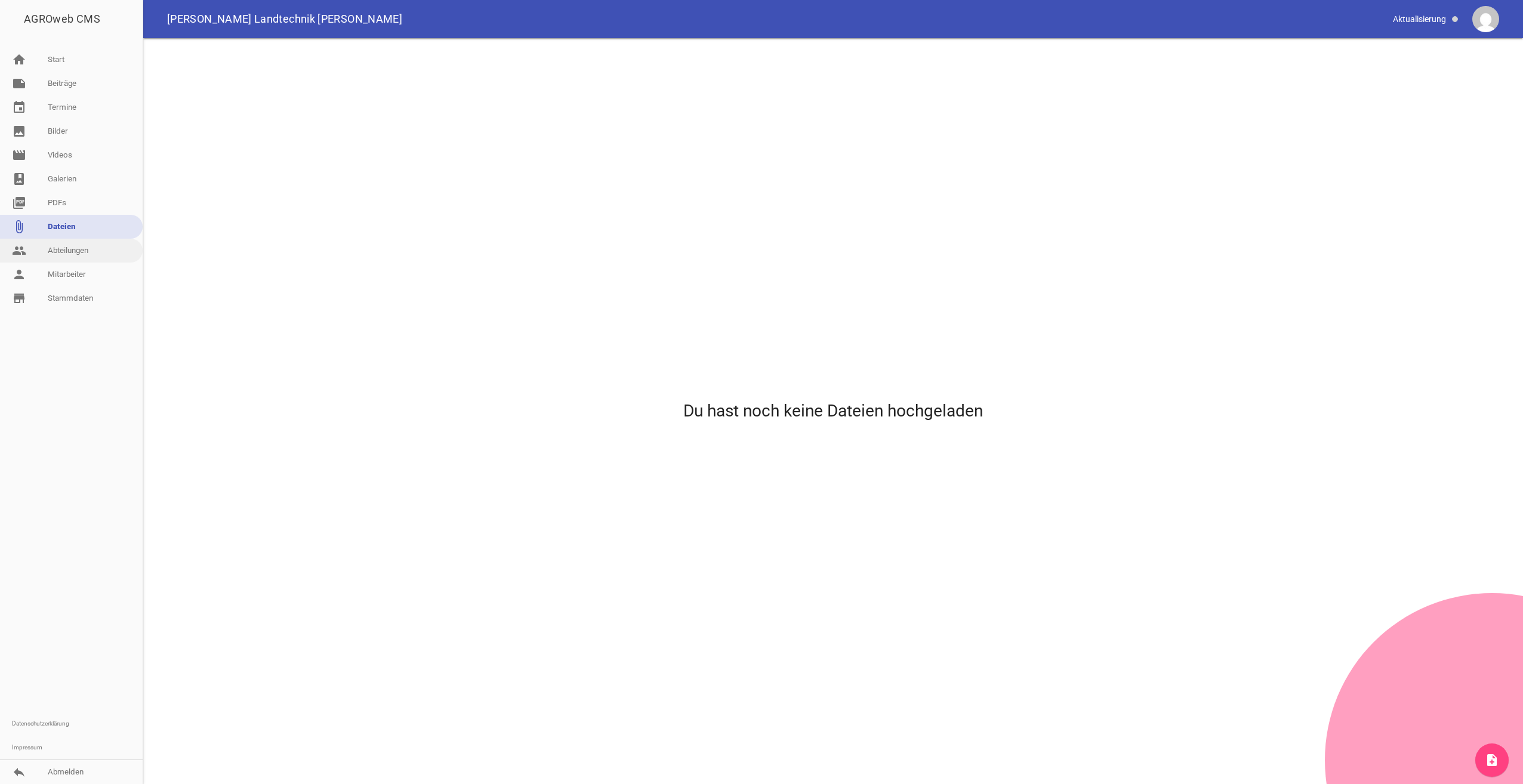
click at [62, 248] on link "people Abteilungen" at bounding box center [71, 251] width 143 height 24
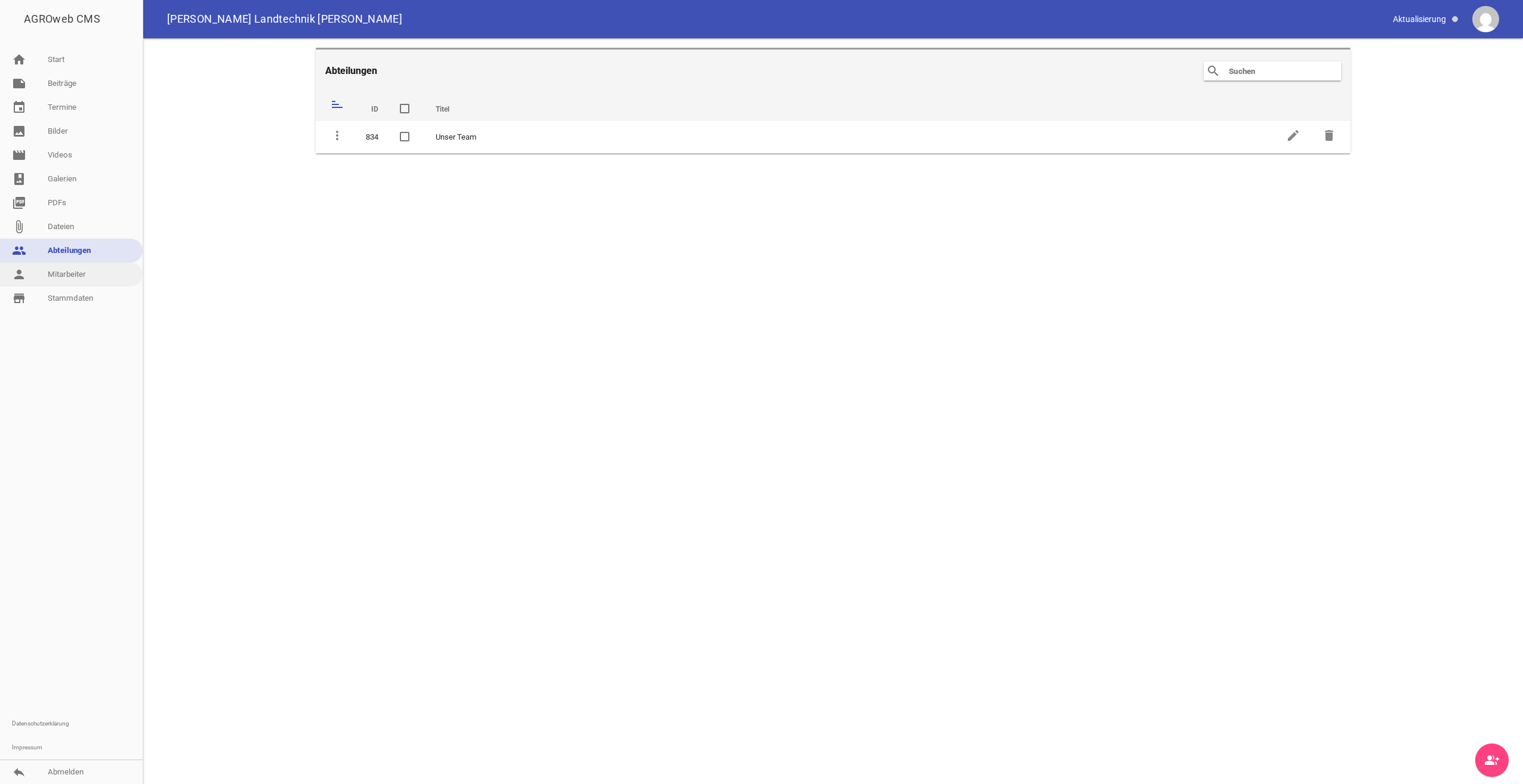
click at [73, 277] on link "person Mitarbeiter" at bounding box center [71, 275] width 143 height 24
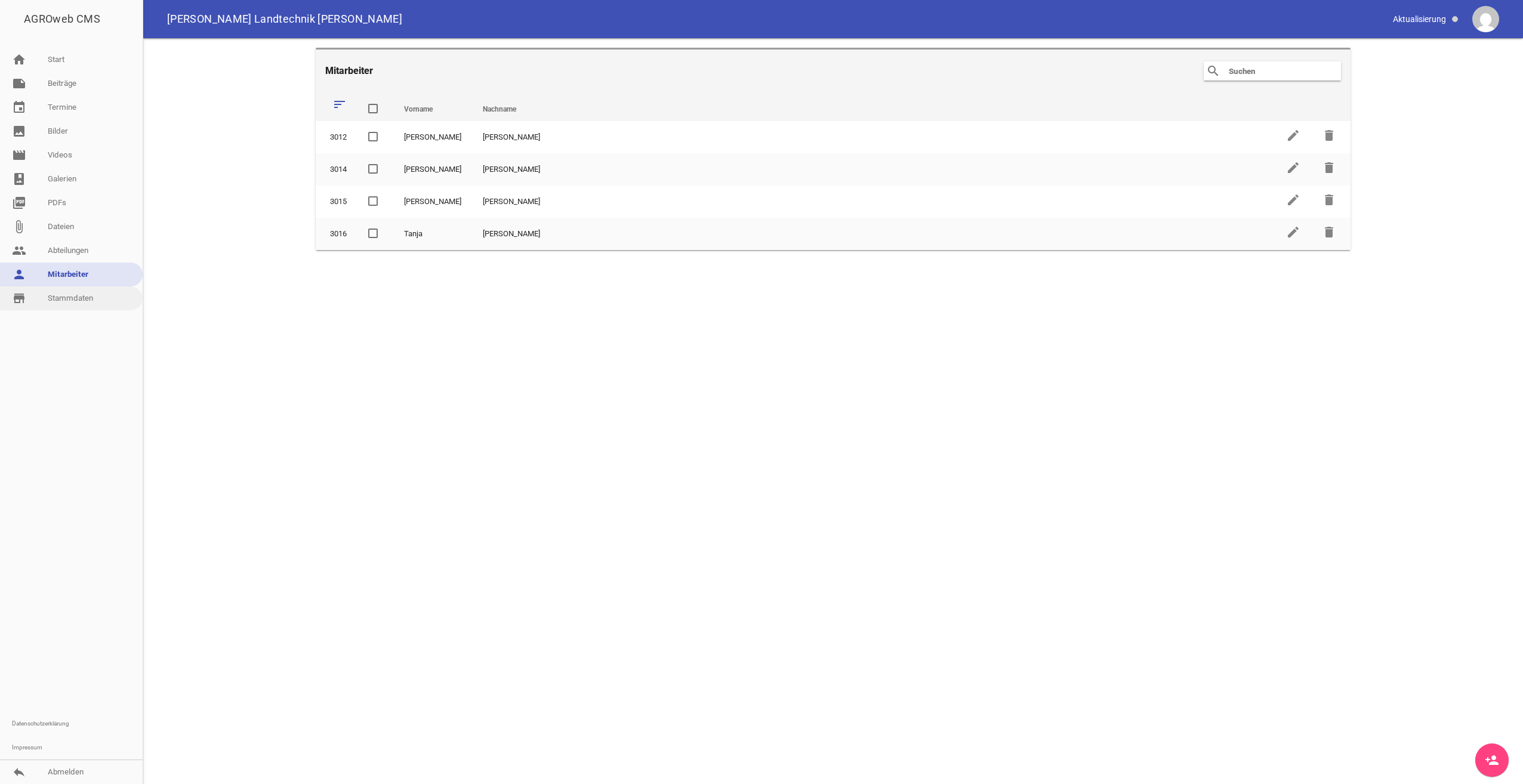
click at [74, 308] on link "store_mall_directory Stammdaten" at bounding box center [71, 299] width 143 height 24
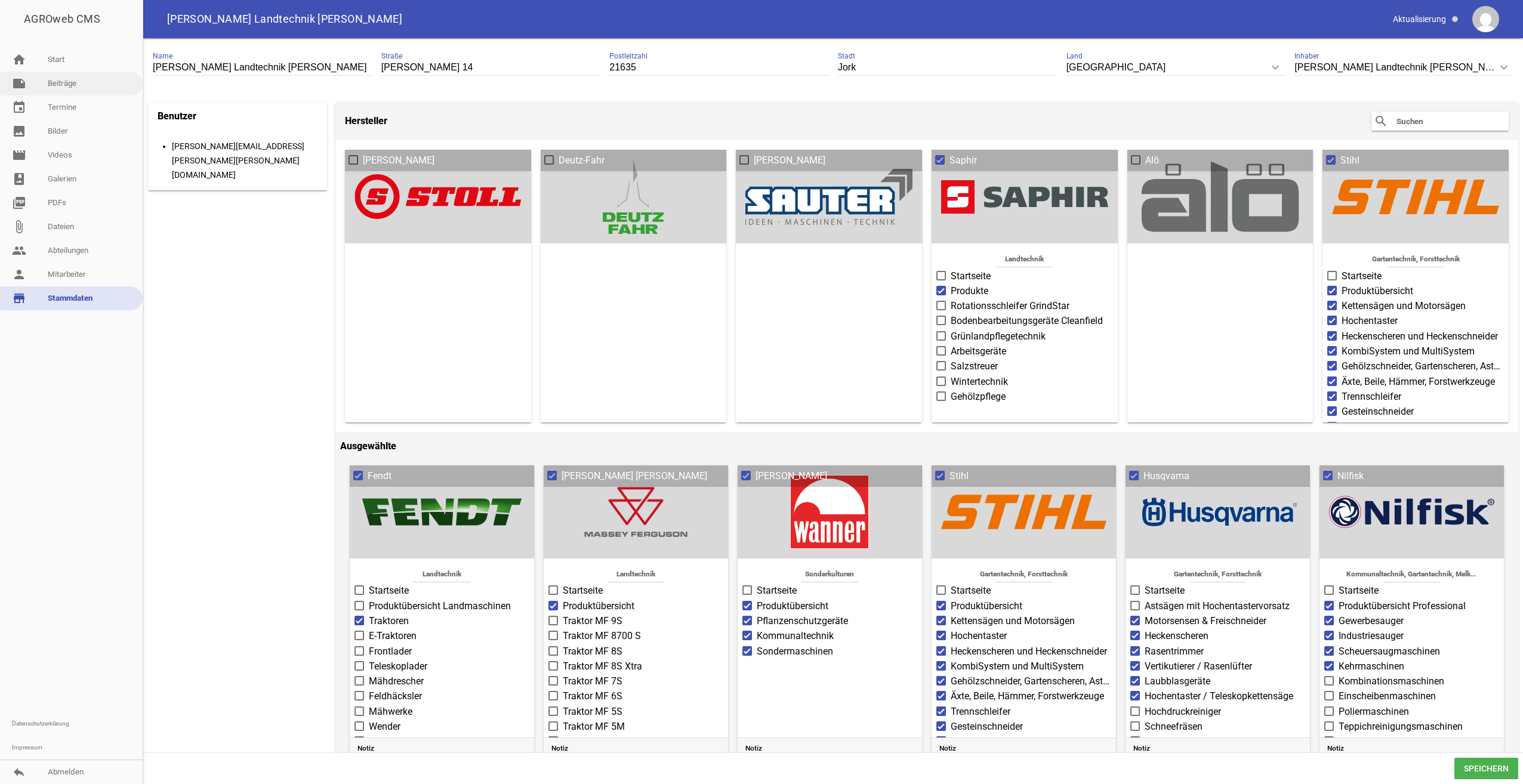
click at [72, 81] on link "note Beiträge" at bounding box center [71, 84] width 143 height 24
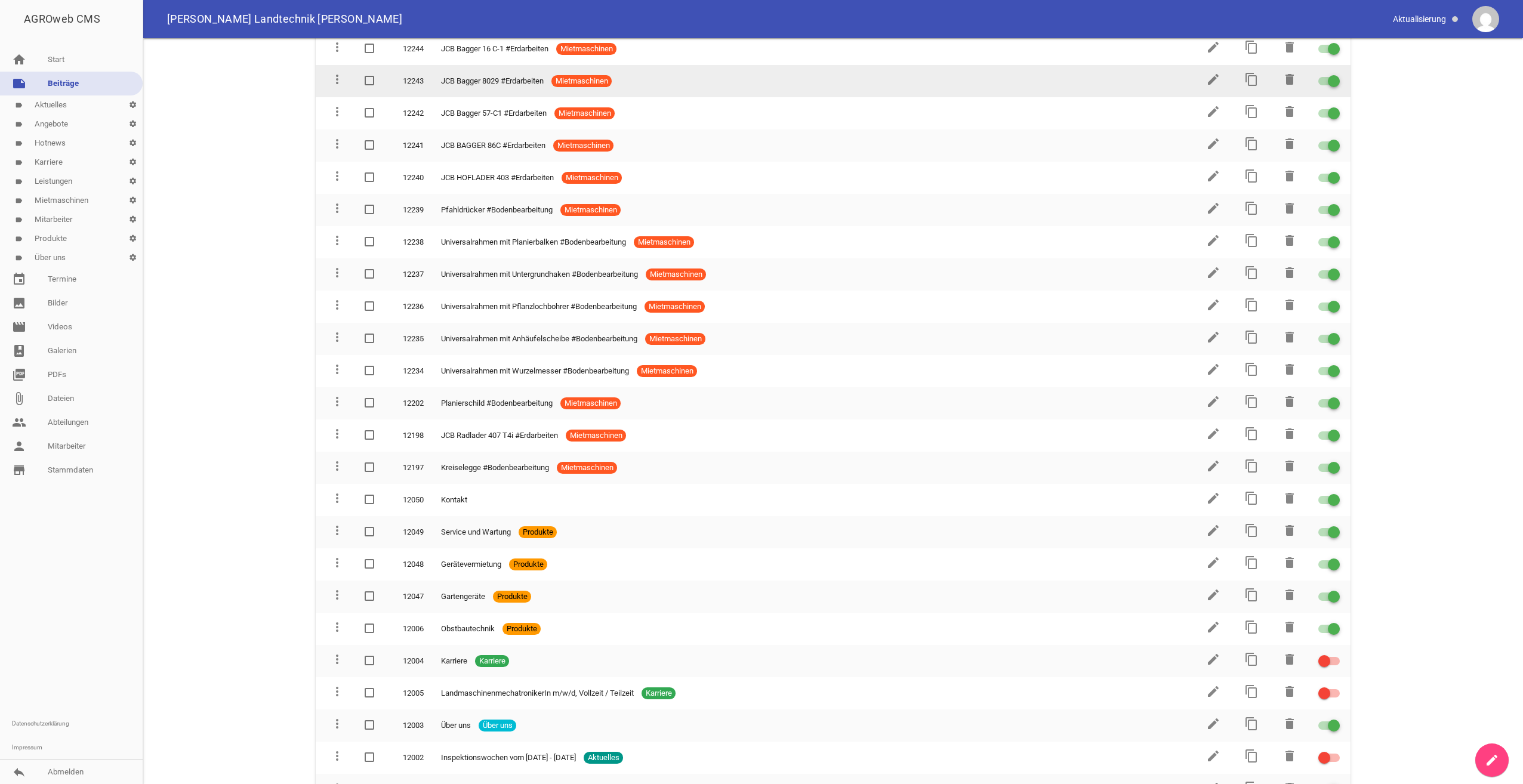
scroll to position [1914, 0]
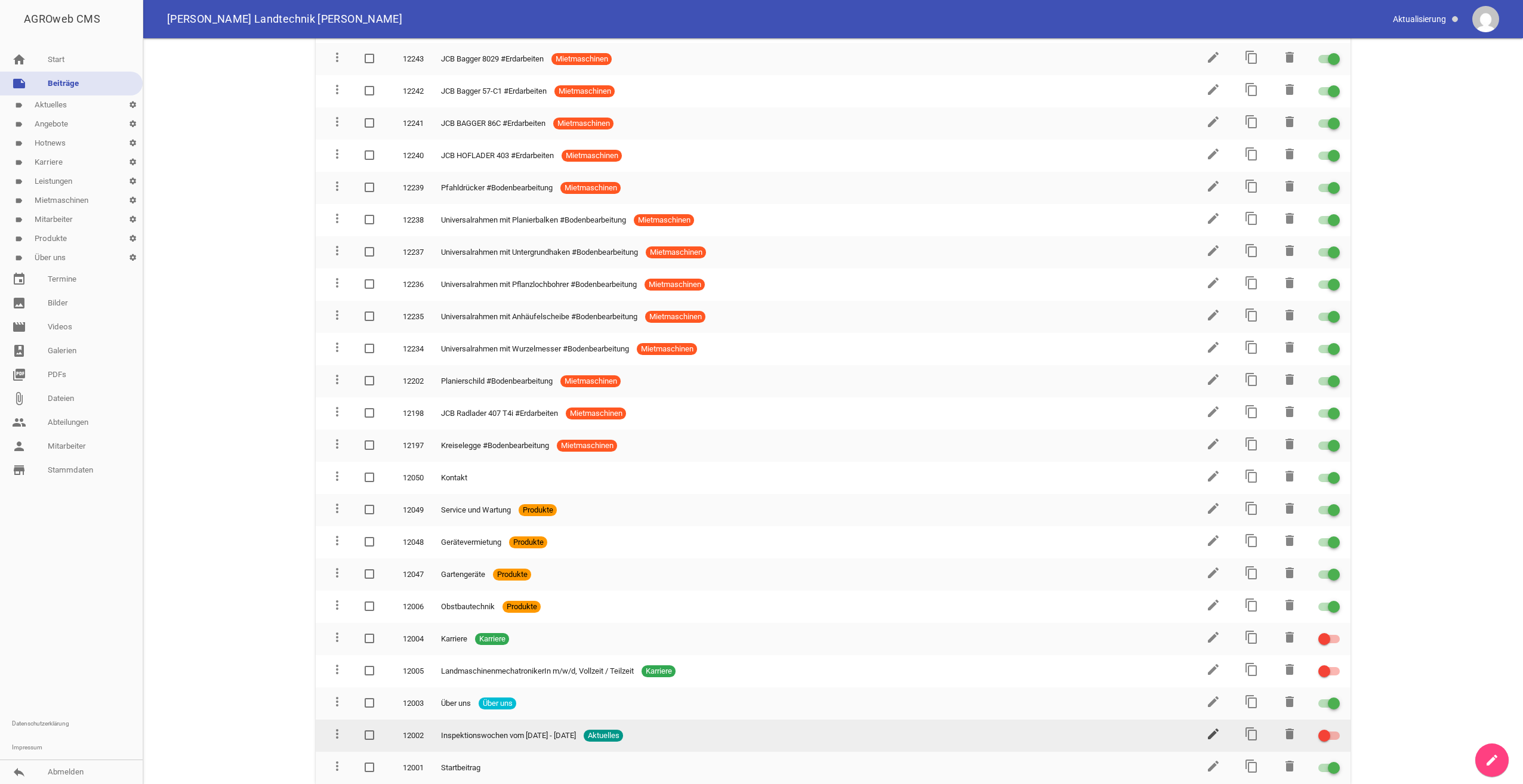
click at [1209, 734] on icon "edit" at bounding box center [1213, 734] width 14 height 14
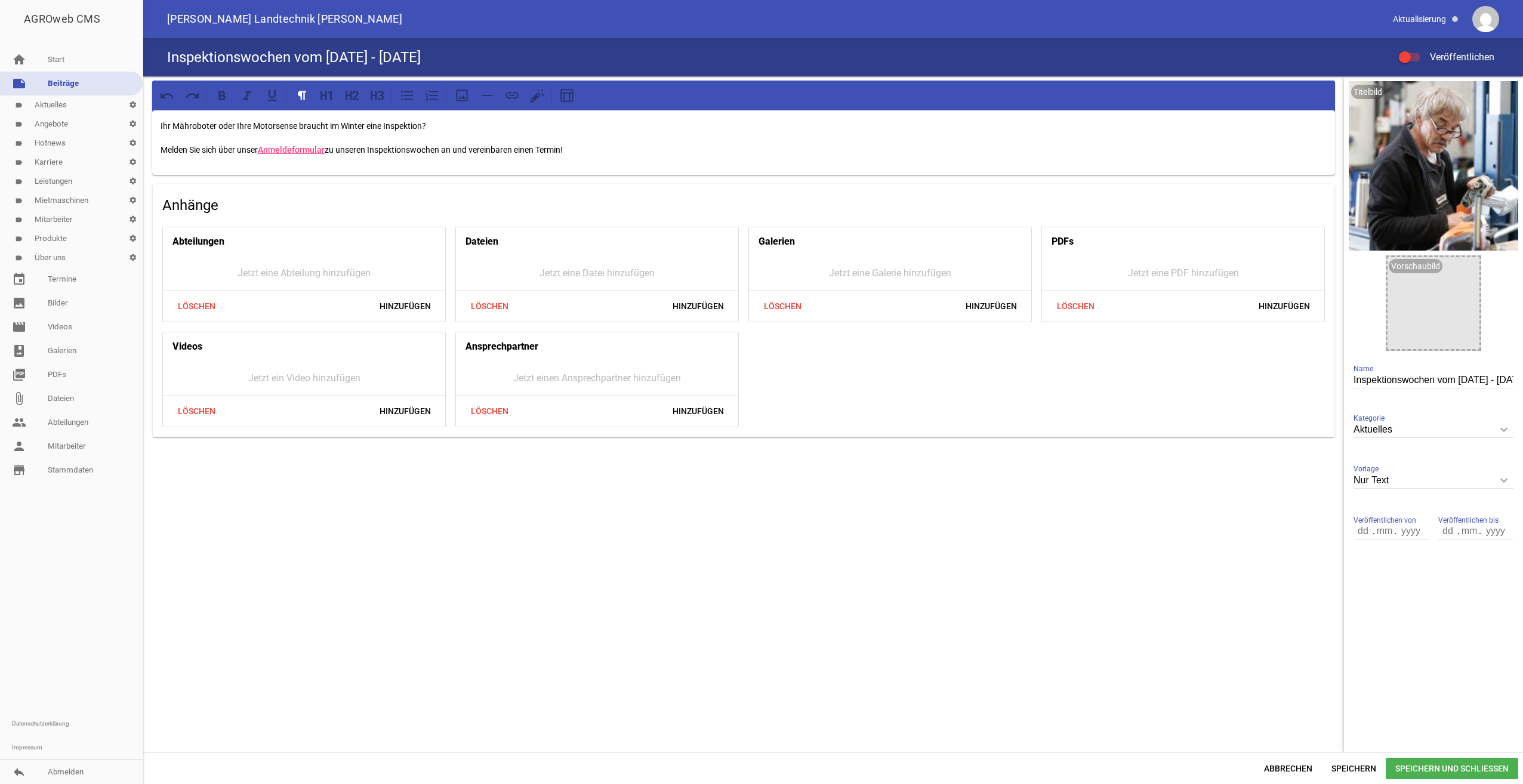
click at [44, 178] on link "label Leistungen settings" at bounding box center [71, 181] width 143 height 19
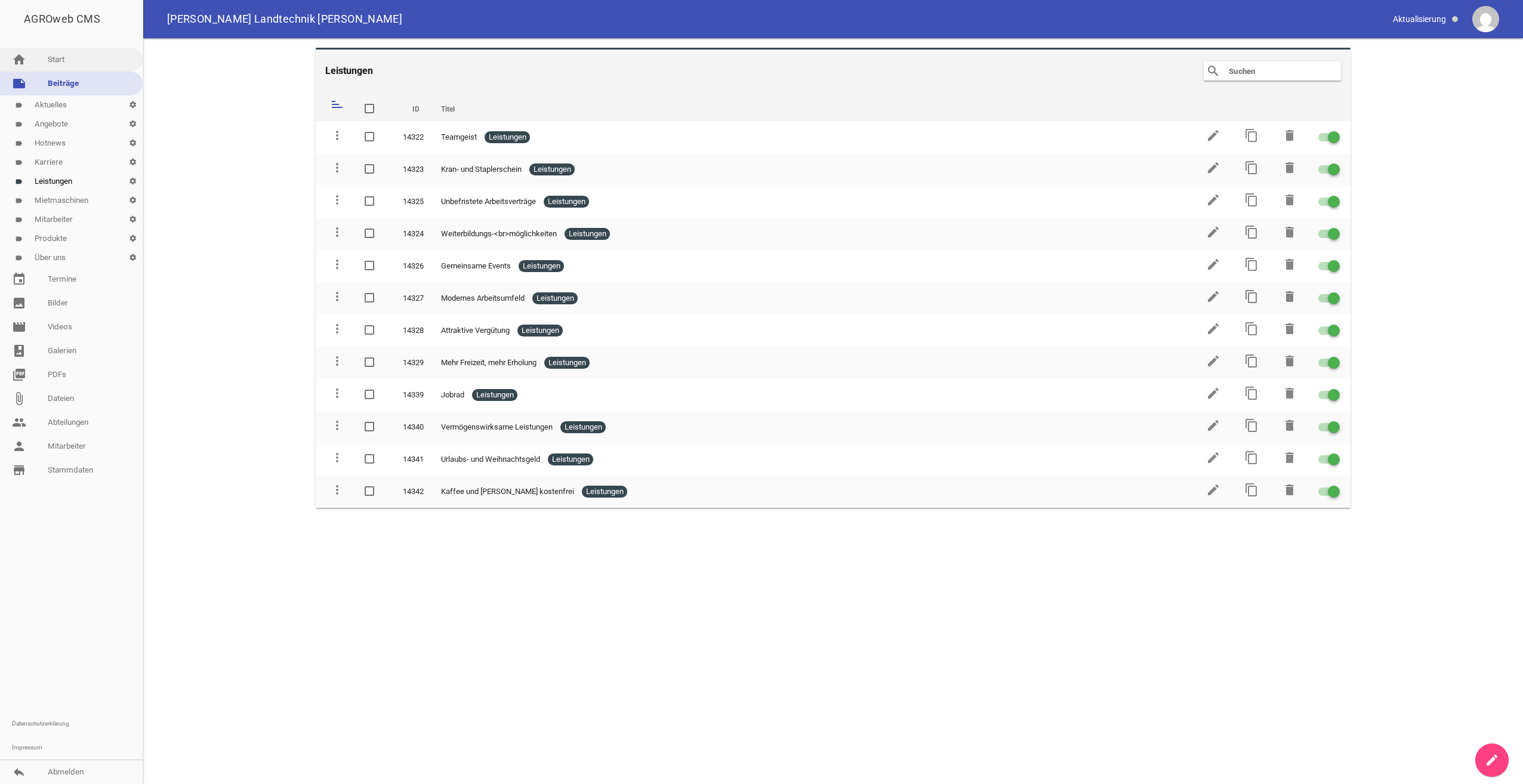
click at [54, 61] on link "home Start" at bounding box center [71, 60] width 143 height 24
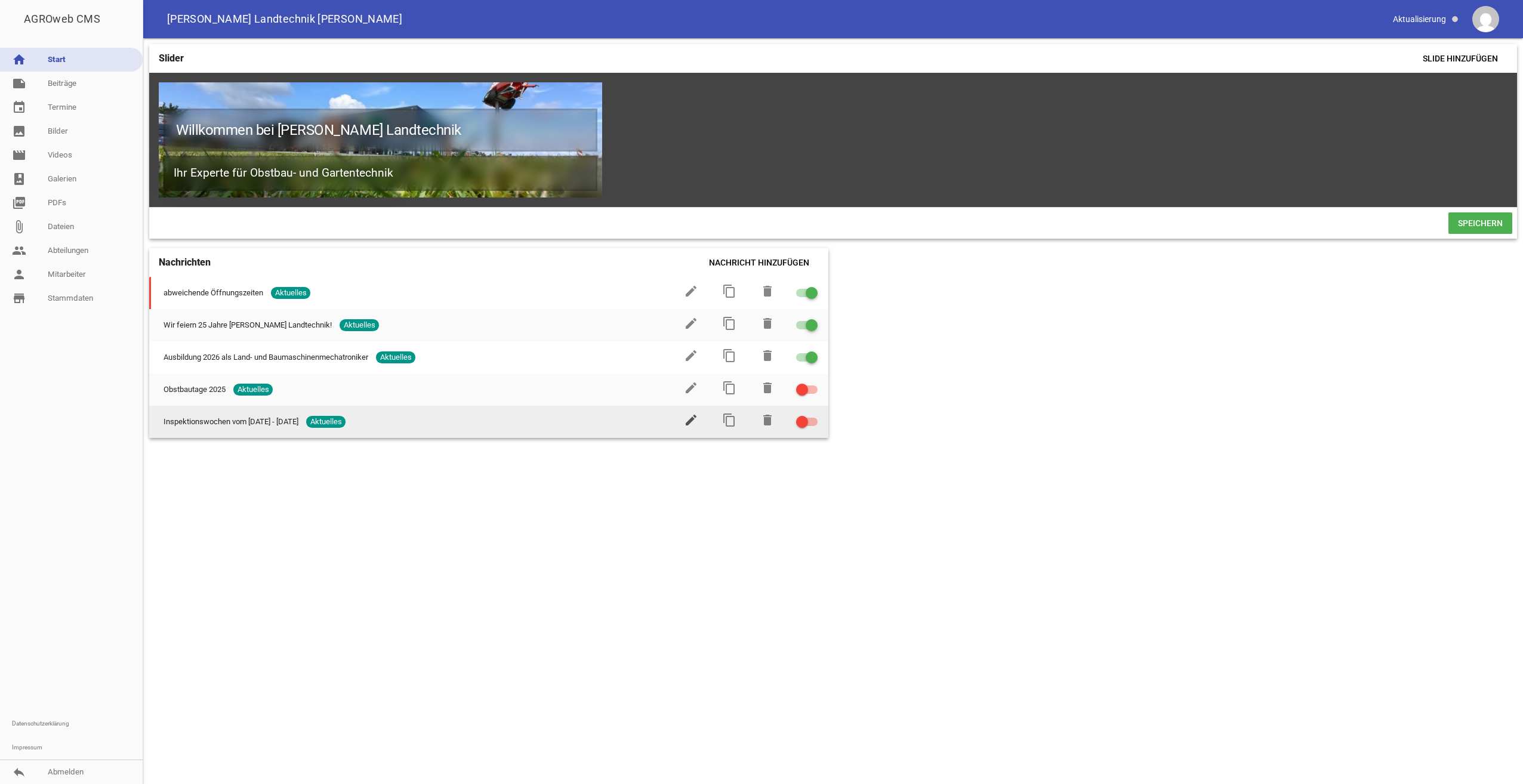
click at [687, 427] on icon "edit" at bounding box center [692, 420] width 14 height 14
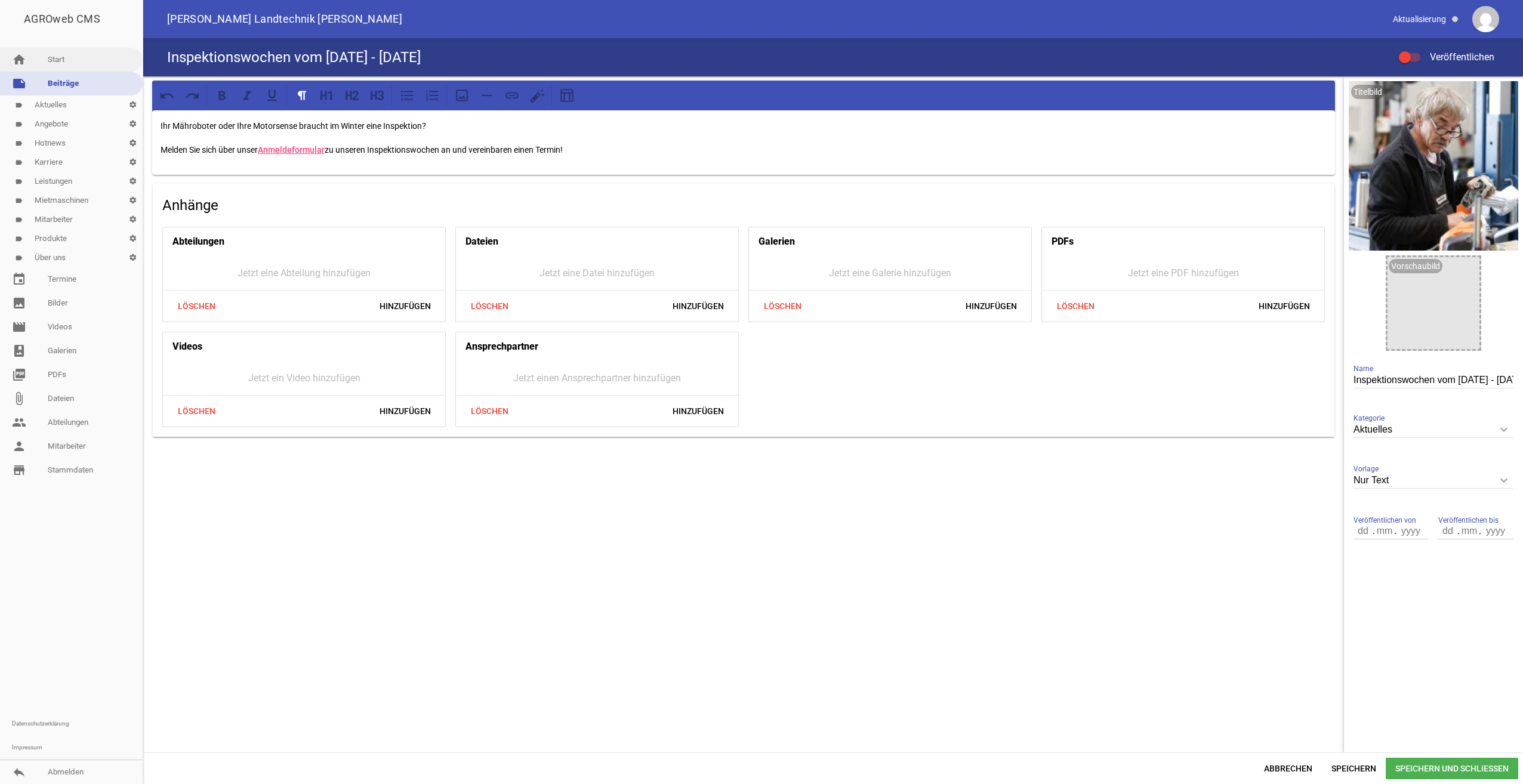
click at [58, 57] on link "home Start" at bounding box center [71, 60] width 143 height 24
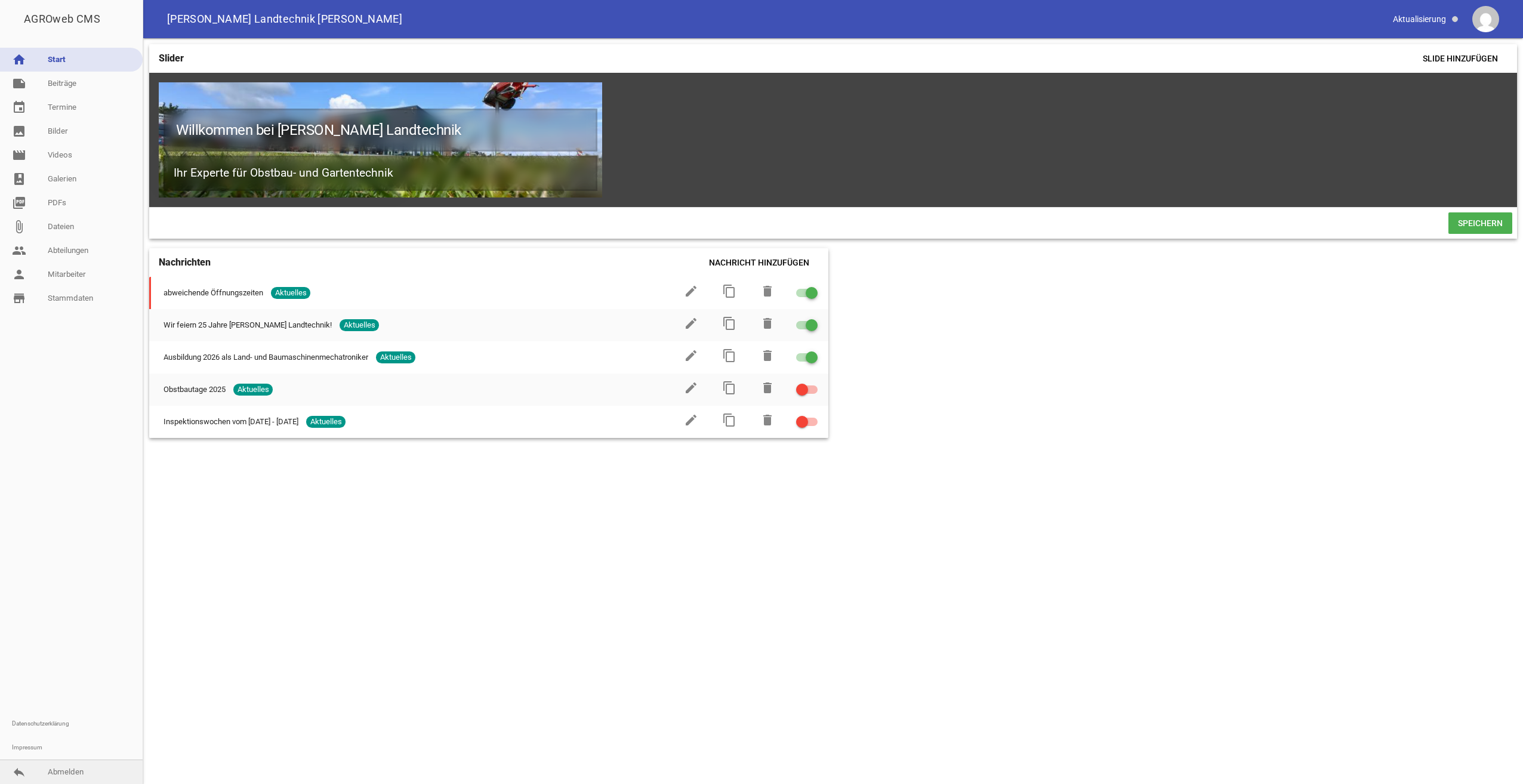
click at [70, 767] on link "reply Abmelden" at bounding box center [71, 772] width 143 height 24
